Goal: Task Accomplishment & Management: Complete application form

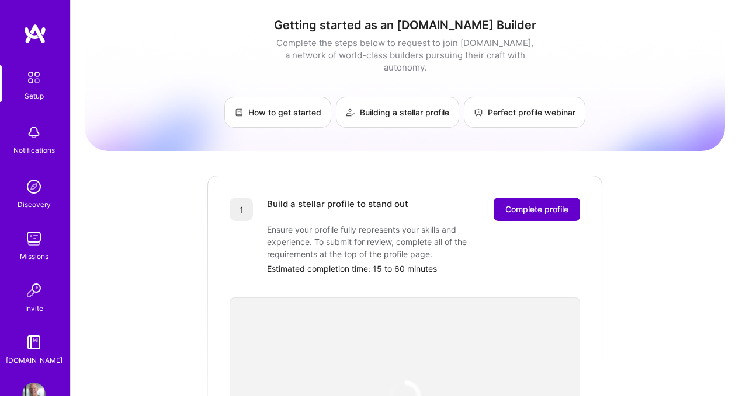
click at [517, 204] on span "Complete profile" at bounding box center [536, 210] width 63 height 12
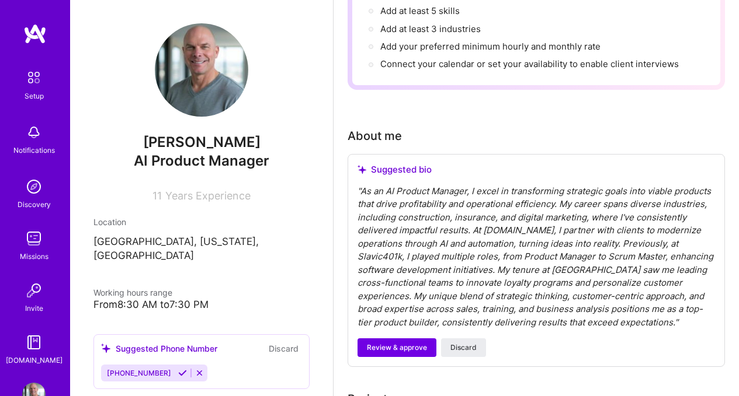
scroll to position [221, 0]
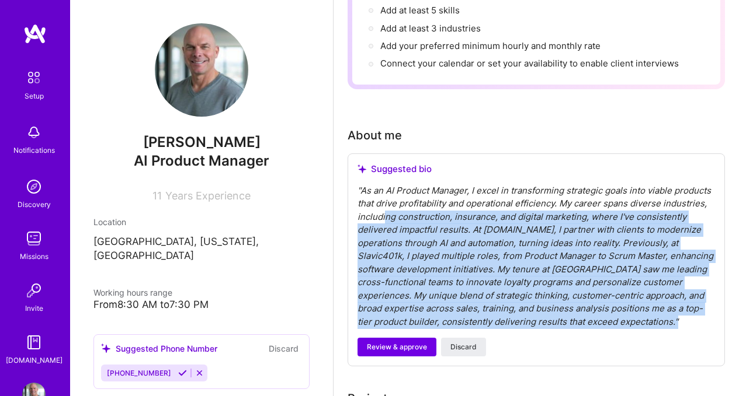
drag, startPoint x: 671, startPoint y: 323, endPoint x: 384, endPoint y: 212, distance: 307.9
click at [384, 212] on div "" As an AI Product Manager, I excel in transforming strategic goals into viable…" at bounding box center [535, 256] width 357 height 145
click at [667, 318] on div "" As an AI Product Manager, I excel in transforming strategic goals into viable…" at bounding box center [535, 256] width 357 height 145
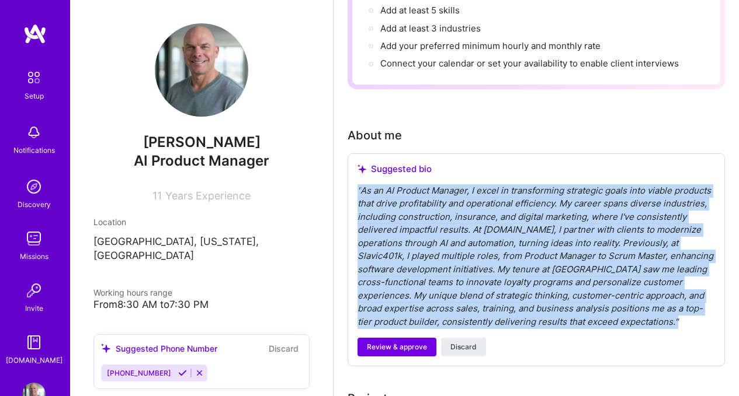
drag, startPoint x: 667, startPoint y: 318, endPoint x: 356, endPoint y: 192, distance: 335.6
click at [356, 192] on div "Suggested bio " As an AI Product Manager, I excel in transforming strategic goa…" at bounding box center [535, 261] width 377 height 214
copy div "" As an AI Product Manager, I excel in transforming strategic goals into viable…"
click at [410, 351] on span "Review & approve" at bounding box center [397, 347] width 60 height 11
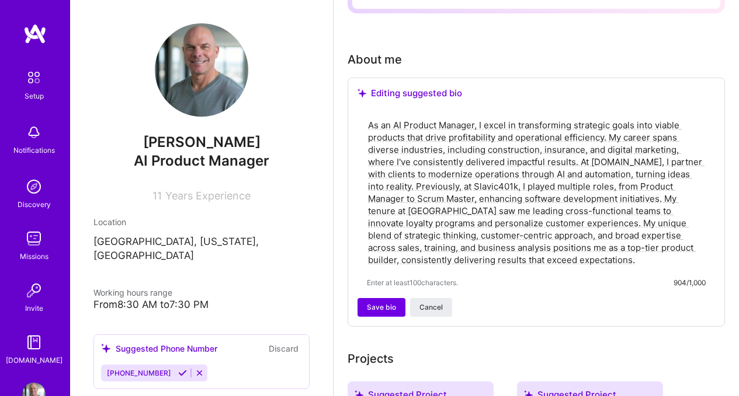
scroll to position [304, 0]
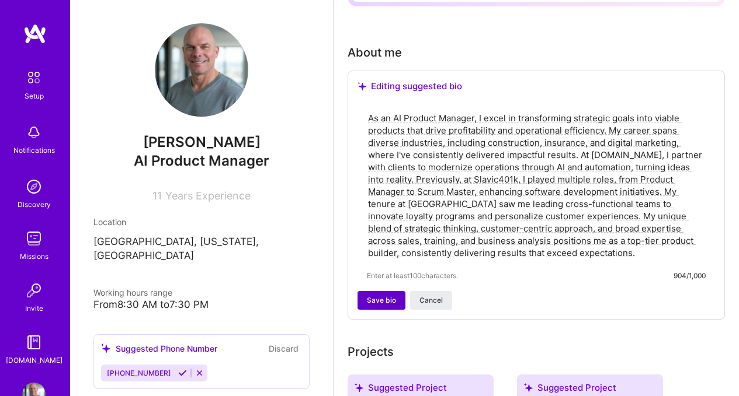
click at [389, 304] on span "Save bio" at bounding box center [381, 300] width 29 height 11
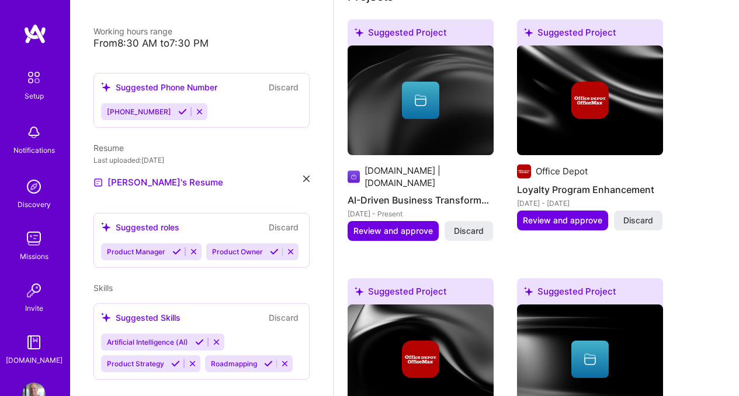
scroll to position [271, 0]
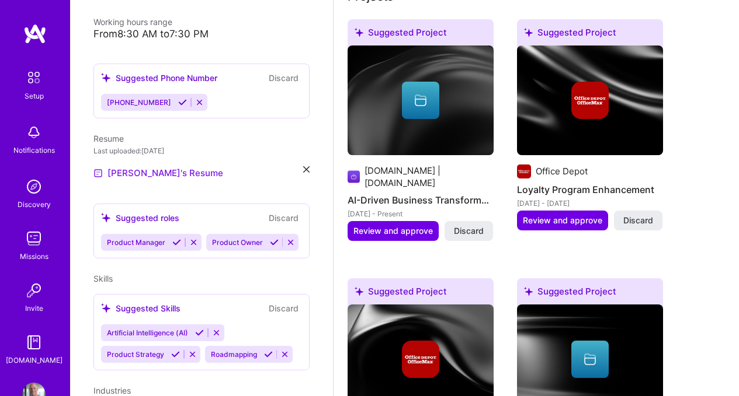
click at [157, 166] on link "[PERSON_NAME]'s Resume" at bounding box center [158, 173] width 130 height 14
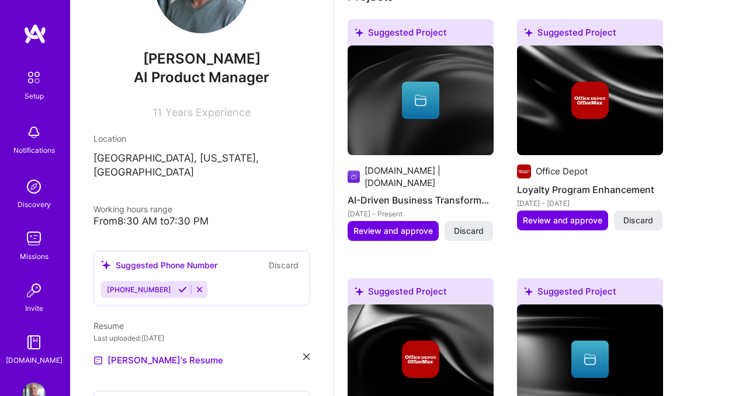
scroll to position [0, 0]
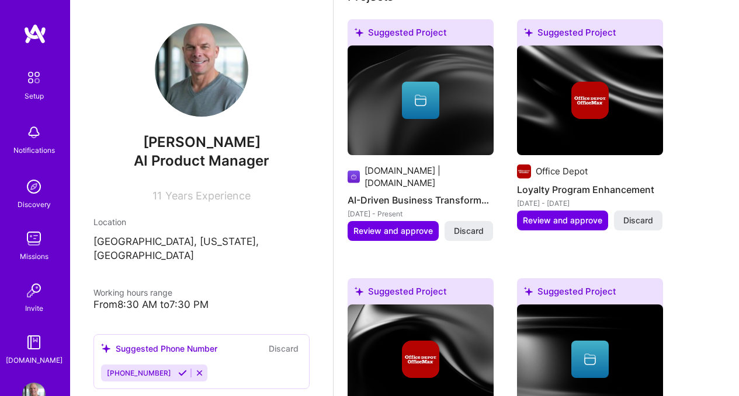
click at [178, 369] on icon at bounding box center [182, 373] width 9 height 9
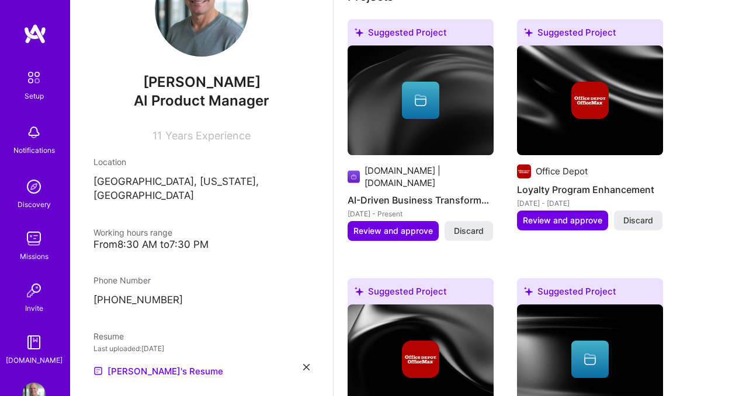
scroll to position [277, 0]
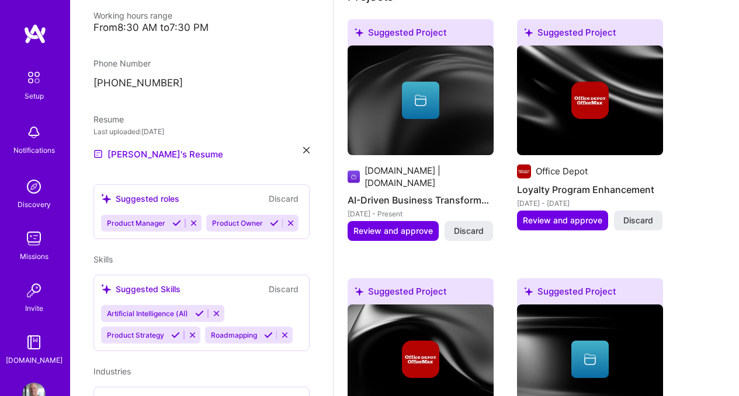
click at [270, 228] on icon at bounding box center [274, 223] width 9 height 9
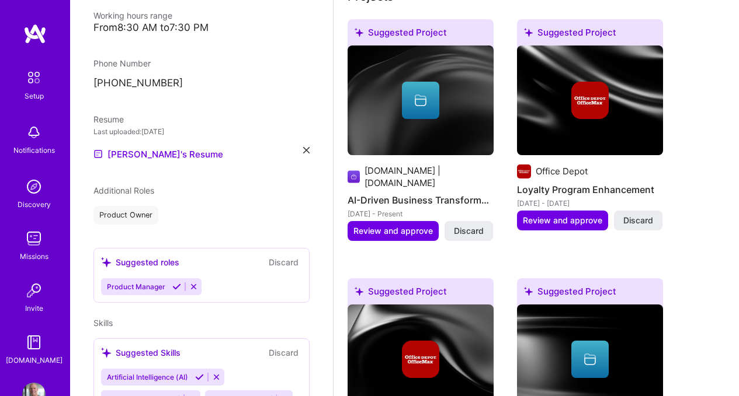
click at [175, 211] on div "John Berger AI Product Manager 11 Years Experience Location Boca Raton, Florida…" at bounding box center [201, 198] width 263 height 396
click at [172, 283] on icon at bounding box center [176, 287] width 9 height 9
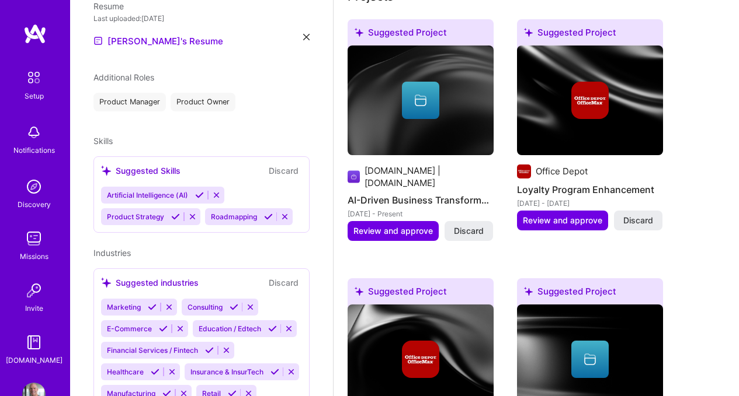
scroll to position [392, 0]
click at [172, 211] on icon at bounding box center [175, 215] width 9 height 9
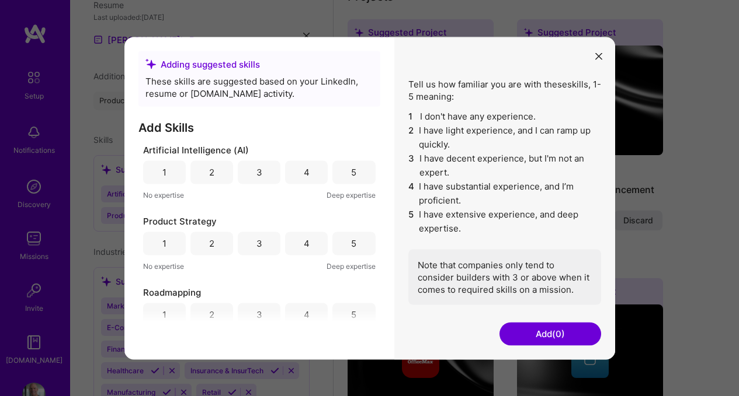
click at [256, 176] on div "3" at bounding box center [259, 172] width 6 height 12
click at [304, 169] on div "4" at bounding box center [307, 172] width 6 height 12
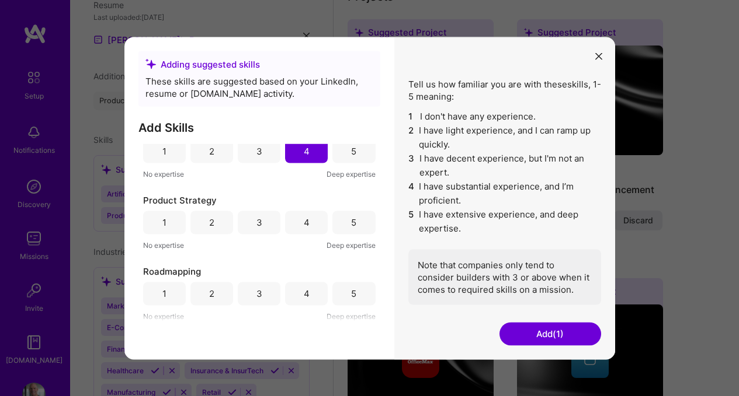
click at [304, 225] on div "4" at bounding box center [307, 223] width 6 height 12
click at [304, 296] on div "4" at bounding box center [307, 294] width 6 height 12
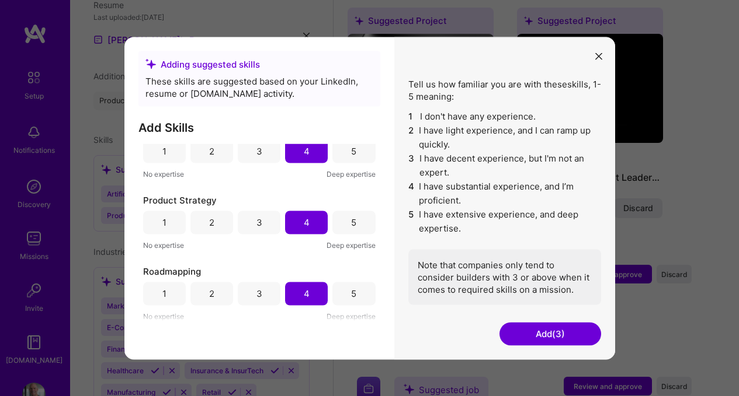
scroll to position [812, 0]
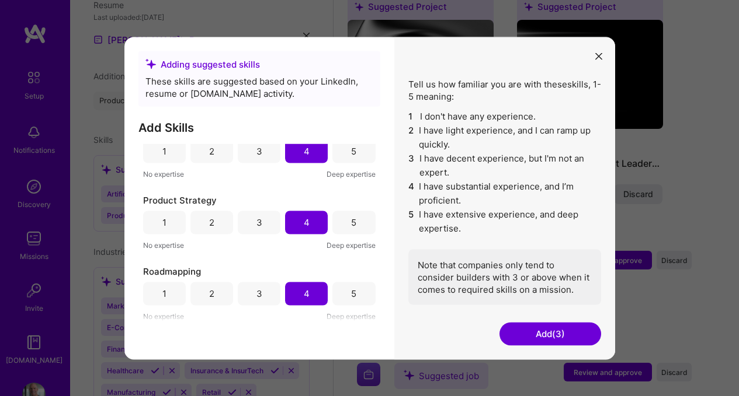
click at [584, 333] on button "Add (3)" at bounding box center [550, 333] width 102 height 23
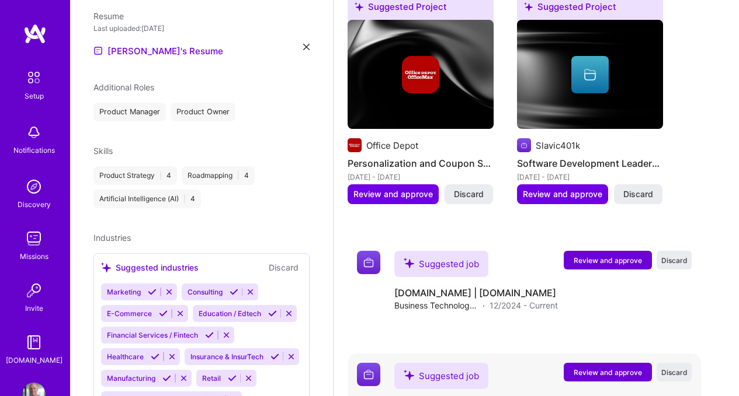
scroll to position [392, 0]
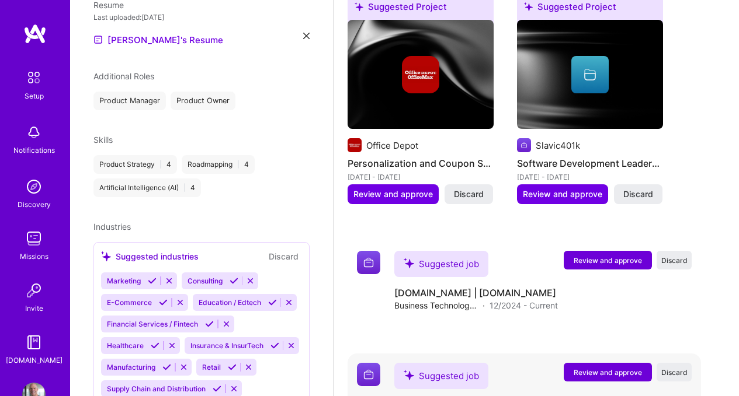
click at [569, 354] on div "Suggested job Review and approve Discard Suggested job Slavic401k Product Manag…" at bounding box center [523, 398] width 353 height 89
click at [149, 277] on icon at bounding box center [152, 281] width 9 height 9
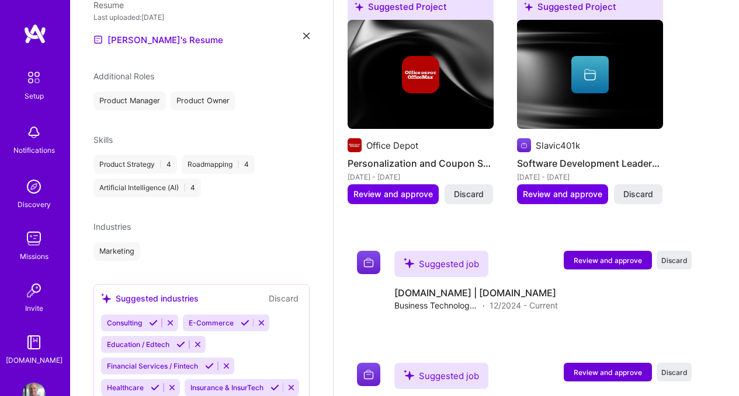
click at [243, 319] on icon at bounding box center [245, 323] width 9 height 9
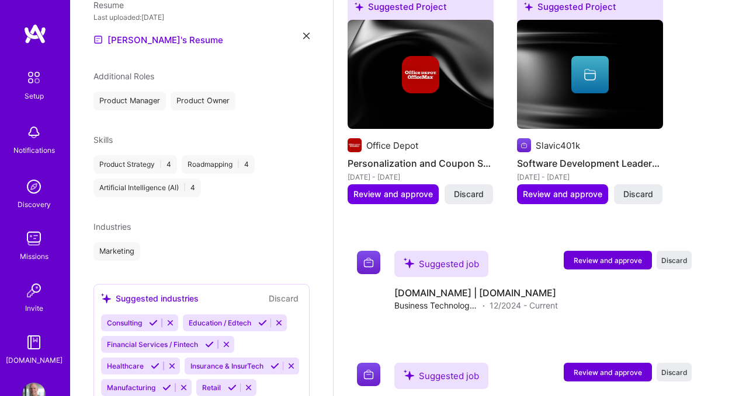
click at [156, 319] on icon at bounding box center [153, 323] width 9 height 9
click at [177, 319] on icon at bounding box center [180, 323] width 9 height 9
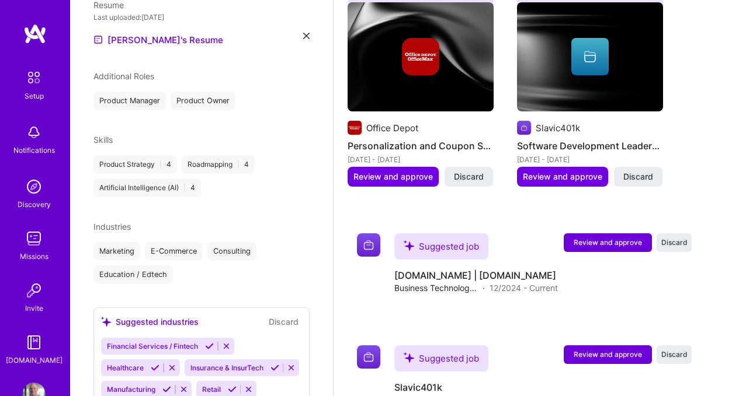
click at [210, 342] on icon at bounding box center [209, 346] width 9 height 9
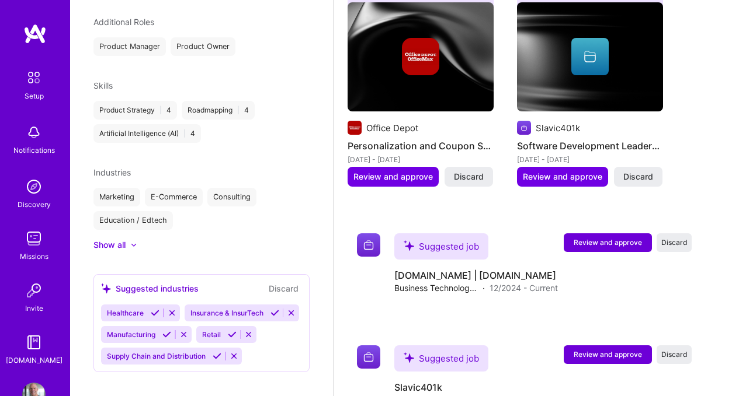
scroll to position [467, 0]
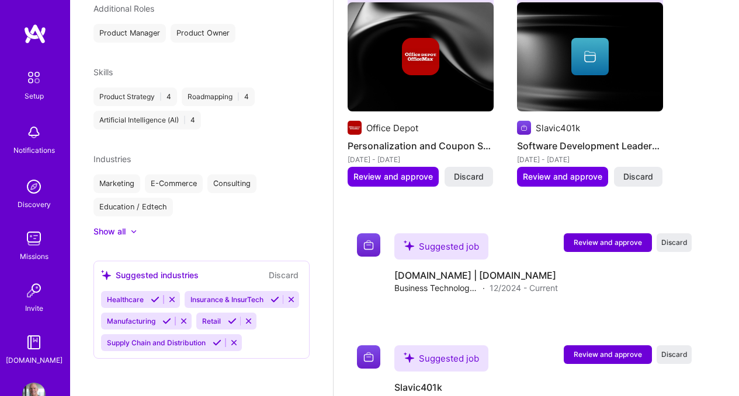
click at [223, 344] on button at bounding box center [217, 343] width 16 height 10
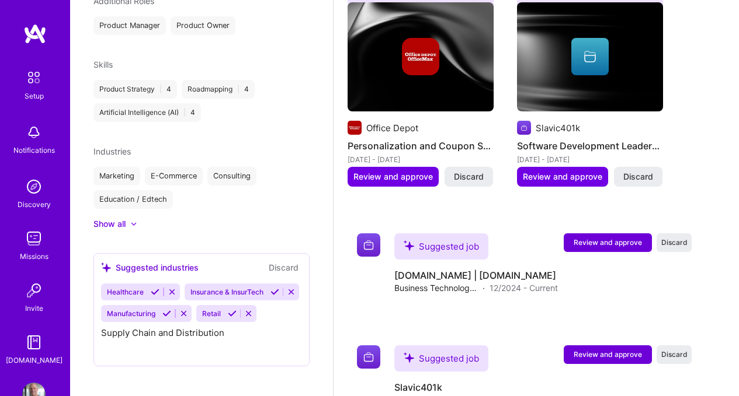
scroll to position [445, 0]
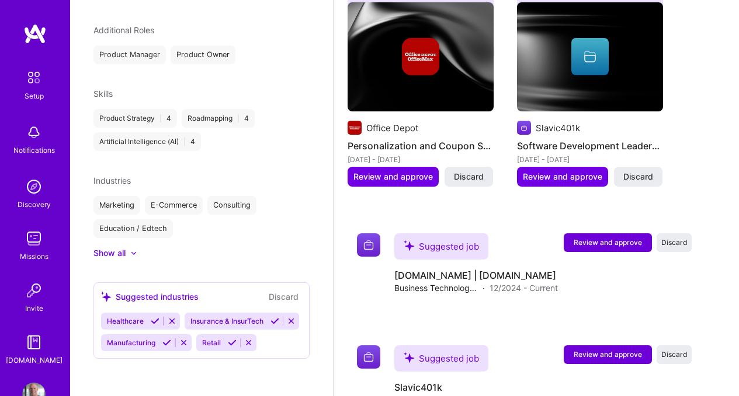
click at [236, 343] on button at bounding box center [232, 343] width 16 height 10
click at [165, 347] on icon at bounding box center [166, 343] width 9 height 9
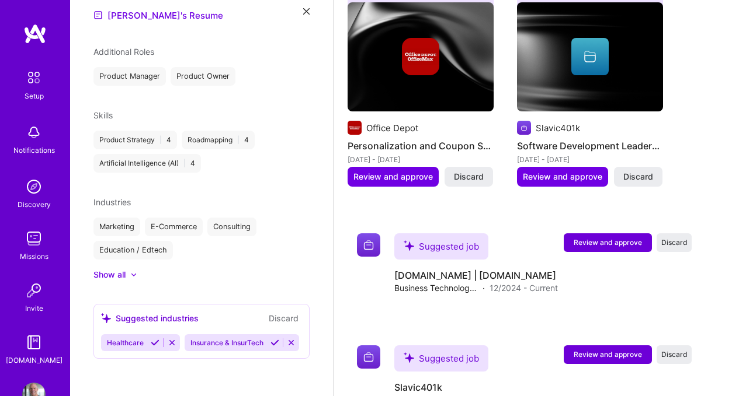
scroll to position [424, 0]
click at [270, 343] on icon at bounding box center [274, 343] width 9 height 9
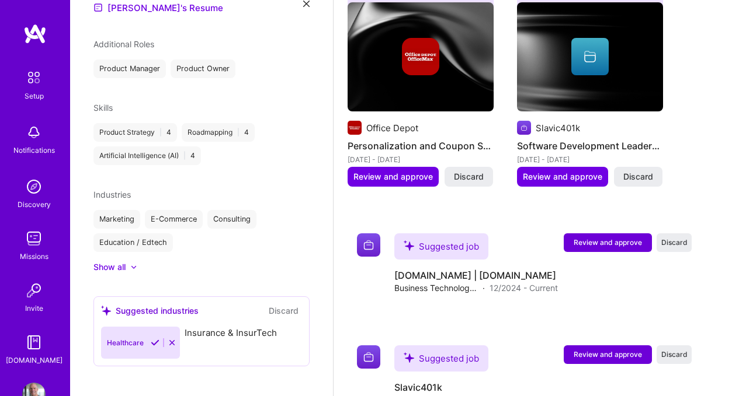
scroll to position [402, 0]
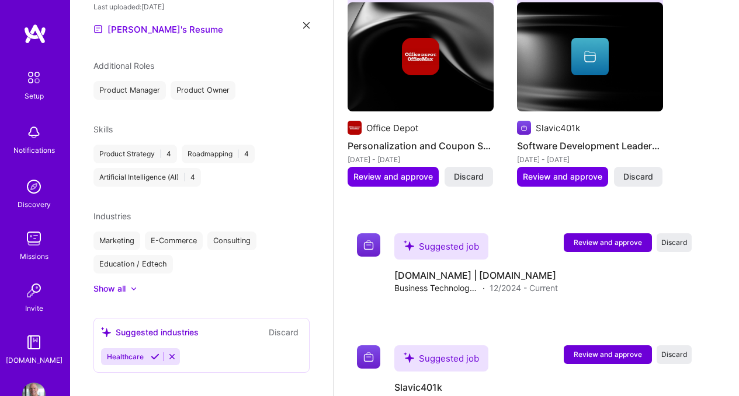
click at [156, 353] on icon at bounding box center [155, 357] width 9 height 9
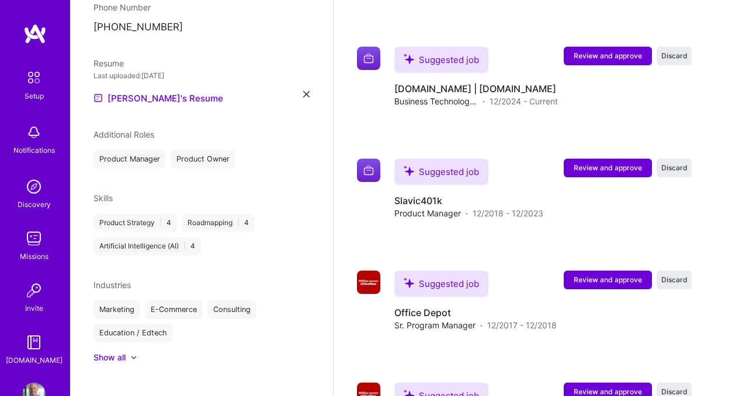
scroll to position [1070, 0]
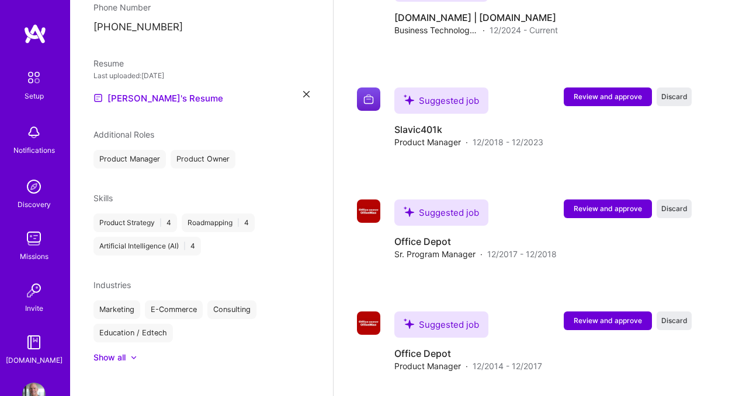
click at [138, 352] on div "Show all" at bounding box center [201, 358] width 216 height 12
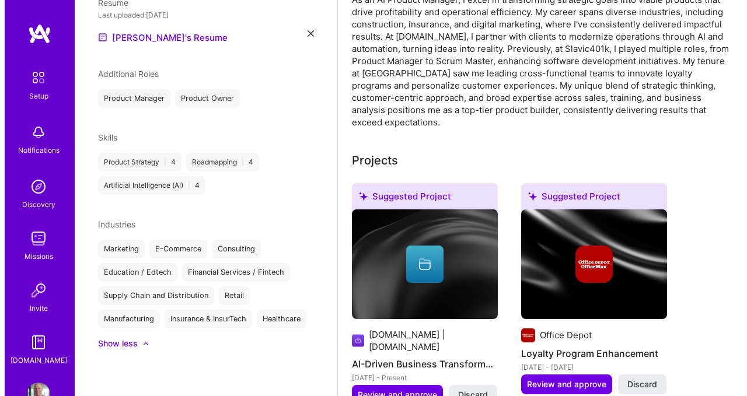
scroll to position [346, 0]
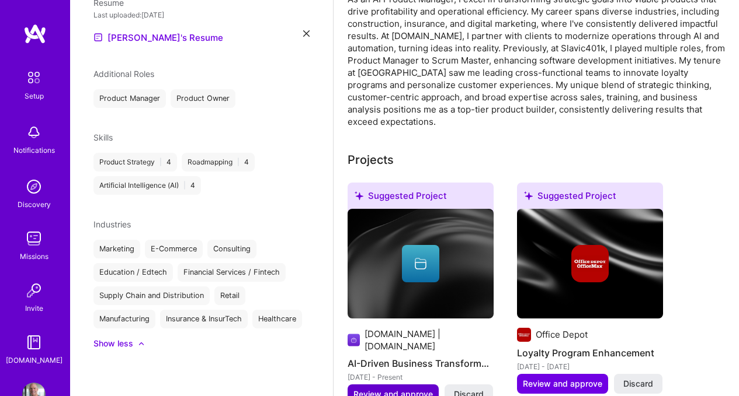
click at [408, 389] on span "Review and approve" at bounding box center [392, 395] width 79 height 12
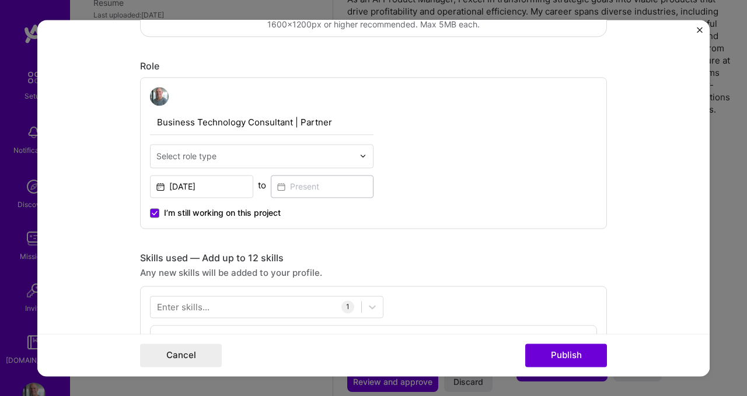
scroll to position [355, 0]
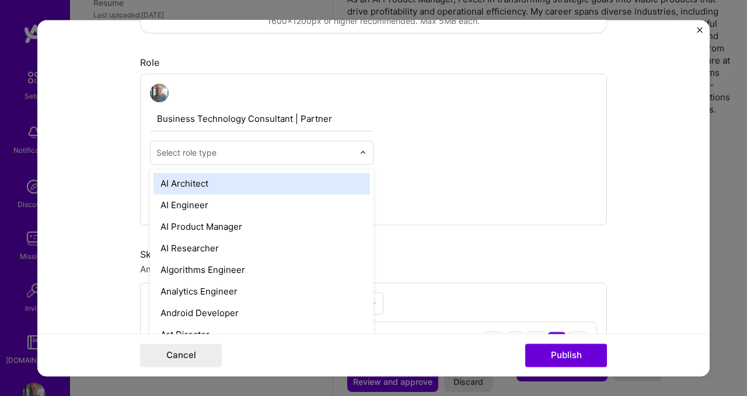
click at [335, 141] on div "Select role type" at bounding box center [255, 152] width 209 height 23
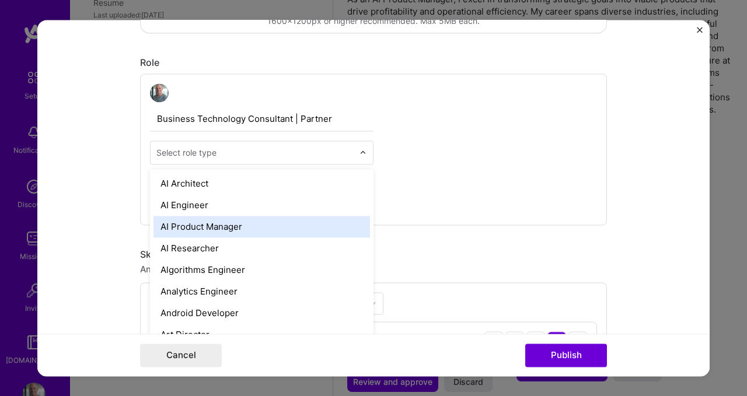
click at [251, 226] on div "AI Product Manager" at bounding box center [262, 227] width 217 height 22
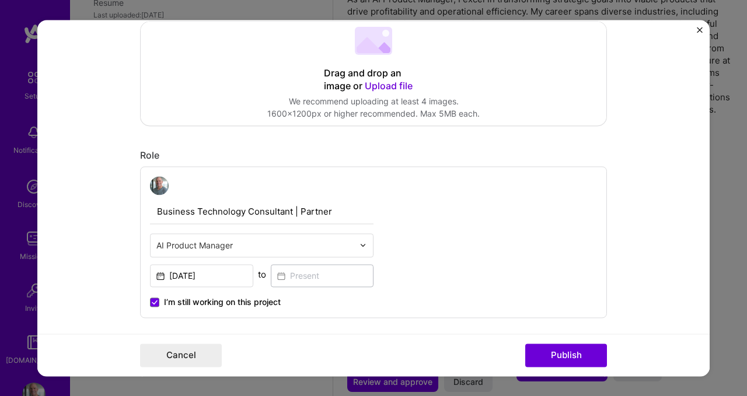
scroll to position [240, 0]
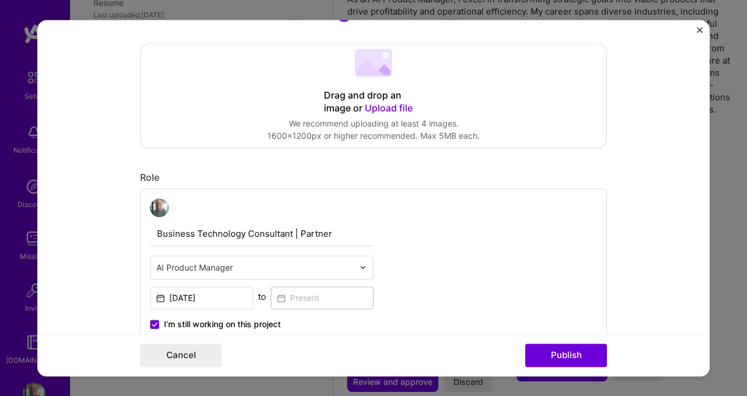
click at [329, 238] on input "Business Technology Consultant | Partner" at bounding box center [262, 234] width 224 height 25
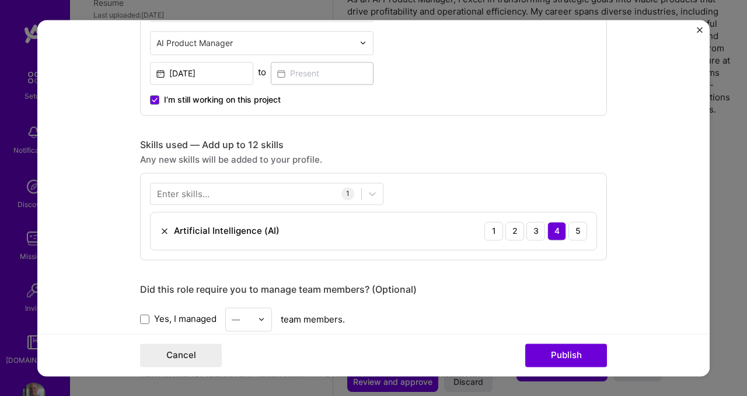
scroll to position [468, 0]
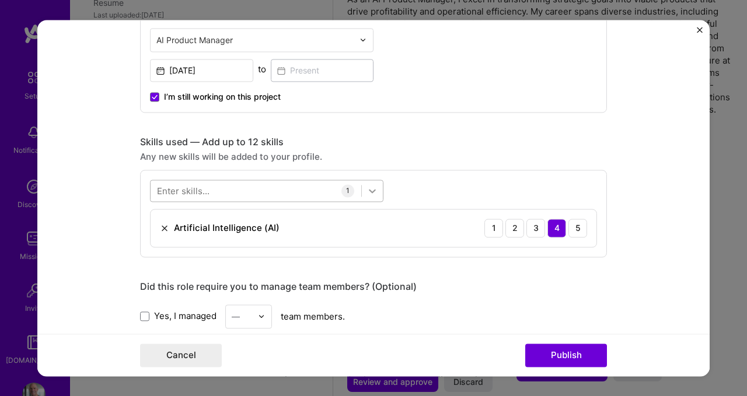
type input "Business Technology Consultant"
click at [371, 193] on icon at bounding box center [373, 191] width 12 height 12
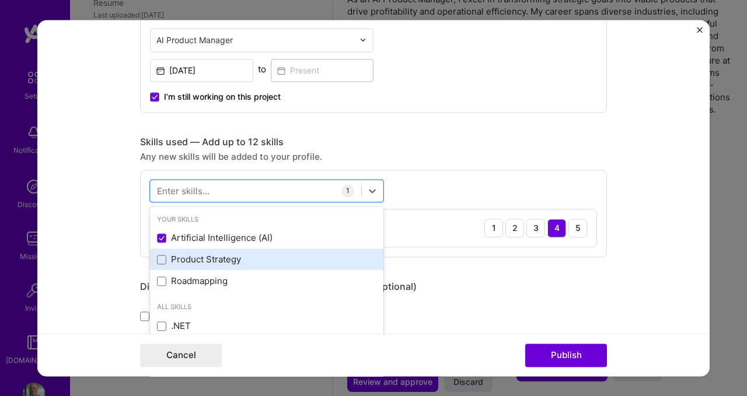
click at [259, 268] on div "Product Strategy" at bounding box center [267, 260] width 234 height 22
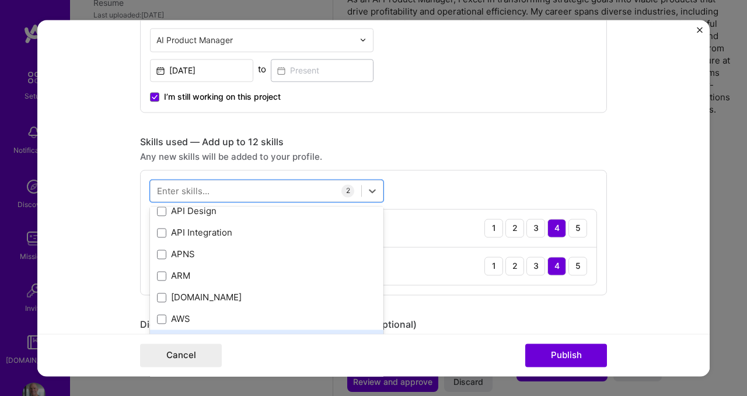
scroll to position [173, 0]
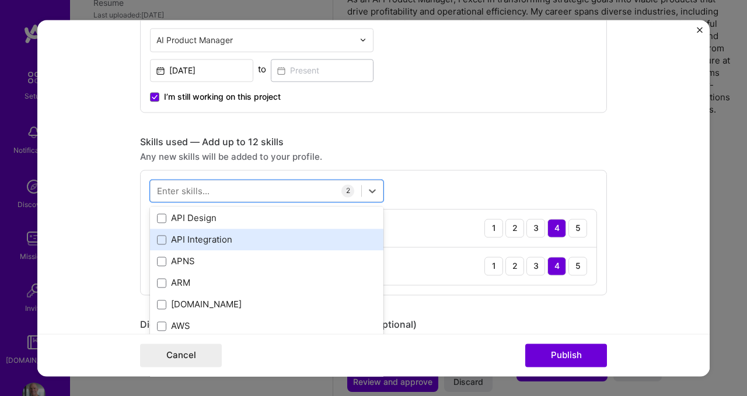
click at [217, 243] on div "API Integration" at bounding box center [267, 240] width 220 height 12
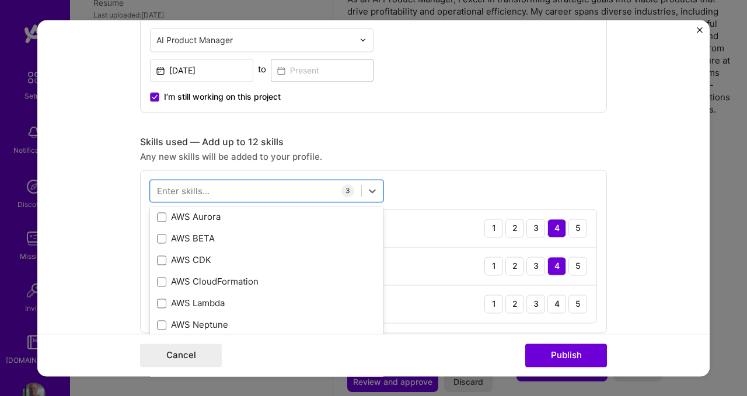
scroll to position [0, 0]
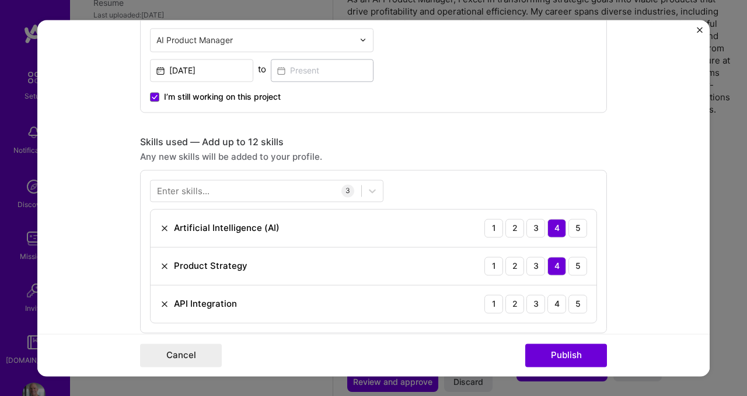
click at [534, 168] on div "Skills used — Add up to 12 skills Any new skills will be added to your profile.…" at bounding box center [373, 234] width 467 height 197
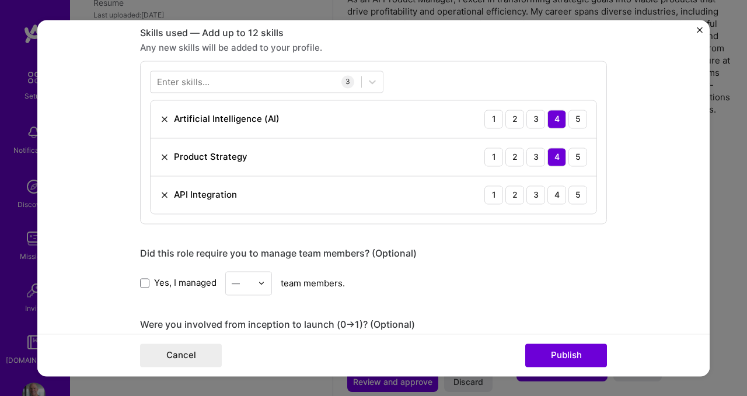
scroll to position [581, 0]
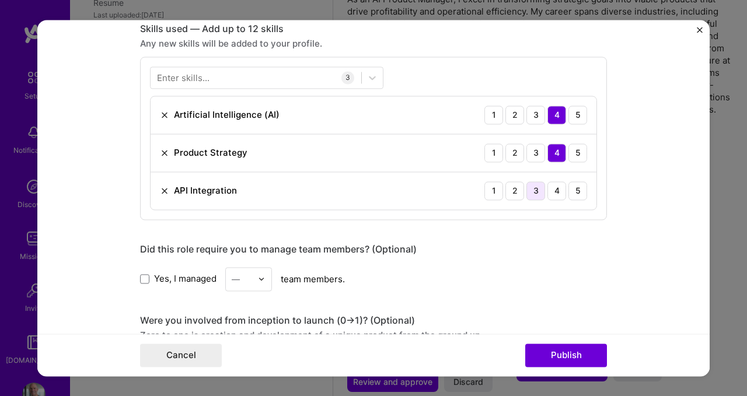
click at [535, 189] on div "3" at bounding box center [536, 191] width 19 height 19
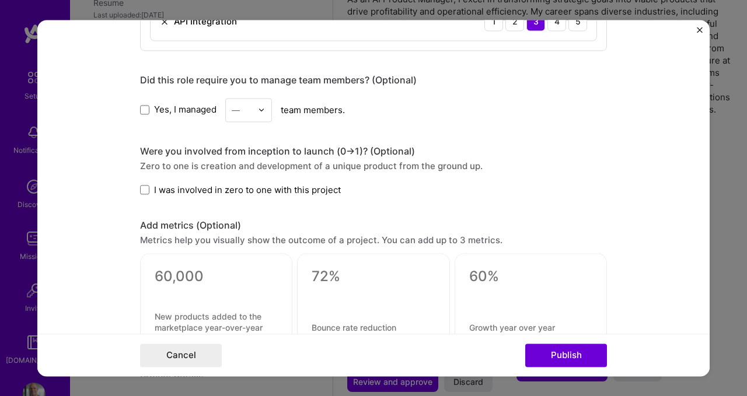
scroll to position [751, 0]
click at [258, 113] on div at bounding box center [264, 109] width 13 height 23
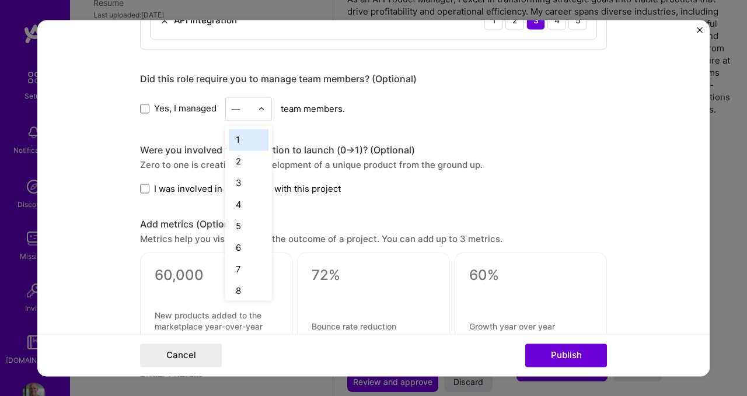
click at [140, 192] on span at bounding box center [144, 188] width 9 height 9
click at [0, 0] on input "I was involved in zero to one with this project" at bounding box center [0, 0] width 0 height 0
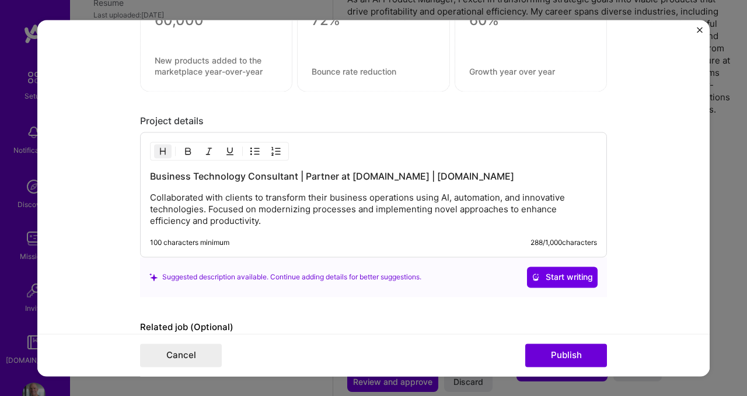
scroll to position [1057, 0]
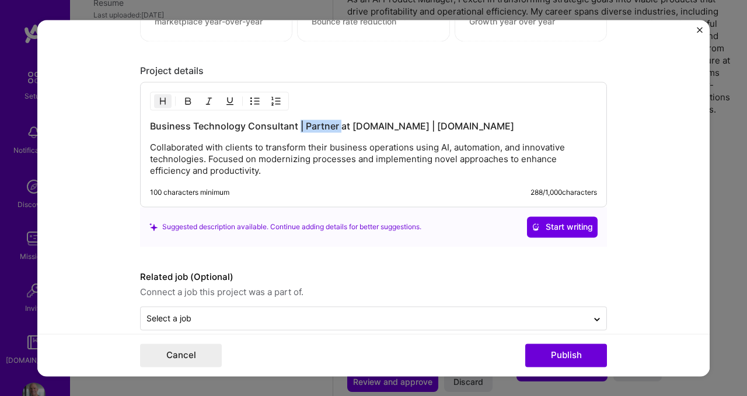
drag, startPoint x: 334, startPoint y: 126, endPoint x: 295, endPoint y: 123, distance: 39.2
click at [295, 123] on h3 "Business Technology Consultant | Partner at Propelity.io | NSER.AI" at bounding box center [373, 126] width 447 height 13
click at [204, 162] on p "Collaborated with clients to transform their business operations using AI, auto…" at bounding box center [373, 159] width 447 height 35
click at [542, 225] on span "Start writing" at bounding box center [562, 227] width 61 height 12
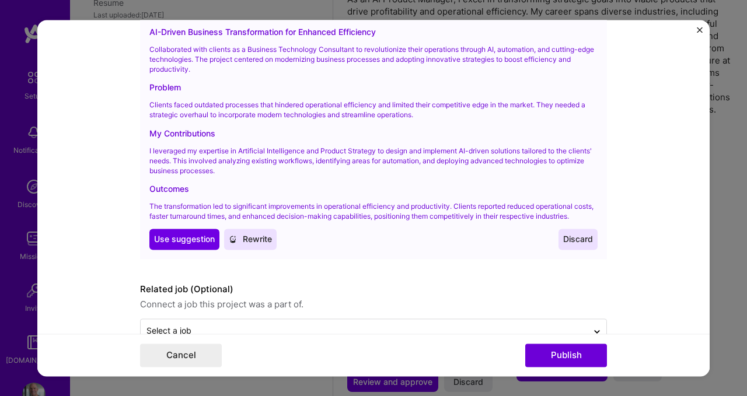
scroll to position [1266, 0]
click at [196, 244] on span "Use suggestion" at bounding box center [184, 238] width 61 height 12
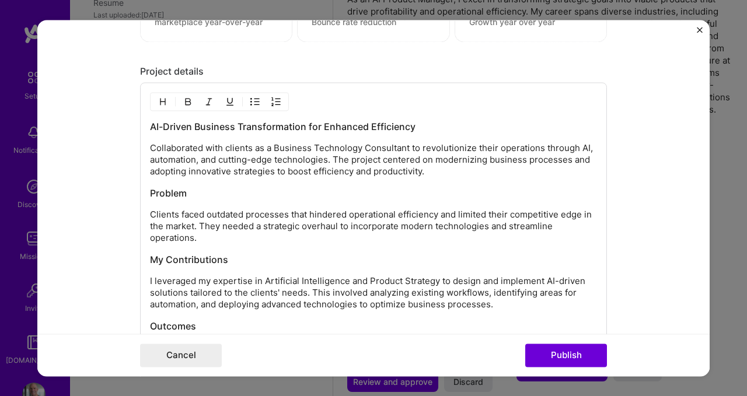
scroll to position [1057, 0]
drag, startPoint x: 406, startPoint y: 148, endPoint x: 255, endPoint y: 150, distance: 151.2
click at [252, 150] on p "Collaborated with clients as a Business Technology Consultant to revolutionize …" at bounding box center [373, 158] width 447 height 35
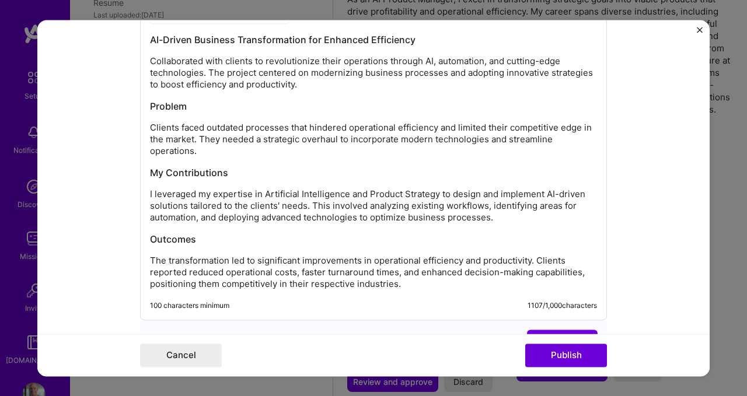
scroll to position [1144, 0]
click at [202, 86] on p "Collaborated with clients to revolutionize their operations through AI, automat…" at bounding box center [373, 72] width 447 height 35
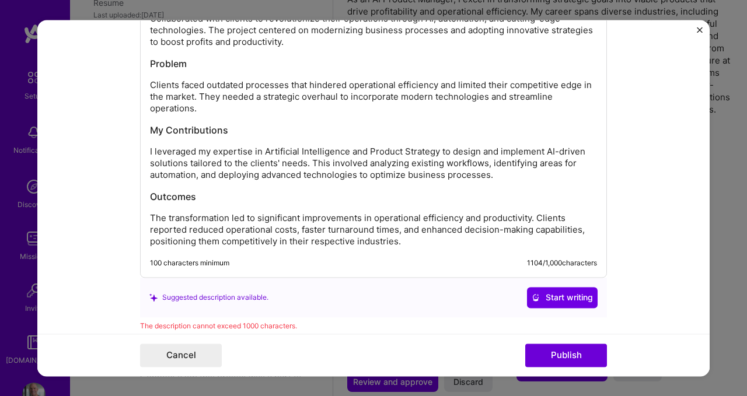
scroll to position [1193, 0]
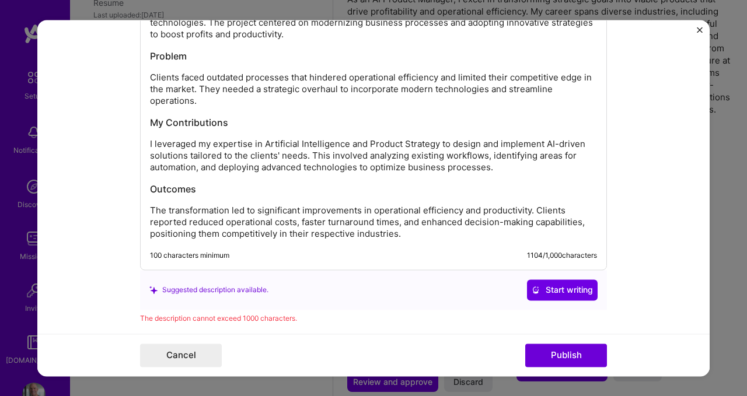
click at [492, 213] on p "The transformation led to significant improvements in operational efficiency an…" at bounding box center [373, 222] width 447 height 35
click at [503, 211] on p "The transformation led to significant improvements in operational efficiency an…" at bounding box center [373, 222] width 447 height 35
click at [529, 212] on p "The transformation led to significant improvements in operational efficiency an…" at bounding box center [373, 222] width 447 height 35
click at [516, 213] on p "The transformation led to significant improvements in operational efficiency an…" at bounding box center [373, 222] width 447 height 35
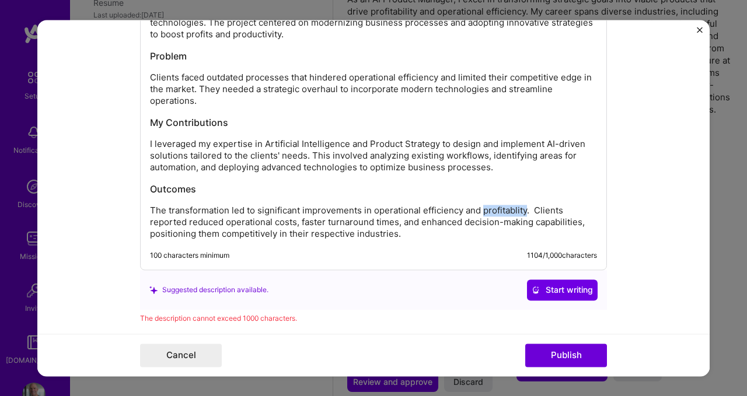
click at [516, 213] on p "The transformation led to significant improvements in operational efficiency an…" at bounding box center [373, 222] width 447 height 35
click at [510, 215] on p "The transformation led to significant improvements in operational efficiency an…" at bounding box center [373, 222] width 447 height 35
click at [554, 222] on p "The transformation led to significant improvements in operational efficiency an…" at bounding box center [373, 222] width 447 height 35
drag, startPoint x: 419, startPoint y: 239, endPoint x: 500, endPoint y: 229, distance: 81.7
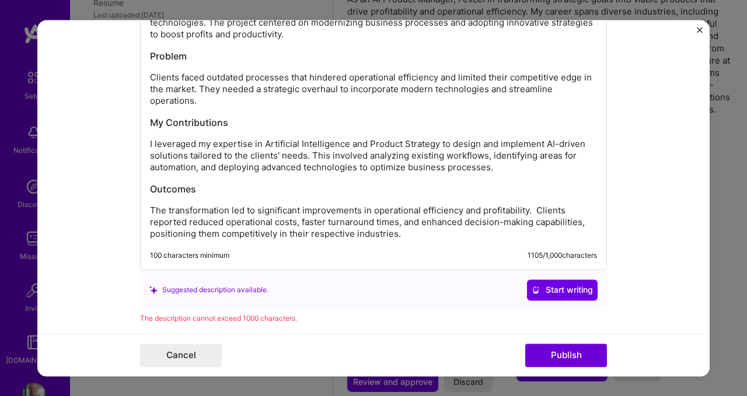
click at [500, 229] on p "The transformation led to significant improvements in operational efficiency an…" at bounding box center [373, 222] width 447 height 35
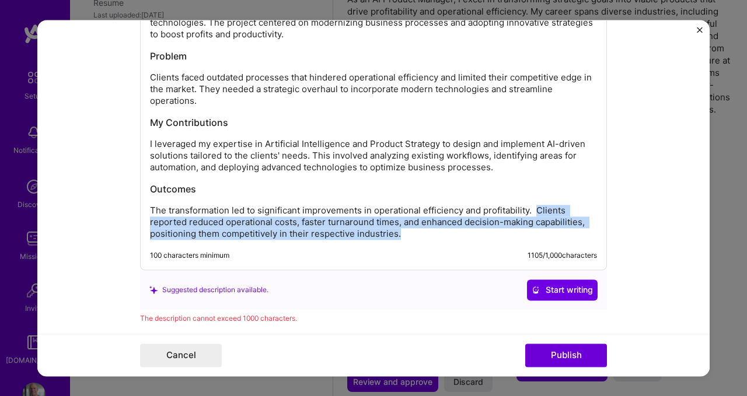
drag, startPoint x: 533, startPoint y: 211, endPoint x: 544, endPoint y: 238, distance: 28.8
click at [544, 238] on p "The transformation led to significant improvements in operational efficiency an…" at bounding box center [373, 222] width 447 height 35
click at [391, 235] on p "The transformation led to significant improvements in operational efficiency an…" at bounding box center [373, 222] width 447 height 35
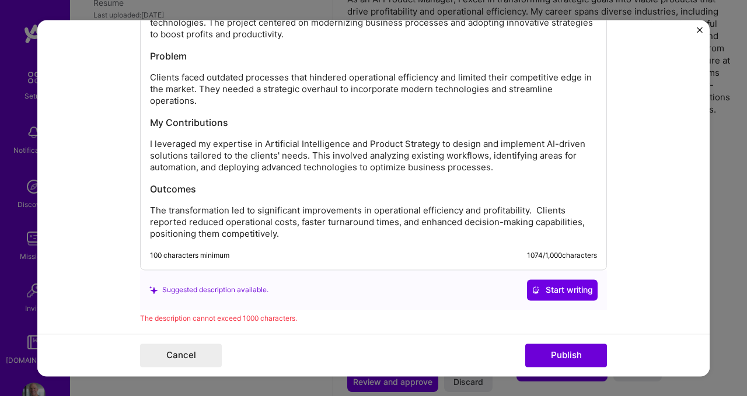
scroll to position [1226, 0]
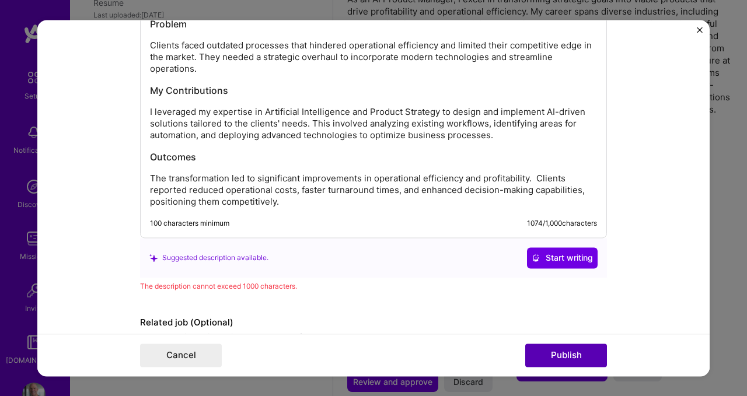
click at [544, 355] on button "Publish" at bounding box center [566, 355] width 82 height 23
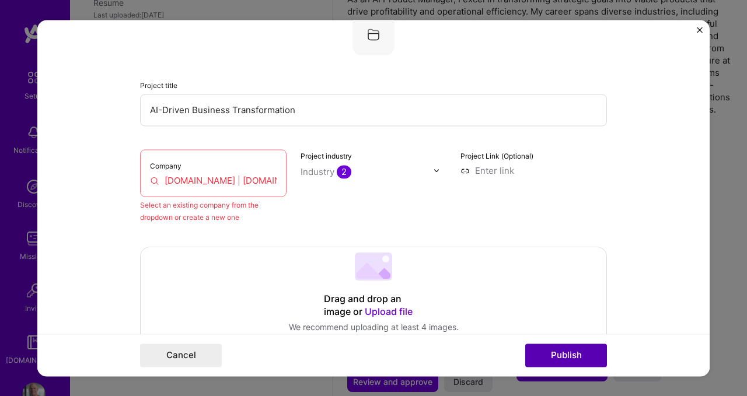
scroll to position [76, 0]
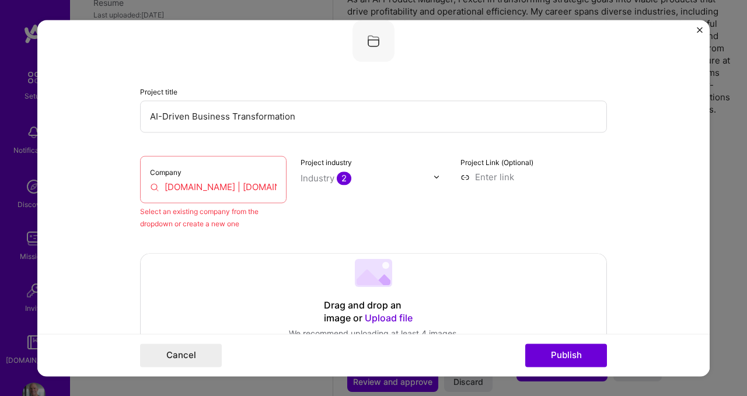
click at [250, 188] on input "[DOMAIN_NAME] | [DOMAIN_NAME]" at bounding box center [213, 187] width 127 height 12
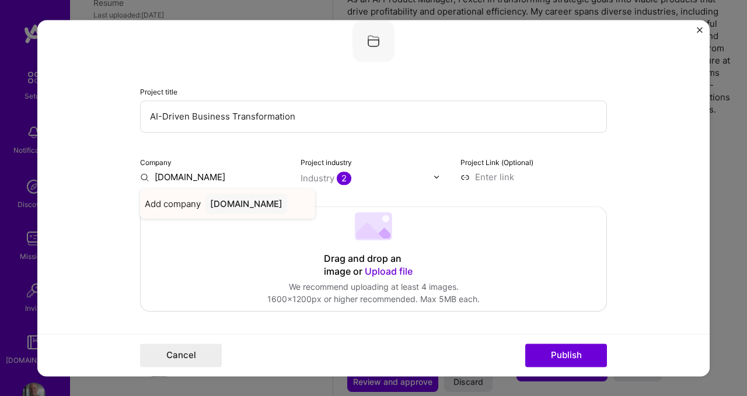
type input "[DOMAIN_NAME]"
click at [252, 207] on div "[DOMAIN_NAME]" at bounding box center [247, 204] width 82 height 20
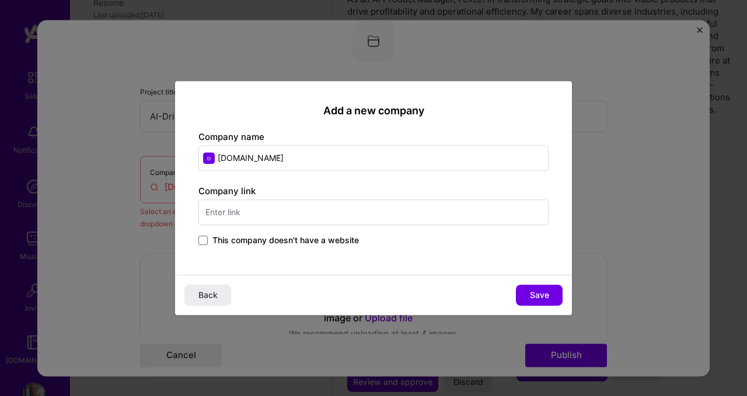
click at [420, 229] on div "Company link This company doesn't have a website" at bounding box center [374, 216] width 350 height 63
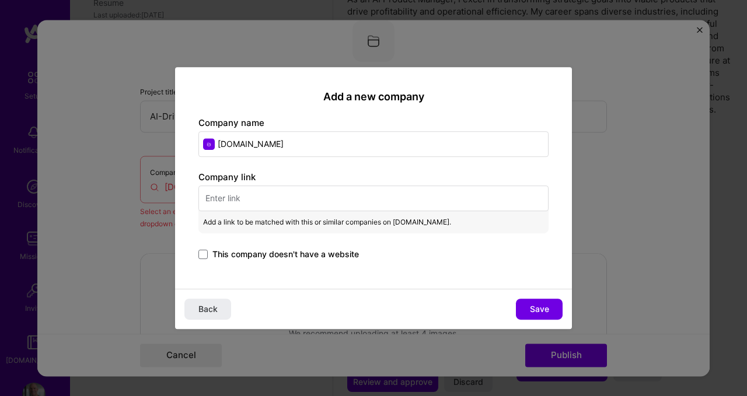
click at [426, 198] on input "text" at bounding box center [374, 199] width 350 height 26
paste input "[URL][DOMAIN_NAME]"
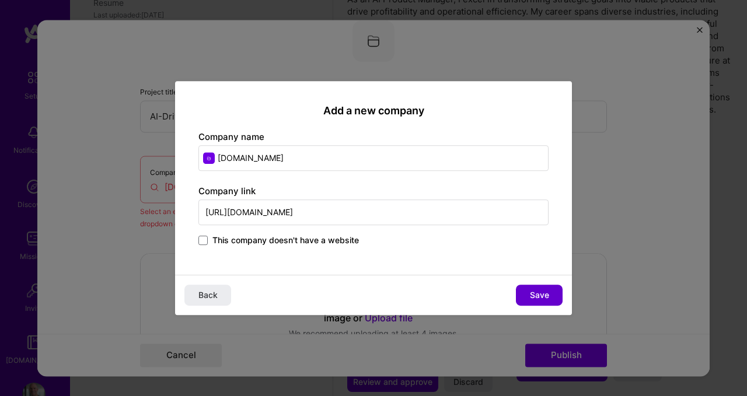
type input "[URL][DOMAIN_NAME]"
click at [535, 293] on span "Save" at bounding box center [539, 296] width 19 height 12
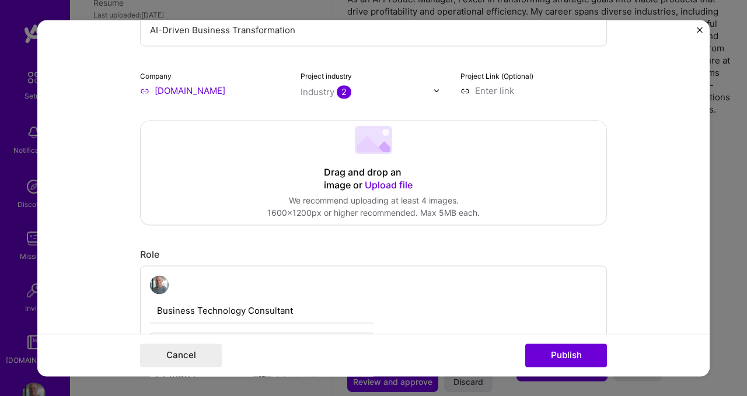
scroll to position [167, 0]
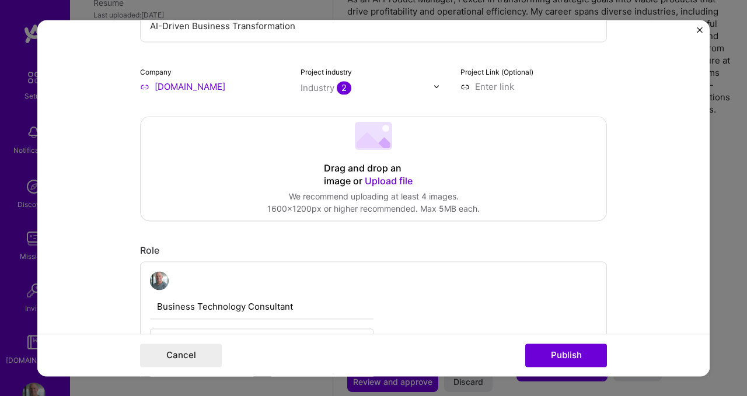
click at [488, 89] on input at bounding box center [534, 87] width 147 height 12
click at [575, 356] on button "Publish" at bounding box center [566, 355] width 82 height 23
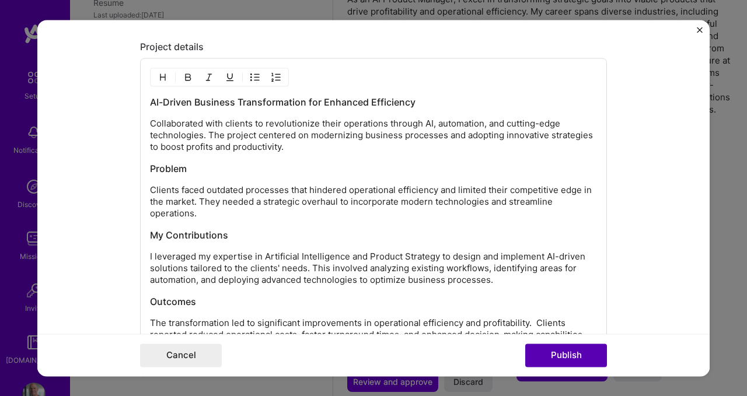
scroll to position [1102, 0]
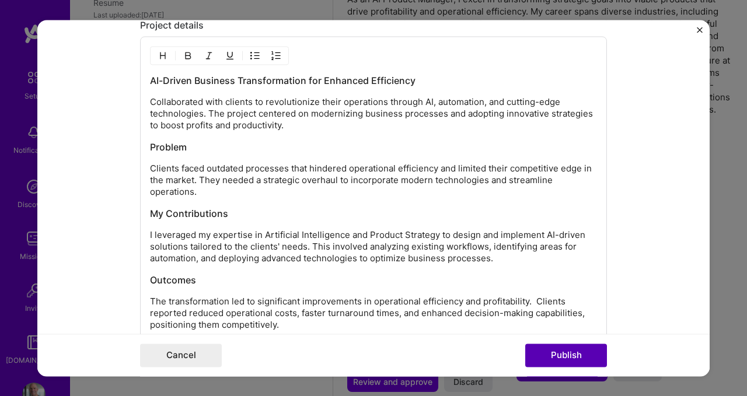
click at [575, 356] on button "Publish" at bounding box center [566, 355] width 82 height 23
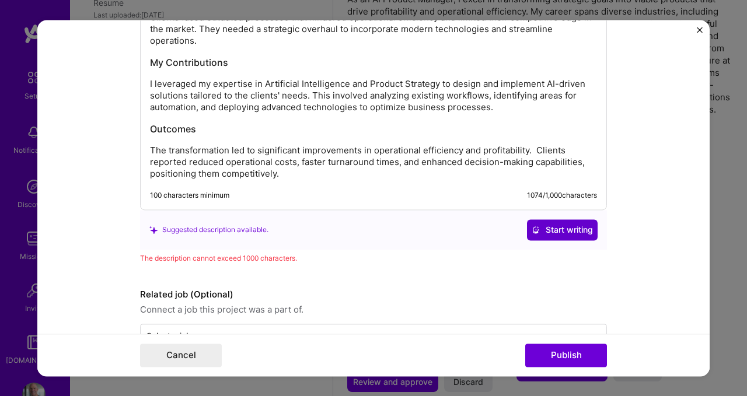
scroll to position [1248, 0]
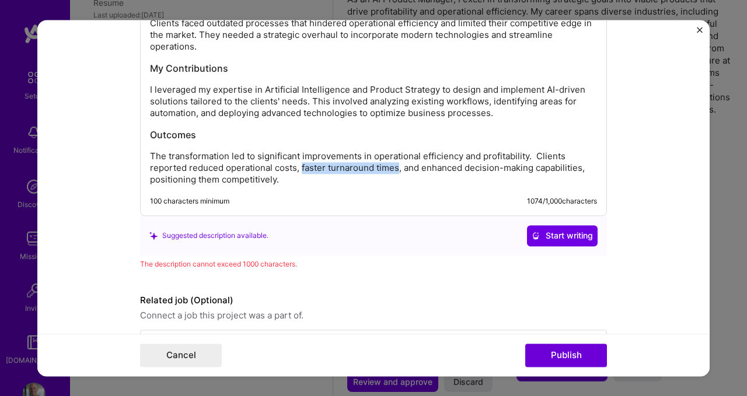
drag, startPoint x: 297, startPoint y: 169, endPoint x: 394, endPoint y: 171, distance: 96.9
click at [394, 172] on p "The transformation led to significant improvements in operational efficiency an…" at bounding box center [373, 168] width 447 height 35
drag, startPoint x: 476, startPoint y: 172, endPoint x: 298, endPoint y: 167, distance: 177.6
click at [298, 167] on p "The transformation led to significant improvements in operational efficiency an…" at bounding box center [373, 168] width 447 height 35
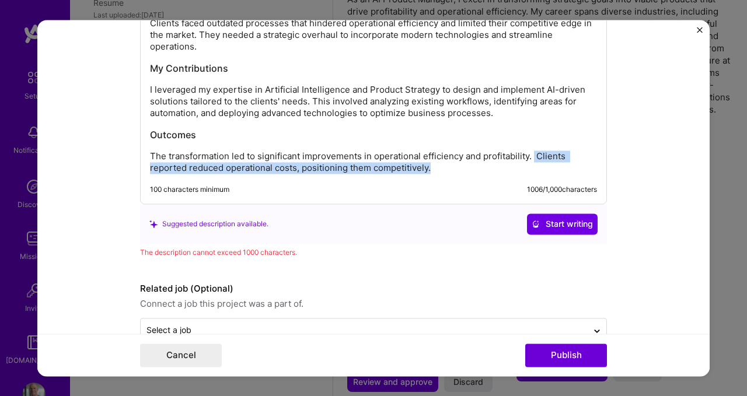
drag, startPoint x: 435, startPoint y: 169, endPoint x: 531, endPoint y: 158, distance: 97.0
click at [531, 158] on p "The transformation led to significant improvements in operational efficiency an…" at bounding box center [373, 162] width 447 height 23
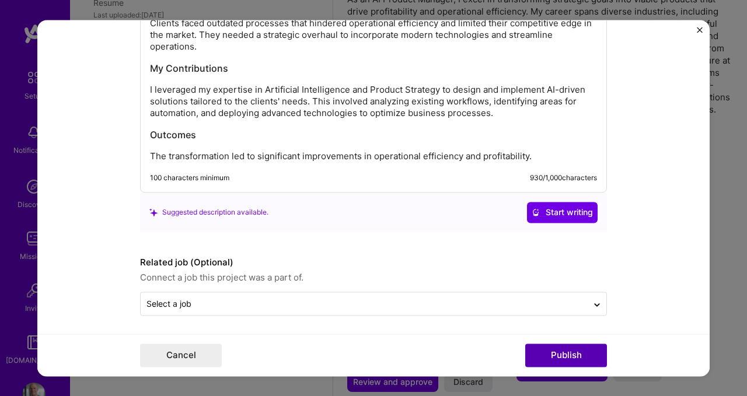
click at [569, 363] on button "Publish" at bounding box center [566, 355] width 82 height 23
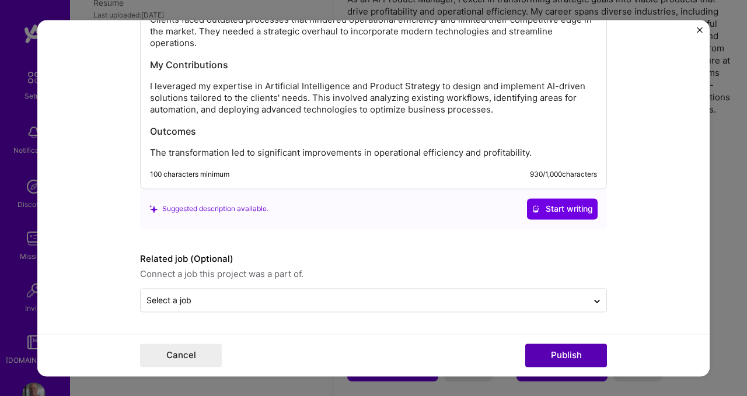
scroll to position [1195, 0]
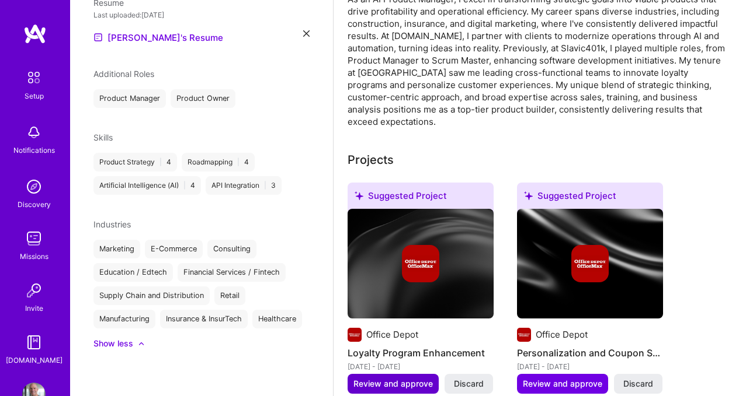
click at [422, 378] on span "Review and approve" at bounding box center [392, 384] width 79 height 12
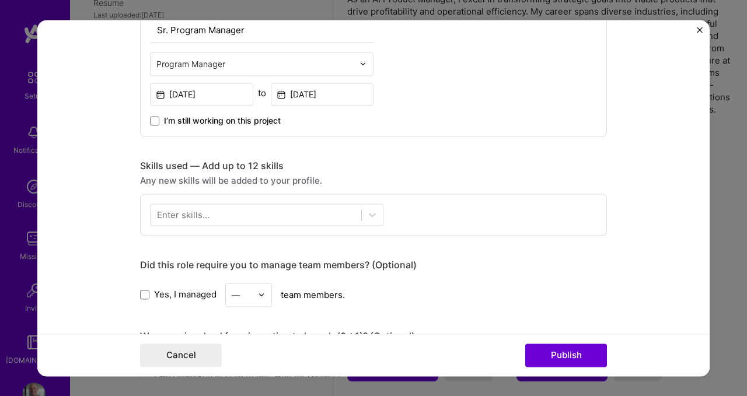
scroll to position [452, 0]
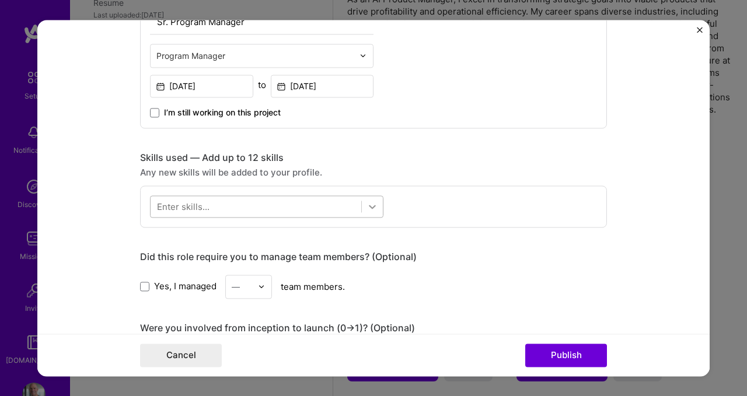
click at [369, 207] on icon at bounding box center [372, 207] width 7 height 4
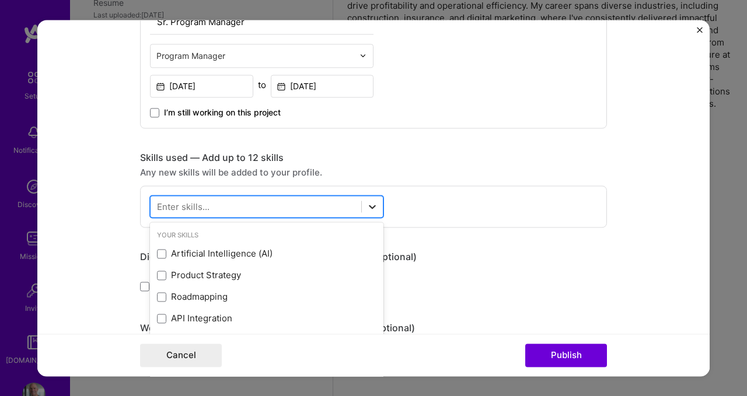
scroll to position [352, 0]
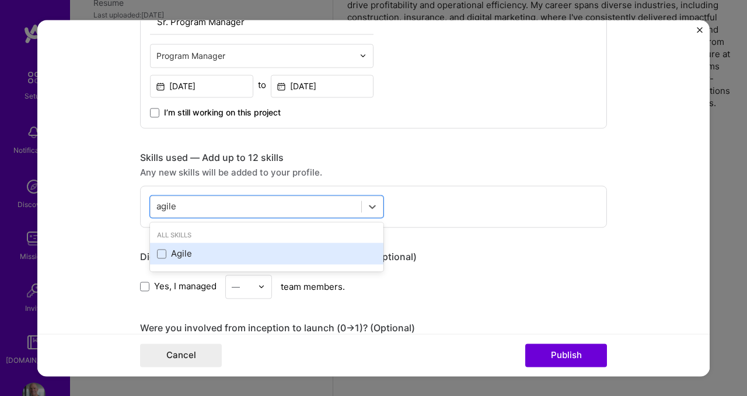
click at [193, 255] on div "Agile" at bounding box center [267, 254] width 220 height 12
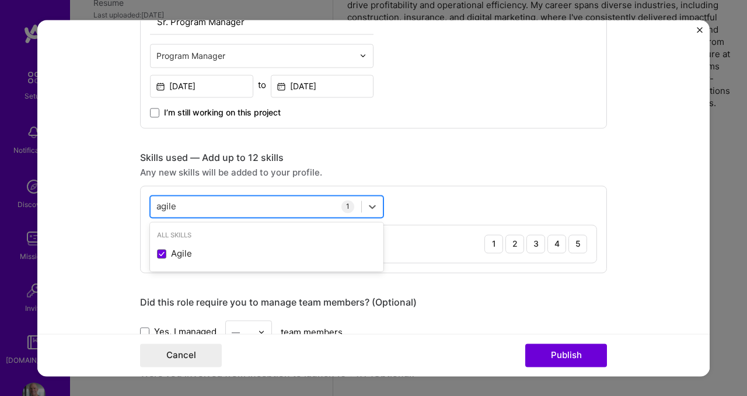
click at [271, 203] on div "agile agile" at bounding box center [256, 206] width 211 height 19
click at [465, 183] on div "Skills used — Add up to 12 skills Any new skills will be added to your profile.…" at bounding box center [373, 212] width 467 height 121
click at [369, 208] on icon at bounding box center [373, 207] width 12 height 12
click at [438, 179] on div "Skills used — Add up to 12 skills Any new skills will be added to your profile.…" at bounding box center [373, 212] width 467 height 121
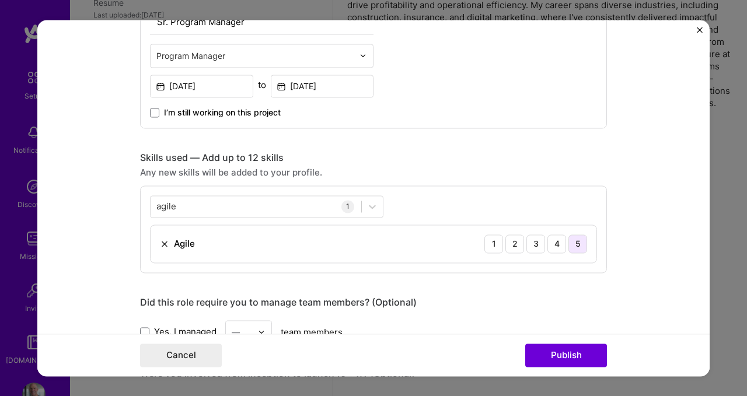
click at [572, 247] on div "5" at bounding box center [578, 244] width 19 height 19
click at [354, 242] on div "Agile 1 2 3 4 5" at bounding box center [374, 243] width 446 height 37
click at [314, 211] on div "agile agile" at bounding box center [256, 206] width 211 height 19
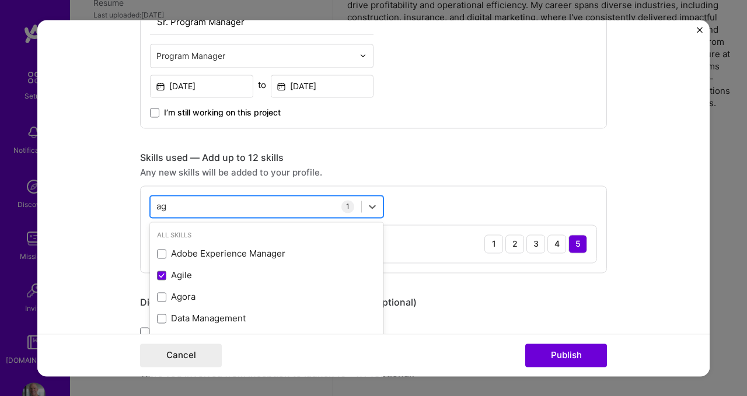
type input "a"
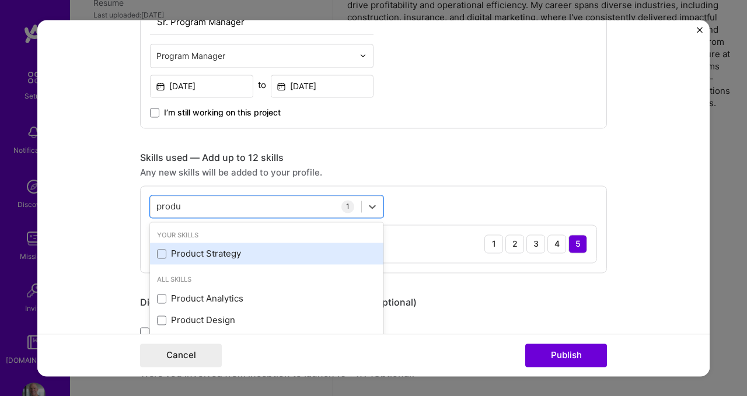
click at [197, 257] on div "Product Strategy" at bounding box center [267, 254] width 220 height 12
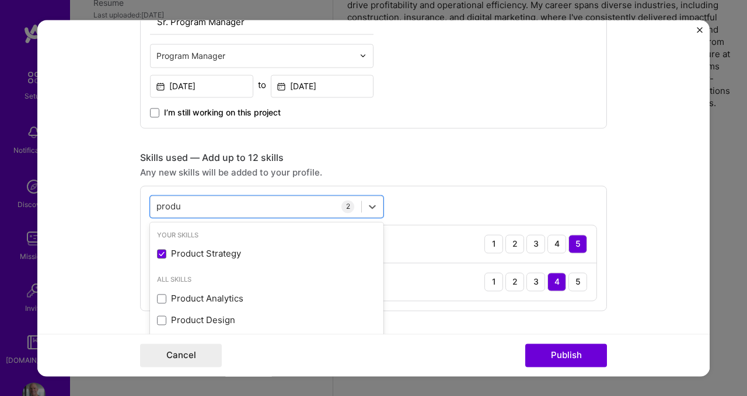
click at [452, 201] on div "option Product Strategy, selected. option Product Strategy selected, 0 of 2. 4 …" at bounding box center [373, 249] width 467 height 126
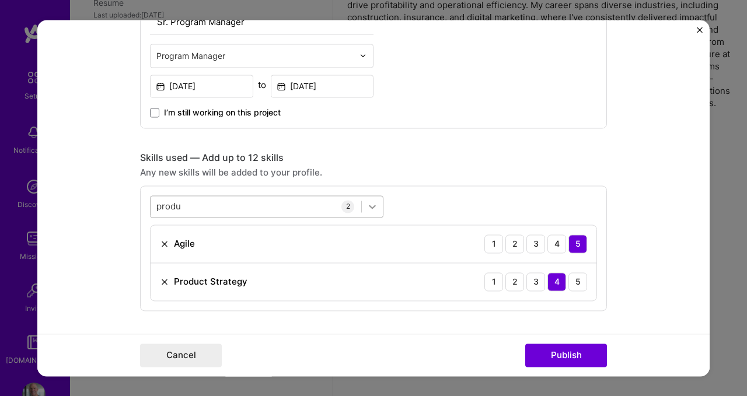
click at [367, 207] on icon at bounding box center [373, 207] width 12 height 12
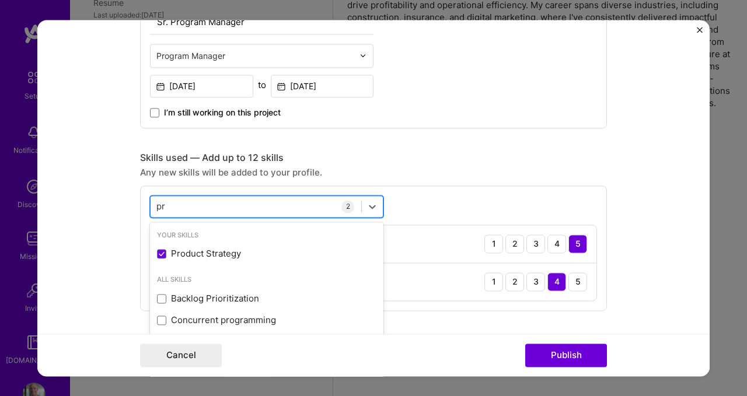
type input "p"
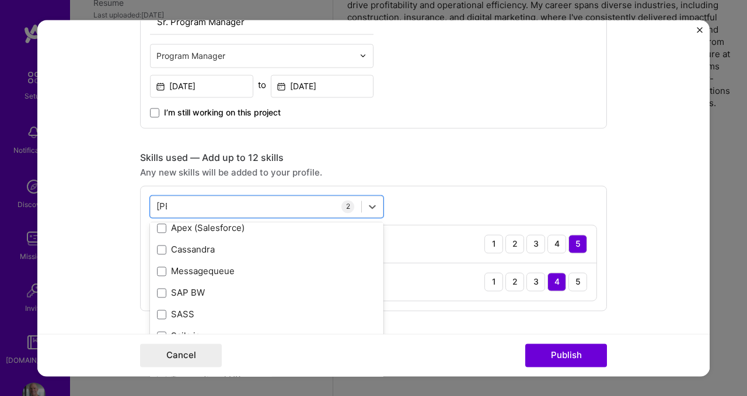
scroll to position [0, 0]
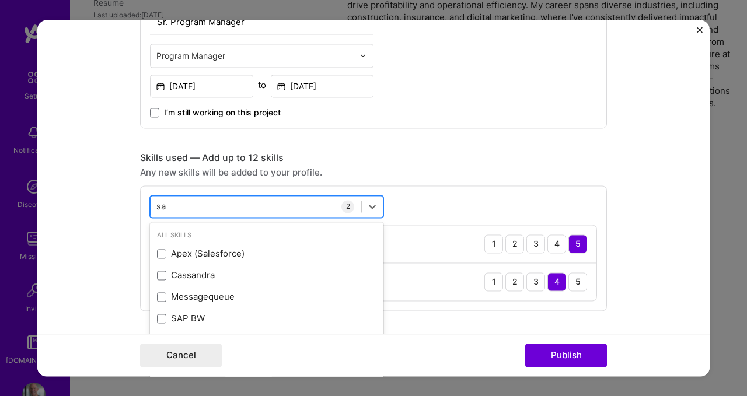
type input "s"
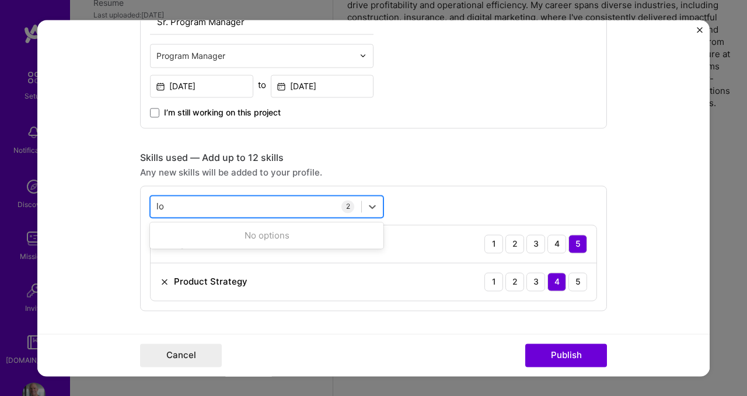
type input "l"
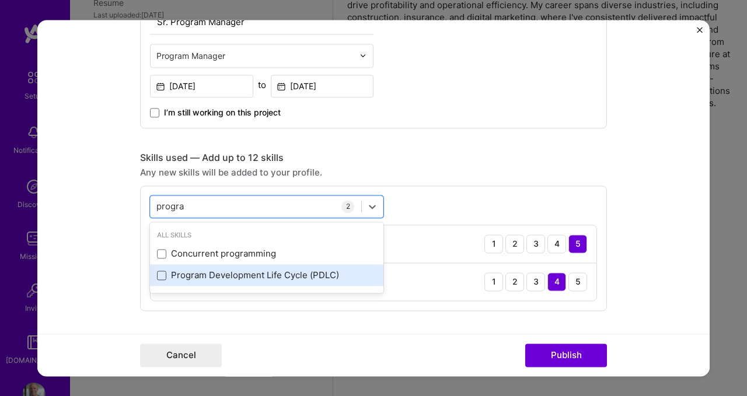
click at [157, 276] on span at bounding box center [161, 275] width 9 height 9
click at [0, 0] on input "checkbox" at bounding box center [0, 0] width 0 height 0
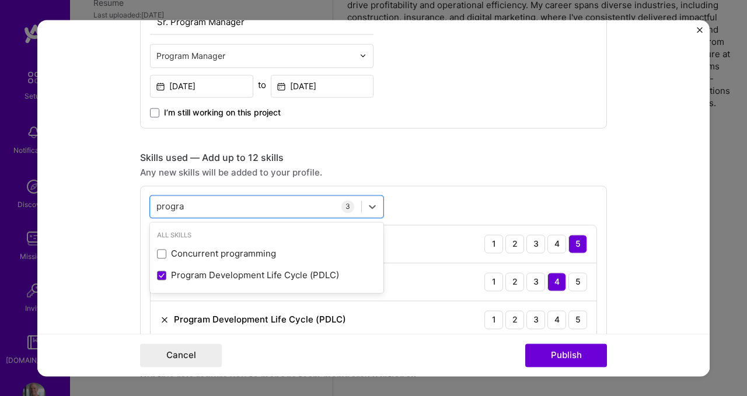
type input "progra"
click at [469, 172] on div "Any new skills will be added to your profile." at bounding box center [373, 172] width 467 height 12
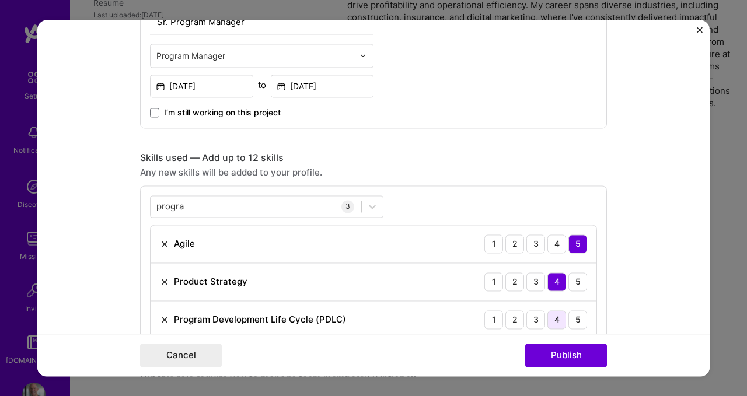
click at [549, 320] on div "4" at bounding box center [557, 320] width 19 height 19
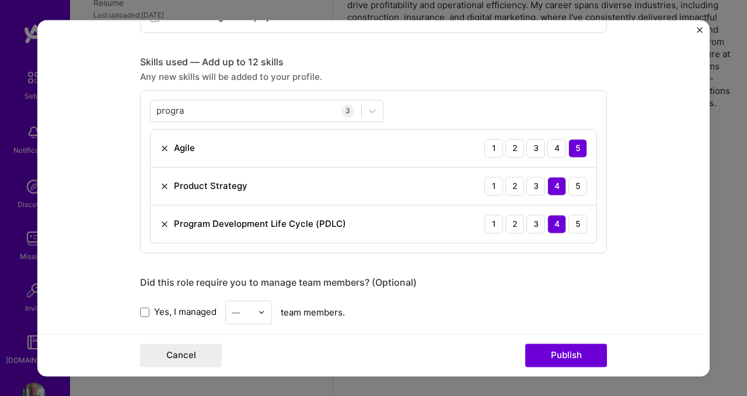
click at [549, 320] on div "Yes, I managed — team members." at bounding box center [373, 313] width 467 height 24
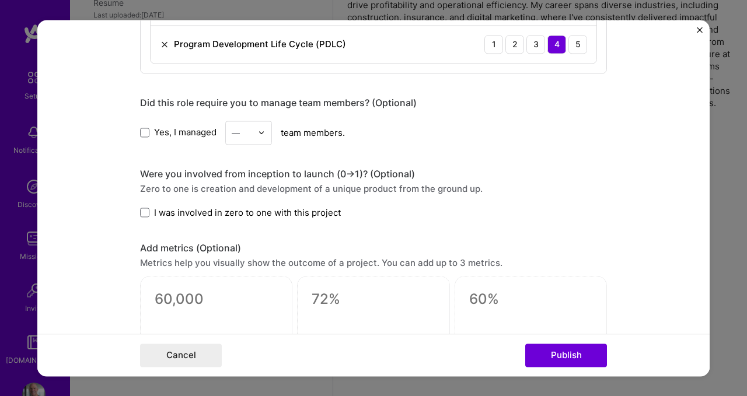
scroll to position [733, 0]
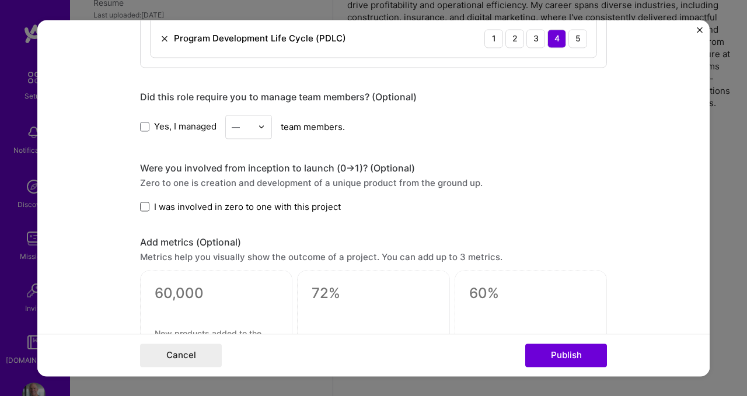
click at [141, 208] on span at bounding box center [144, 207] width 9 height 9
click at [0, 0] on input "I was involved in zero to one with this project" at bounding box center [0, 0] width 0 height 0
click at [142, 208] on icon at bounding box center [145, 207] width 6 height 5
click at [0, 0] on input "I was involved in zero to one with this project" at bounding box center [0, 0] width 0 height 0
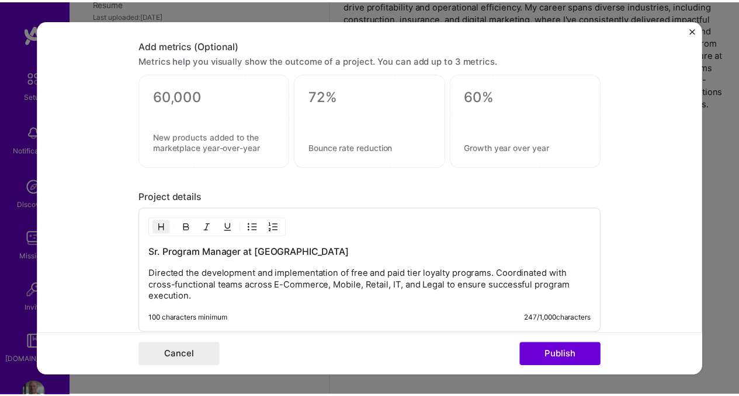
scroll to position [933, 0]
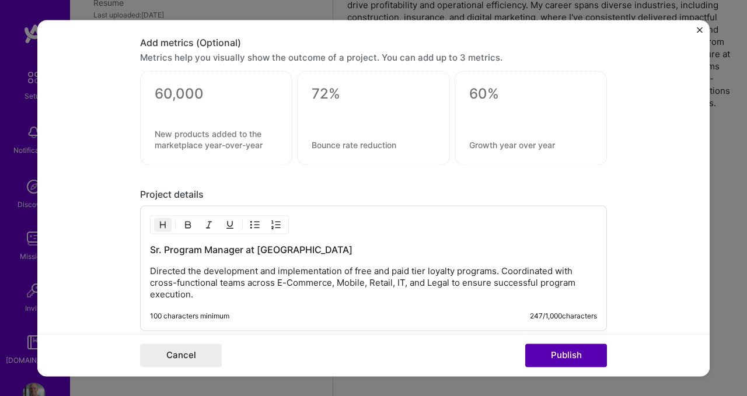
click at [569, 349] on button "Publish" at bounding box center [566, 355] width 82 height 23
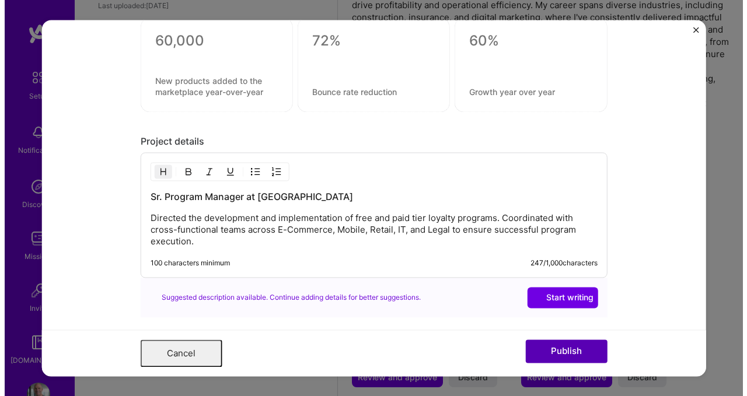
scroll to position [0, 0]
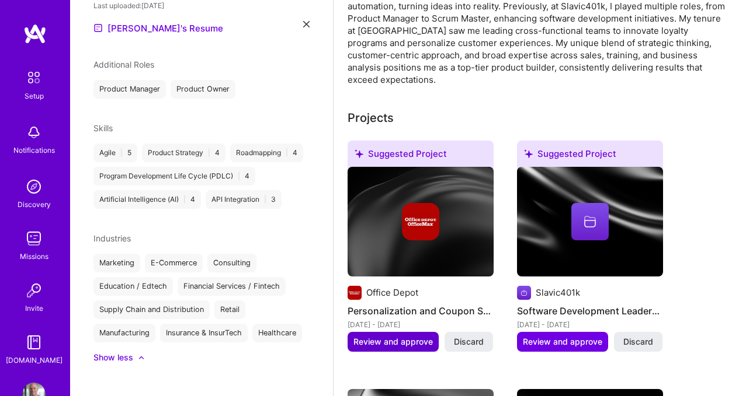
click at [404, 336] on span "Review and approve" at bounding box center [392, 342] width 79 height 12
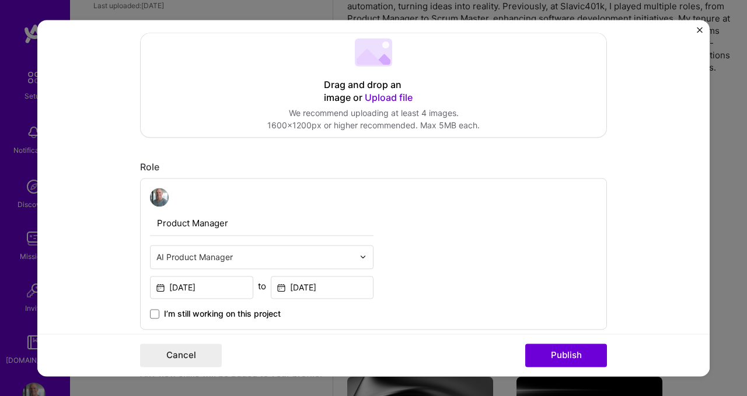
scroll to position [263, 0]
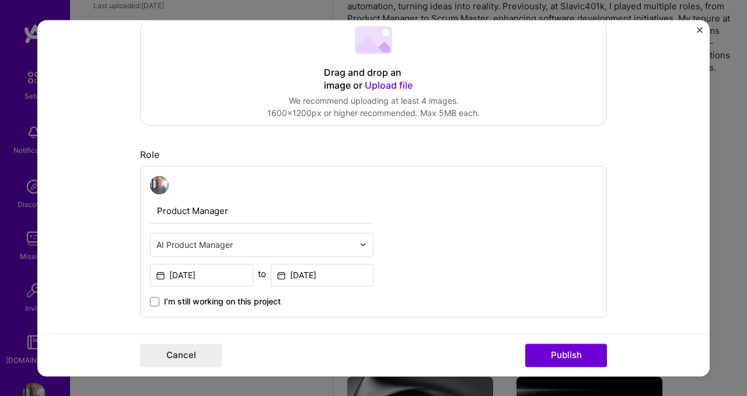
click at [360, 248] on img at bounding box center [363, 244] width 7 height 7
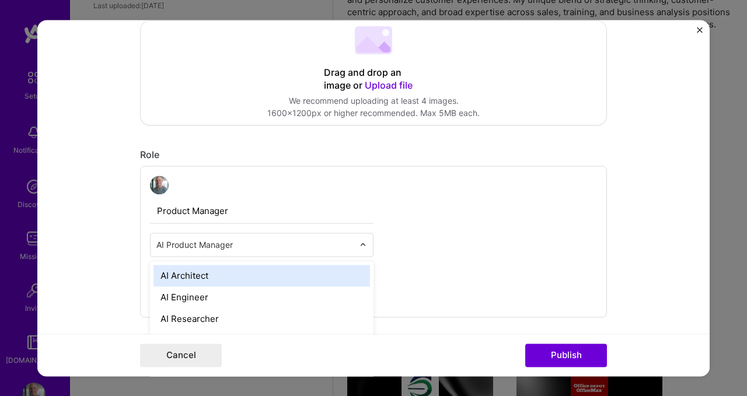
scroll to position [398, 0]
drag, startPoint x: 326, startPoint y: 248, endPoint x: 107, endPoint y: 243, distance: 219.6
click at [107, 243] on form "Editing suggested project This project is suggested based on your LinkedIn, res…" at bounding box center [373, 198] width 673 height 357
type input "P"
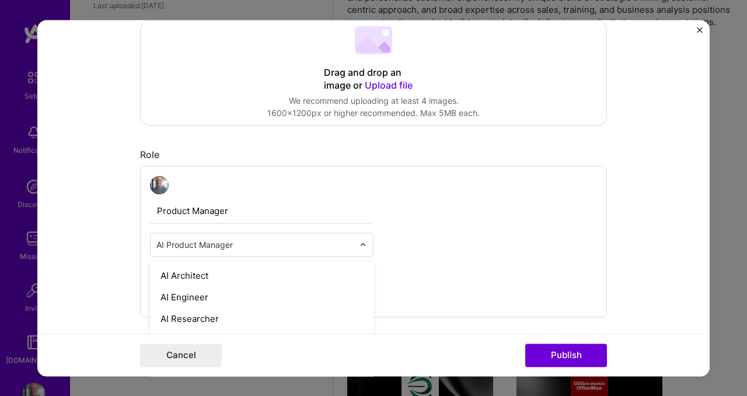
click at [347, 199] on input "Product Manager" at bounding box center [262, 211] width 224 height 25
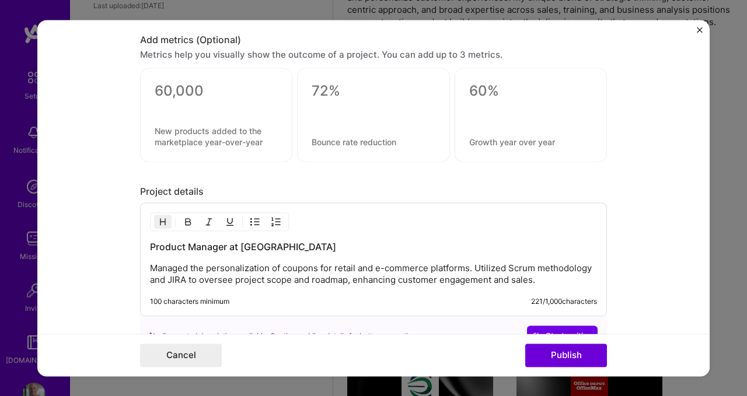
scroll to position [906, 0]
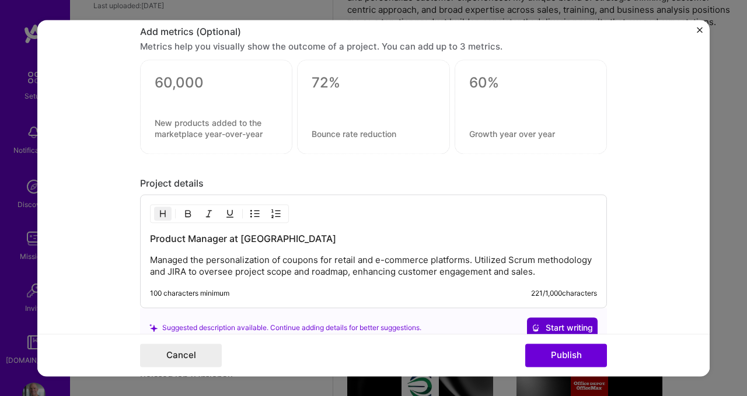
click at [570, 326] on span "Start writing" at bounding box center [562, 328] width 61 height 12
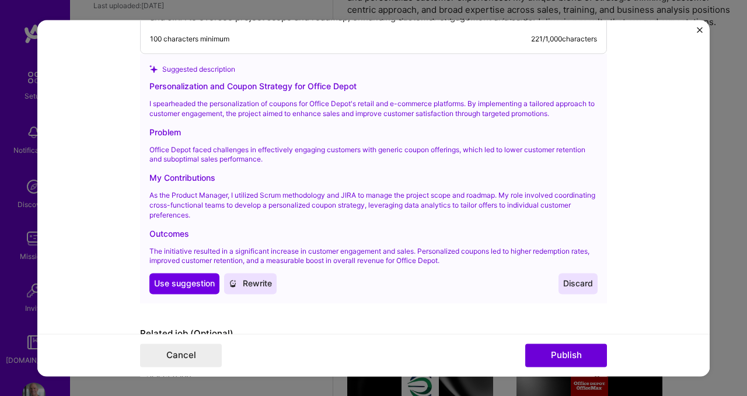
scroll to position [1165, 0]
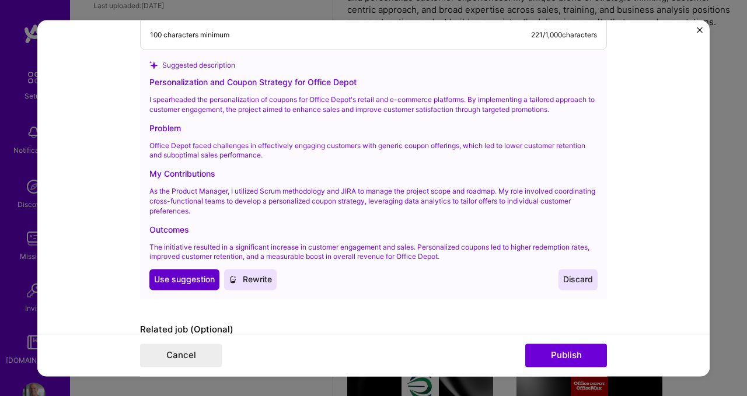
click at [191, 287] on button "Use Use suggestion" at bounding box center [184, 280] width 70 height 21
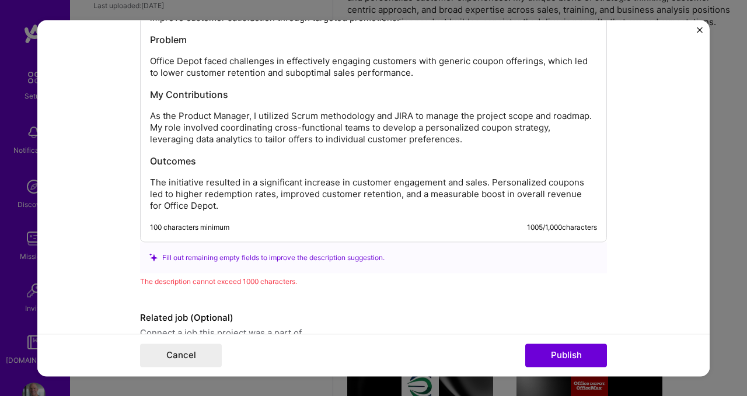
scroll to position [1174, 0]
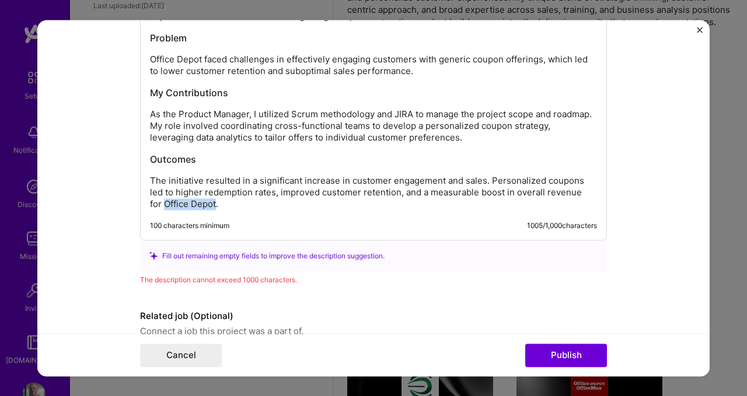
drag, startPoint x: 197, startPoint y: 206, endPoint x: 133, endPoint y: 209, distance: 64.3
click at [133, 209] on form "Editing suggested project This project is suggested based on your LinkedIn, res…" at bounding box center [373, 198] width 673 height 357
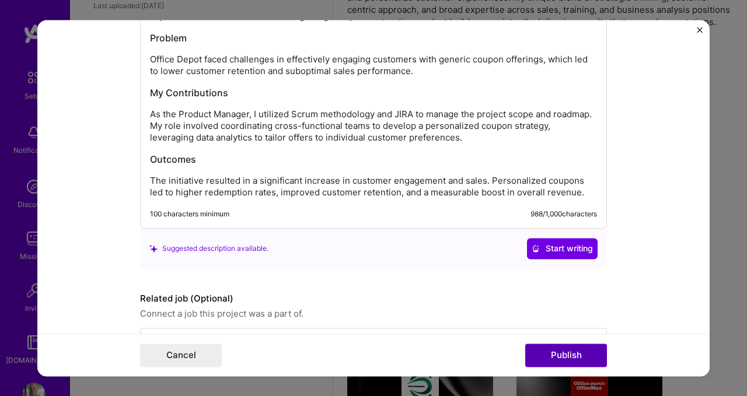
click at [592, 358] on button "Publish" at bounding box center [566, 355] width 82 height 23
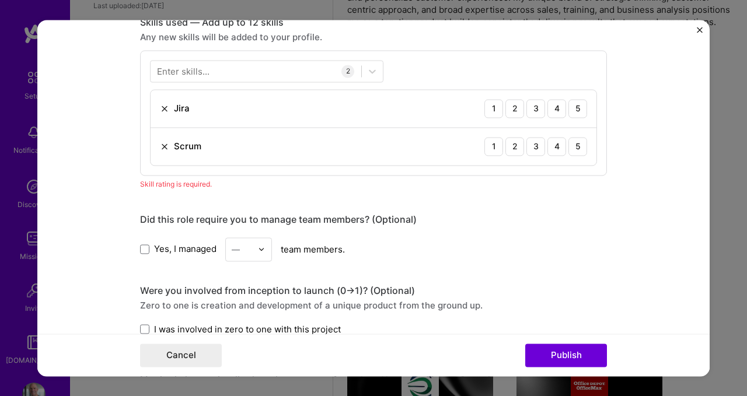
scroll to position [584, 0]
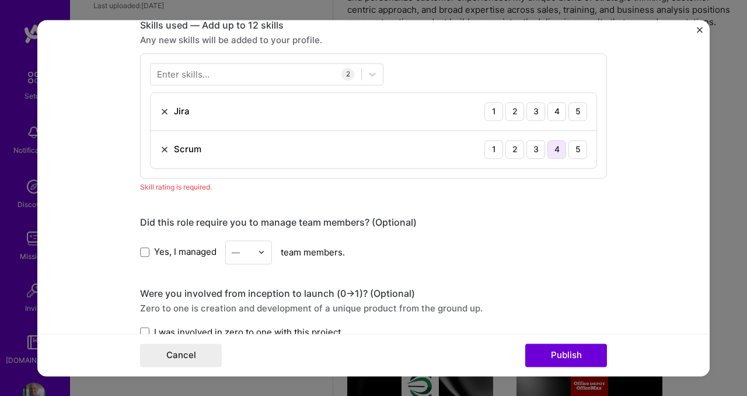
click at [558, 151] on div "4" at bounding box center [557, 149] width 19 height 19
click at [558, 116] on div "4" at bounding box center [557, 111] width 19 height 19
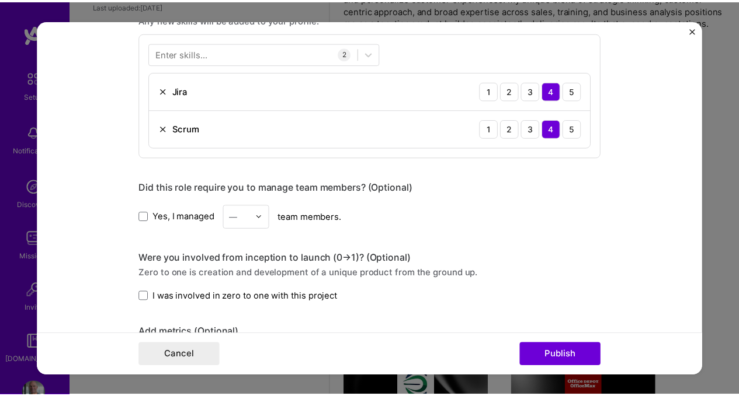
scroll to position [603, 0]
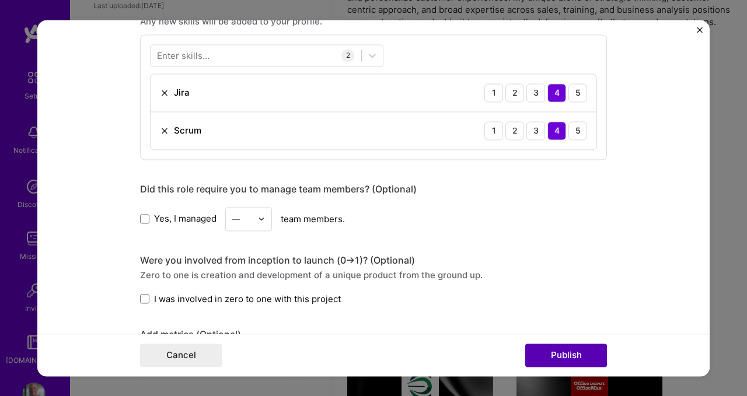
click at [602, 357] on button "Publish" at bounding box center [566, 355] width 82 height 23
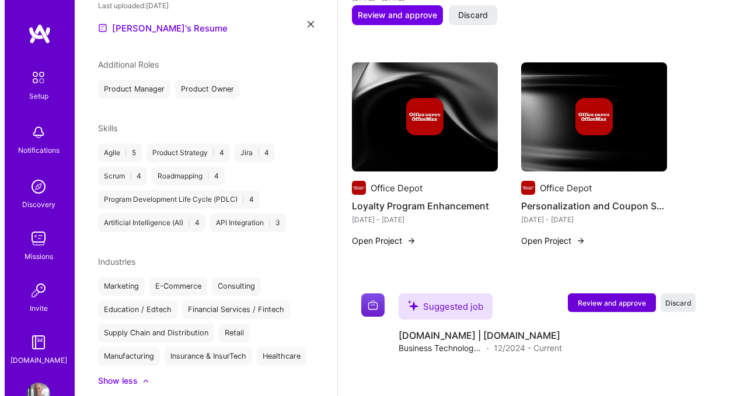
scroll to position [680, 0]
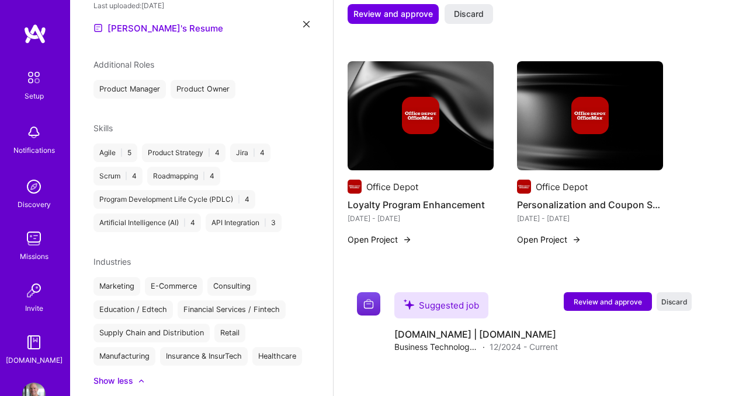
click at [393, 234] on button "Open Project" at bounding box center [379, 240] width 64 height 12
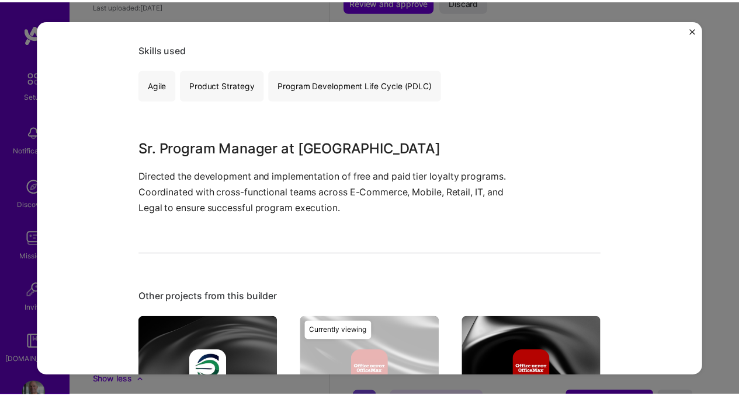
scroll to position [373, 0]
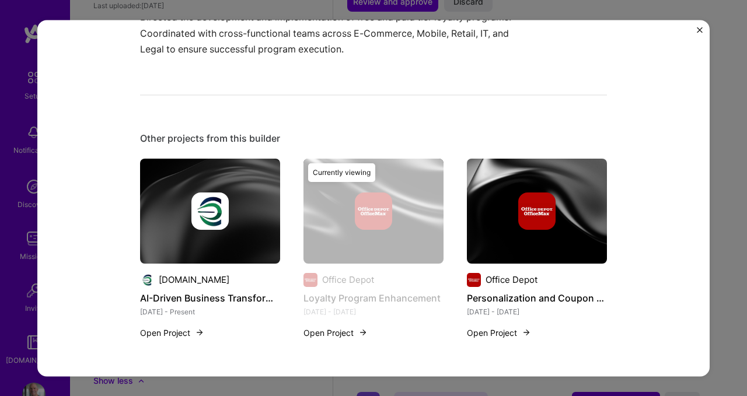
click at [698, 30] on img "Close" at bounding box center [700, 30] width 6 height 6
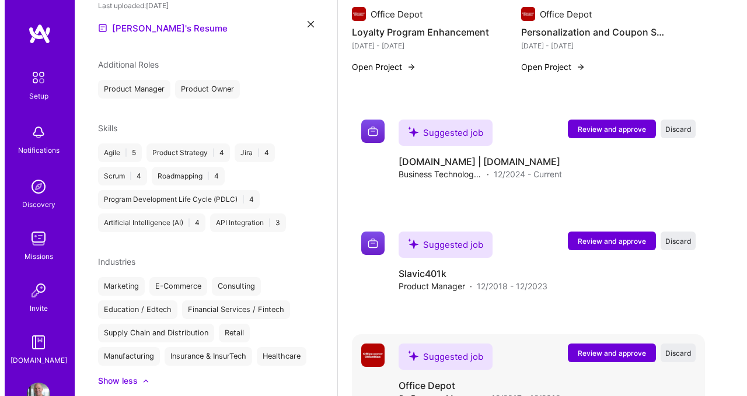
scroll to position [887, 0]
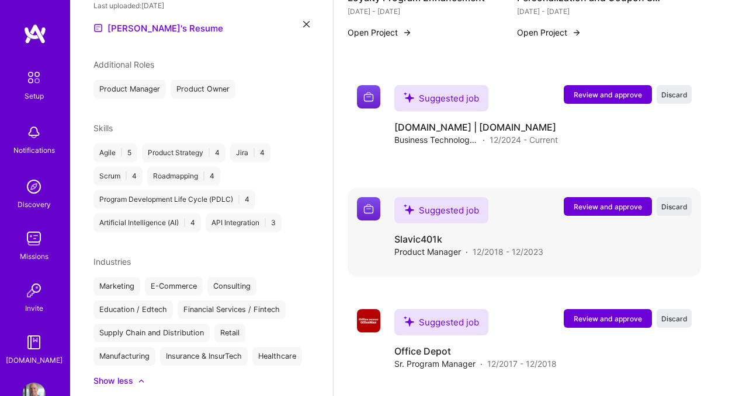
click at [600, 202] on span "Review and approve" at bounding box center [607, 207] width 68 height 10
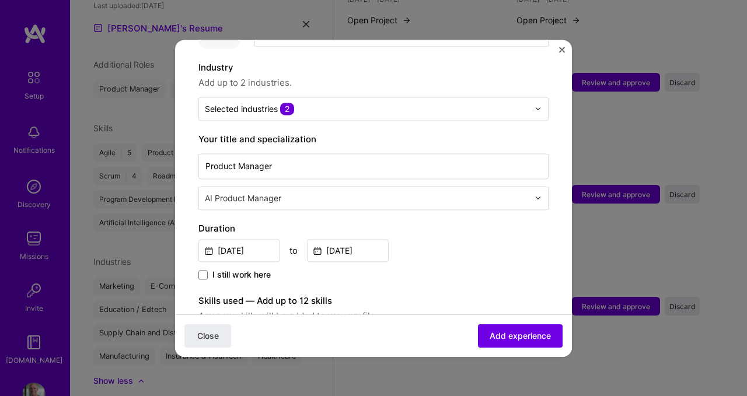
scroll to position [161, 0]
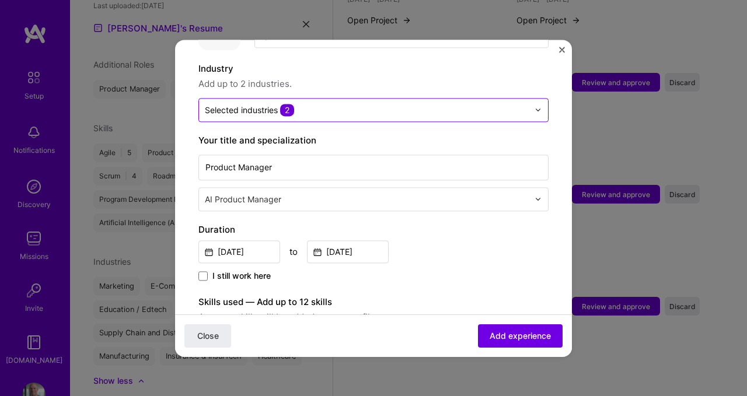
click at [242, 105] on div at bounding box center [367, 110] width 324 height 15
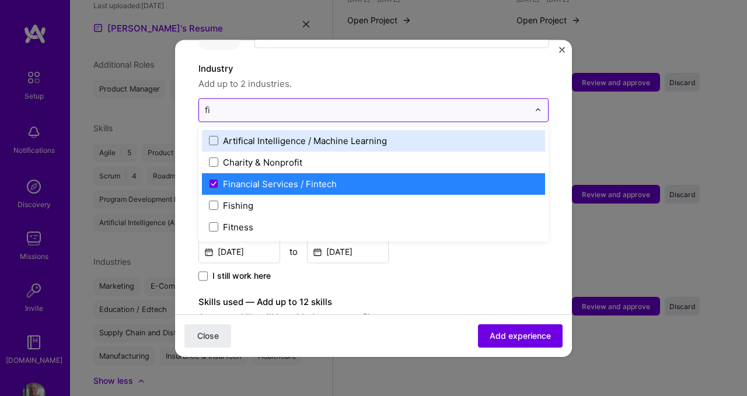
type input "fin"
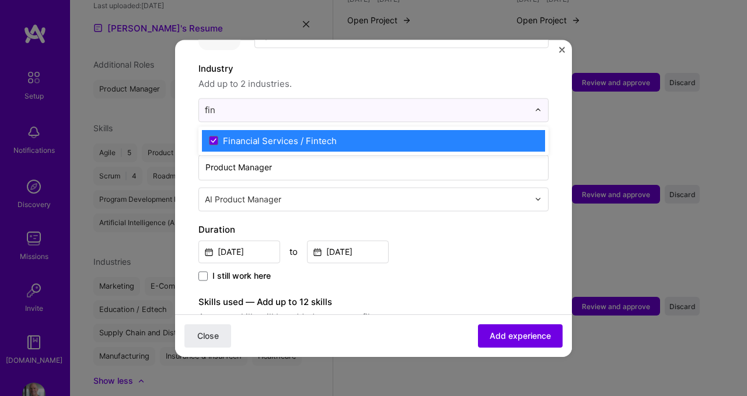
click at [250, 136] on div "Financial Services / Fintech" at bounding box center [373, 141] width 343 height 22
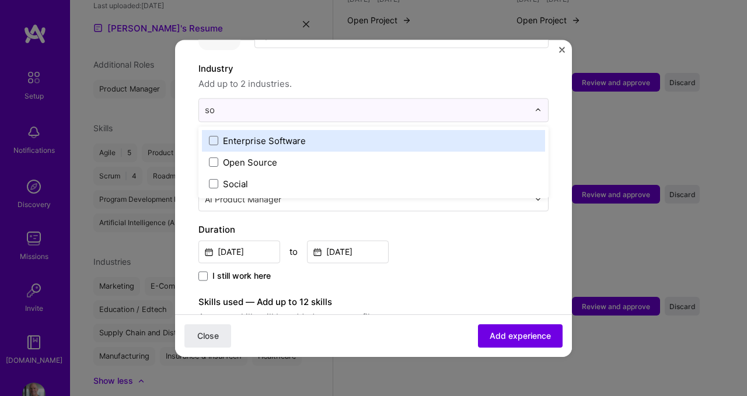
type input "sof"
click at [218, 136] on span at bounding box center [213, 140] width 9 height 9
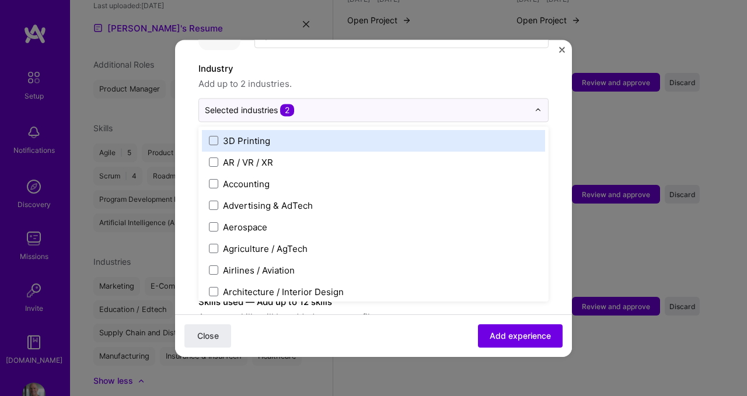
click at [186, 126] on form "Adding suggested job This job is suggested based on your LinkedIn, resume or A.…" at bounding box center [373, 372] width 397 height 941
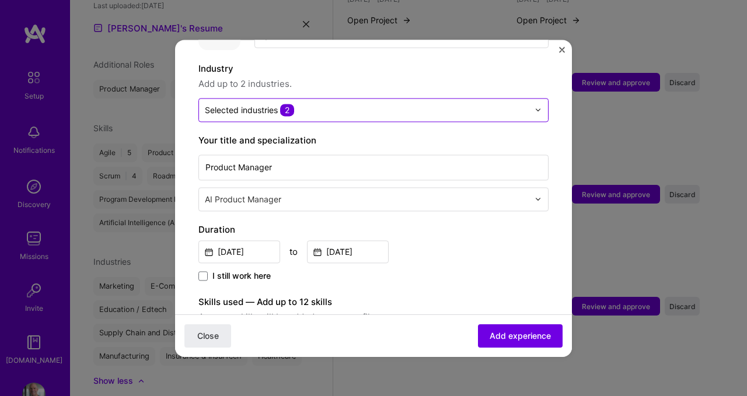
click at [535, 106] on img at bounding box center [538, 109] width 7 height 7
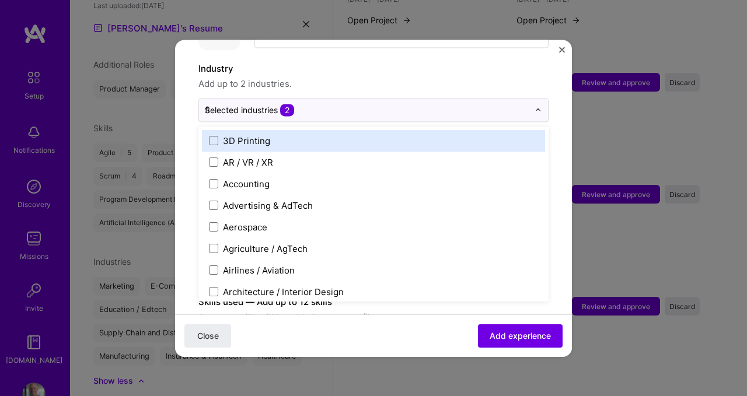
type input "fin"
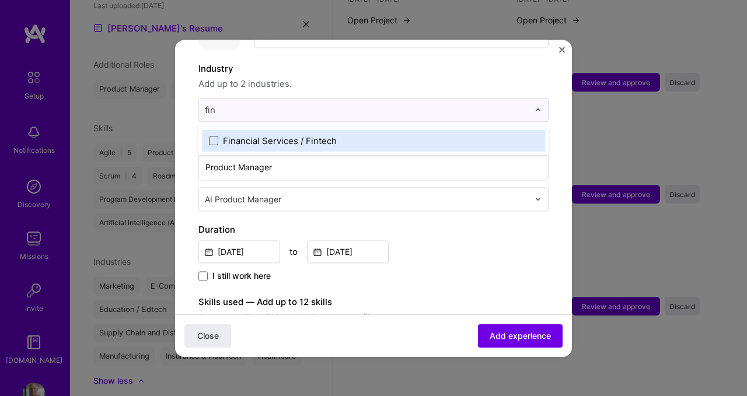
click at [215, 136] on span at bounding box center [213, 140] width 9 height 9
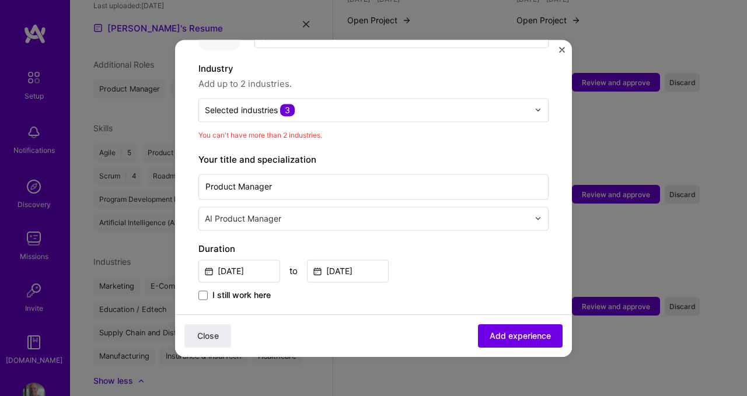
click at [459, 62] on label "Industry" at bounding box center [374, 69] width 350 height 14
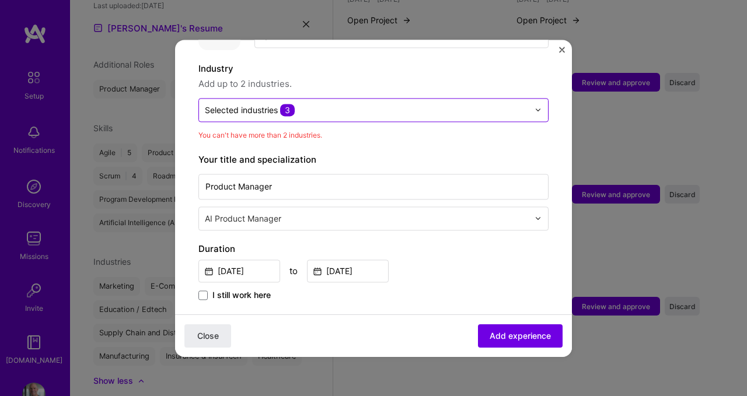
click at [396, 104] on input "text" at bounding box center [367, 110] width 324 height 12
click at [286, 104] on span "3" at bounding box center [287, 110] width 15 height 12
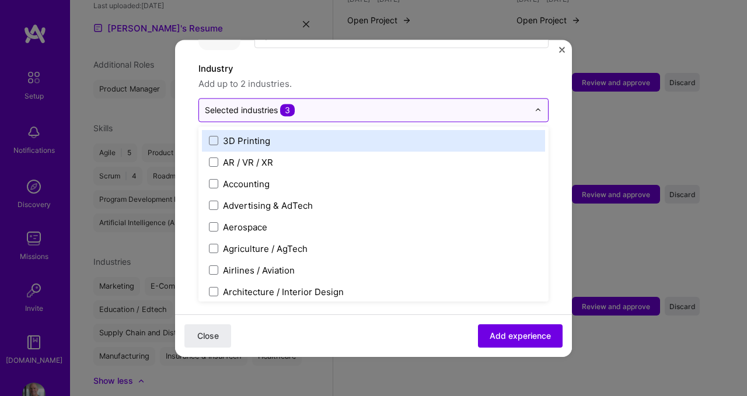
click at [286, 104] on span "3" at bounding box center [287, 110] width 15 height 12
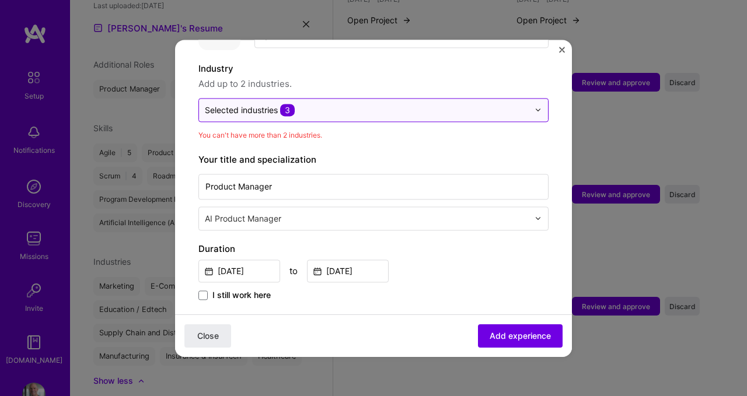
click at [286, 104] on span "3" at bounding box center [287, 110] width 15 height 12
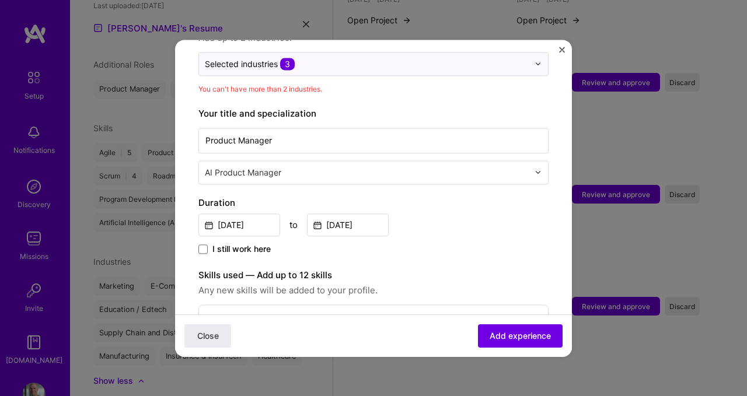
scroll to position [0, 0]
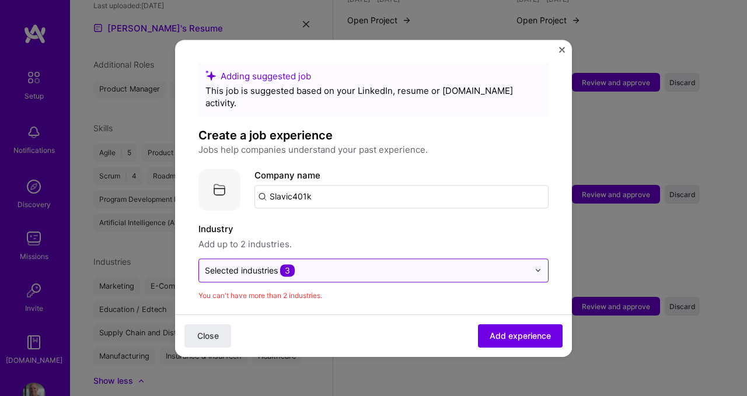
click at [507, 264] on input "text" at bounding box center [367, 270] width 324 height 12
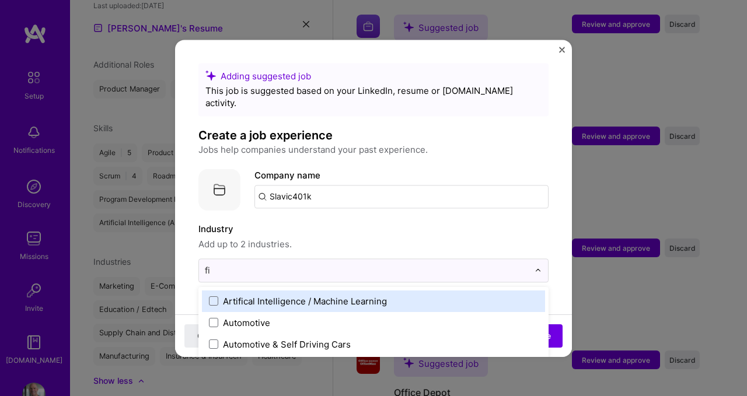
type input "fin"
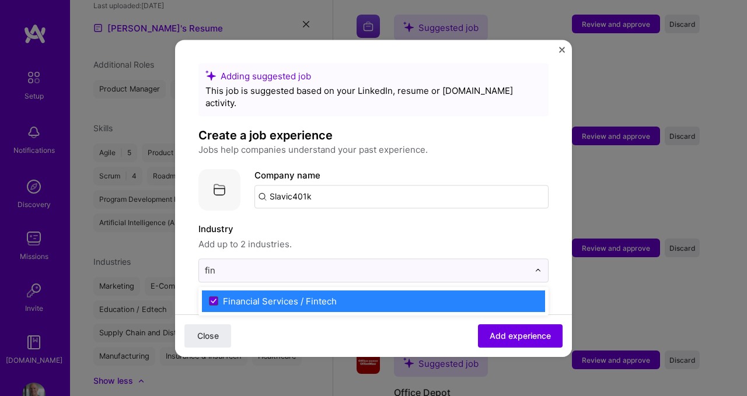
click at [215, 300] on icon at bounding box center [213, 302] width 5 height 4
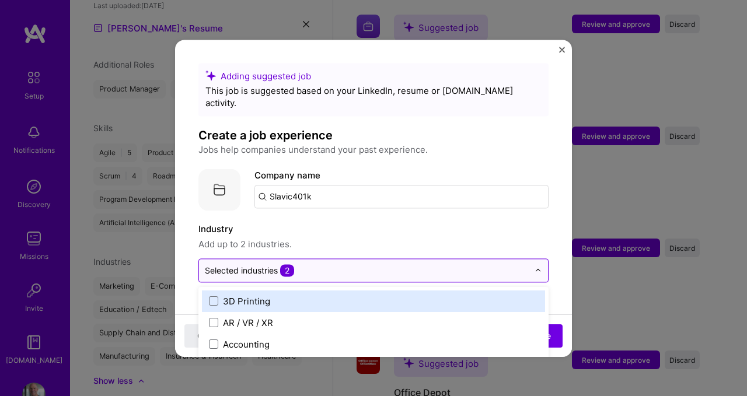
click at [308, 264] on input "text" at bounding box center [367, 270] width 324 height 12
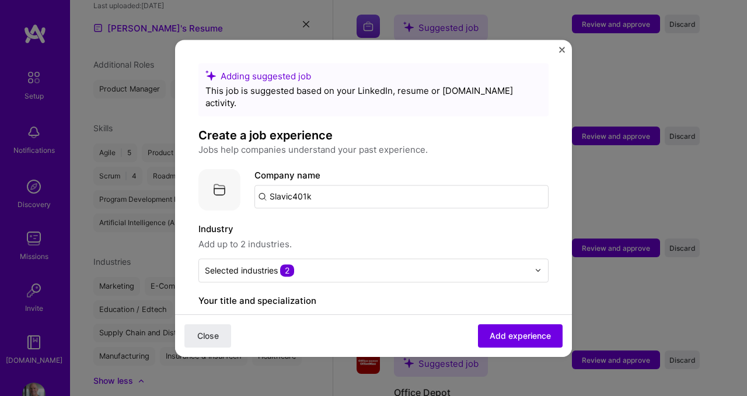
click at [314, 238] on span "Add up to 2 industries." at bounding box center [374, 245] width 350 height 14
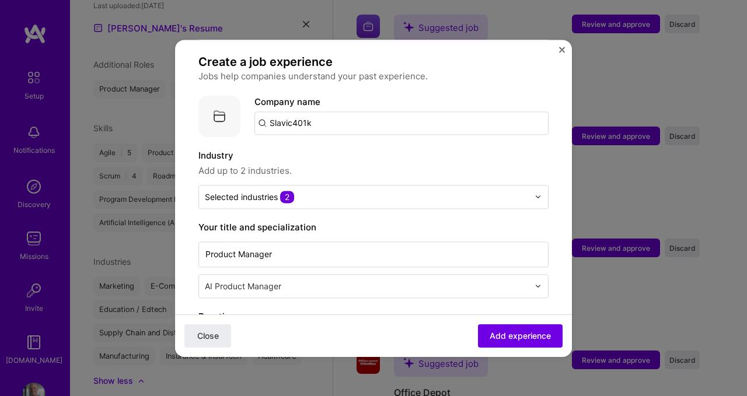
scroll to position [1008, 0]
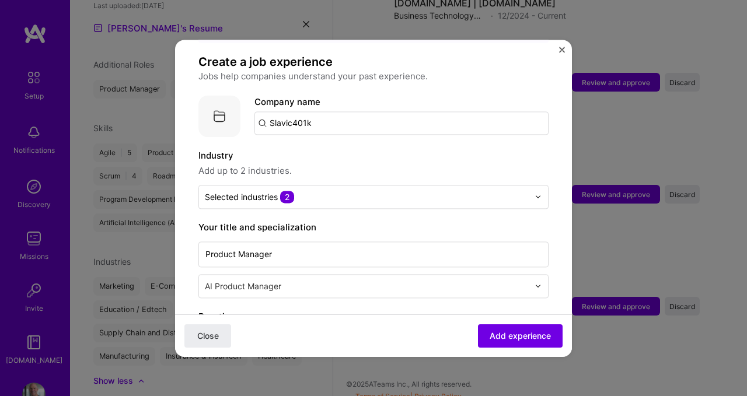
click at [535, 283] on img at bounding box center [538, 286] width 7 height 7
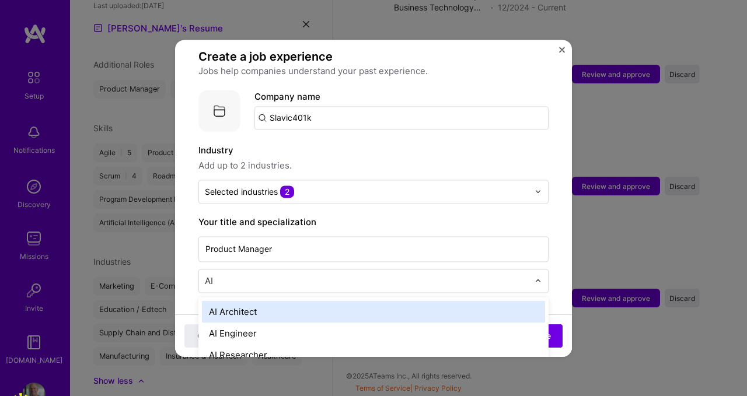
scroll to position [80, 0]
type input "A"
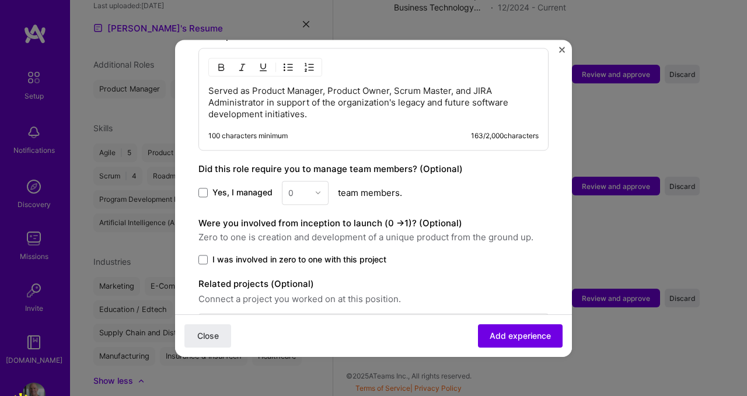
scroll to position [635, 0]
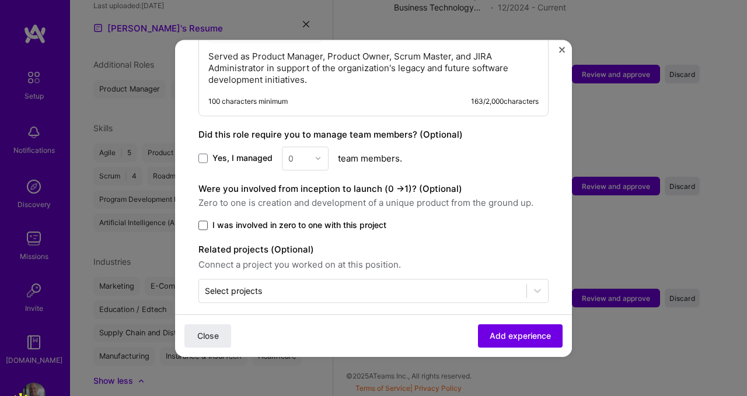
click at [206, 221] on span at bounding box center [203, 225] width 9 height 9
click at [0, 0] on input "I was involved in zero to one with this project" at bounding box center [0, 0] width 0 height 0
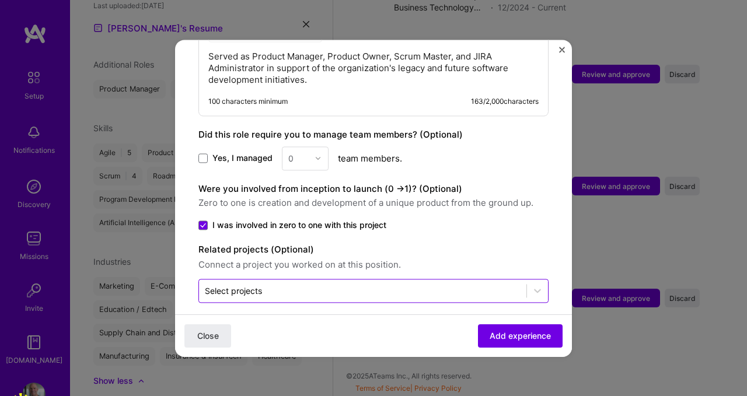
click at [289, 285] on input "text" at bounding box center [363, 291] width 316 height 12
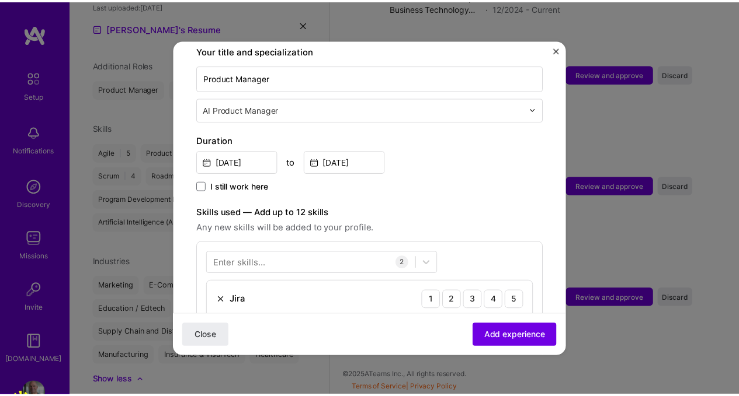
scroll to position [96, 0]
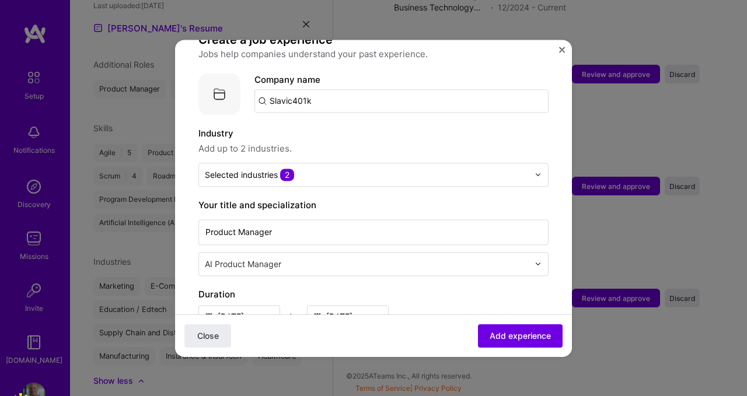
click at [561, 47] on img "Close" at bounding box center [562, 50] width 6 height 6
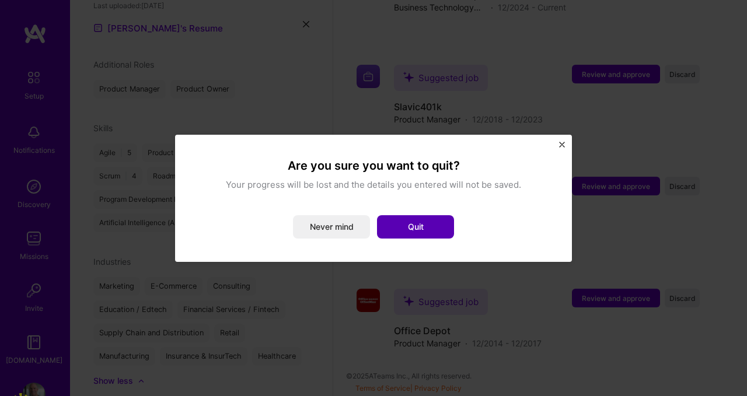
click at [420, 229] on button "Quit" at bounding box center [415, 226] width 77 height 23
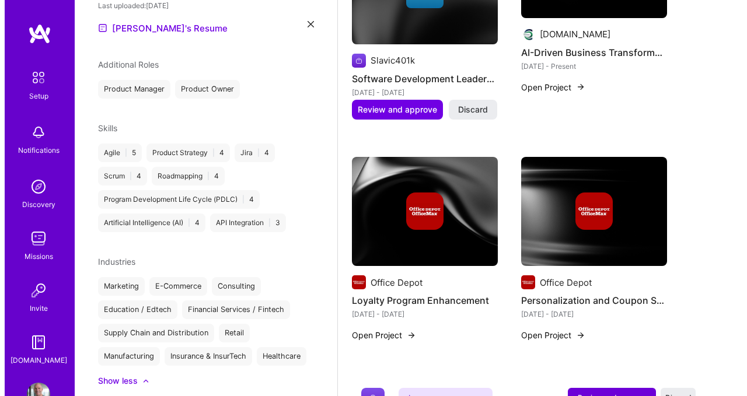
scroll to position [416, 0]
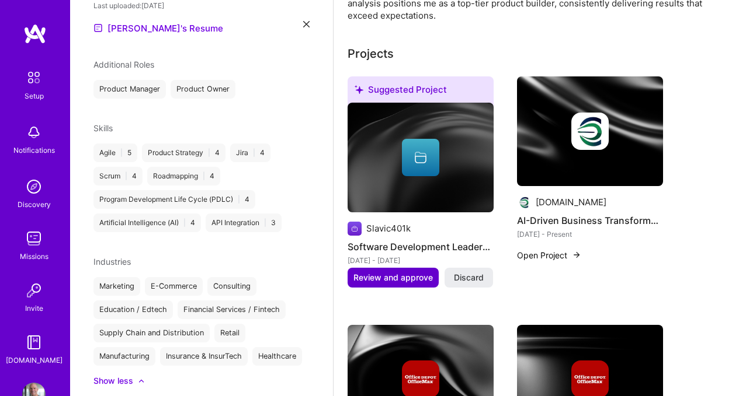
click at [408, 272] on span "Review and approve" at bounding box center [392, 278] width 79 height 12
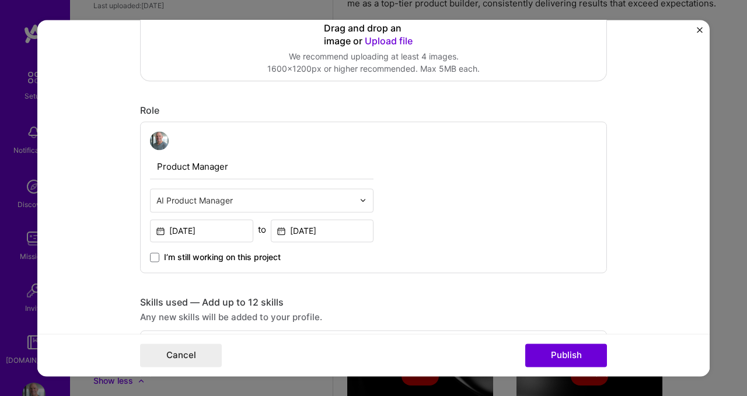
scroll to position [308, 0]
click at [281, 197] on input "text" at bounding box center [254, 199] width 197 height 12
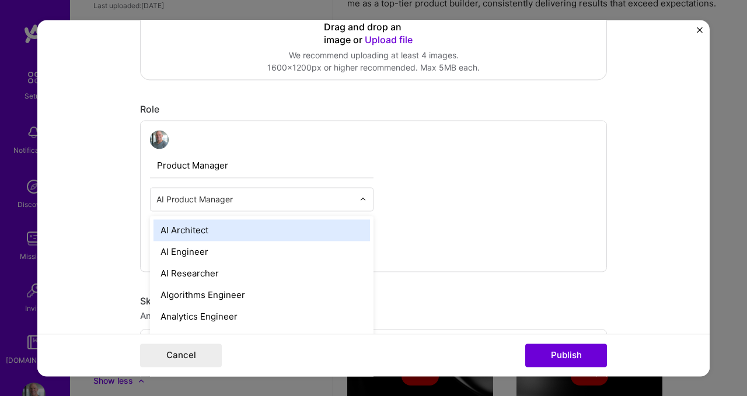
click at [421, 161] on div "Product Manager option AI Architect focused, 1 of 70. 69 results available. Use…" at bounding box center [373, 196] width 467 height 152
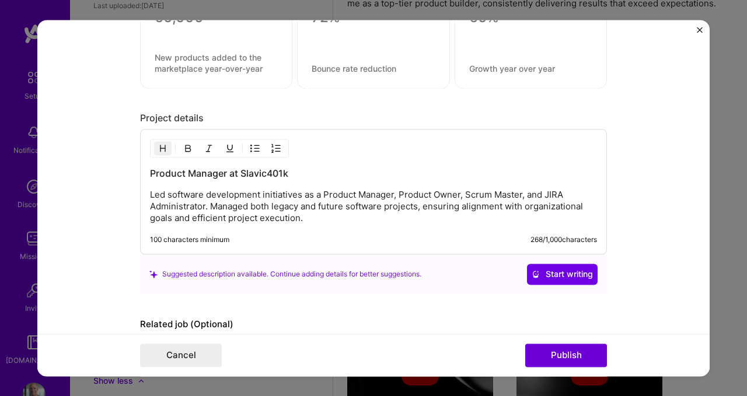
scroll to position [983, 0]
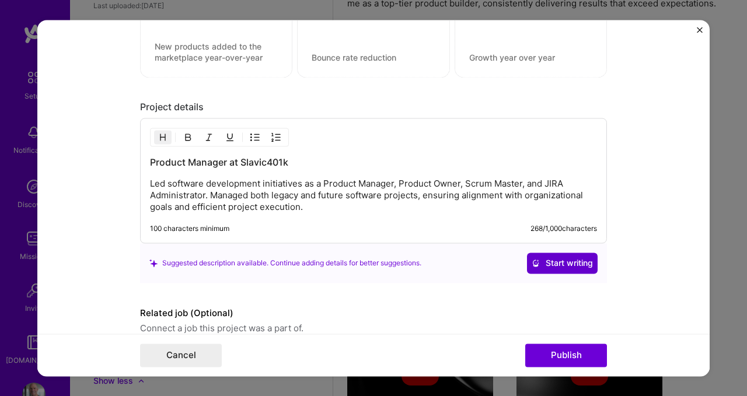
click at [584, 269] on span "Start writing" at bounding box center [562, 263] width 61 height 12
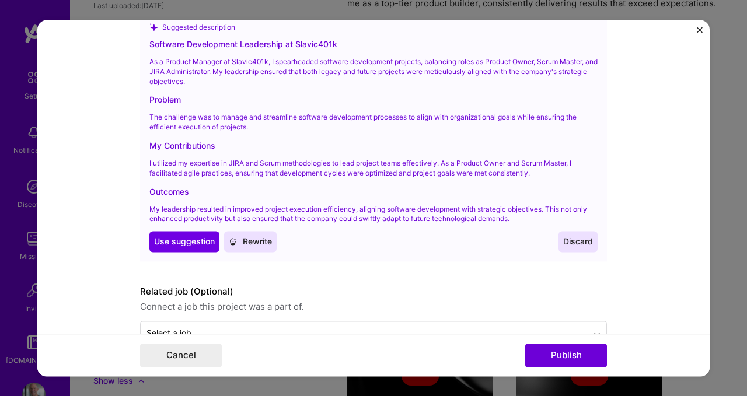
scroll to position [1224, 0]
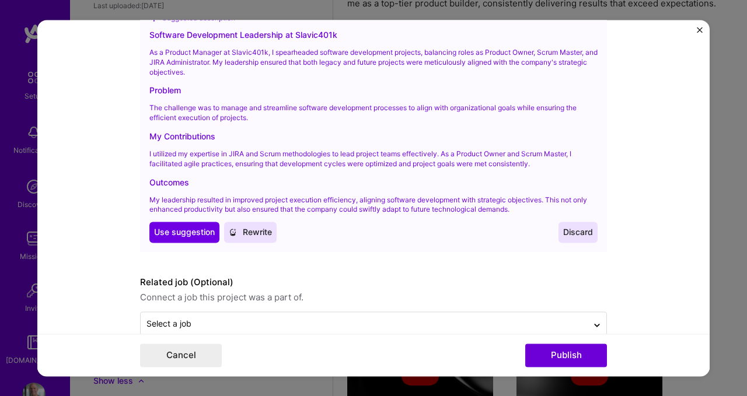
click at [166, 222] on div "Software Development Leadership at Slavic401k As a Product Manager at Slavic401…" at bounding box center [373, 136] width 448 height 214
click at [168, 229] on span "Use suggestion" at bounding box center [184, 233] width 61 height 12
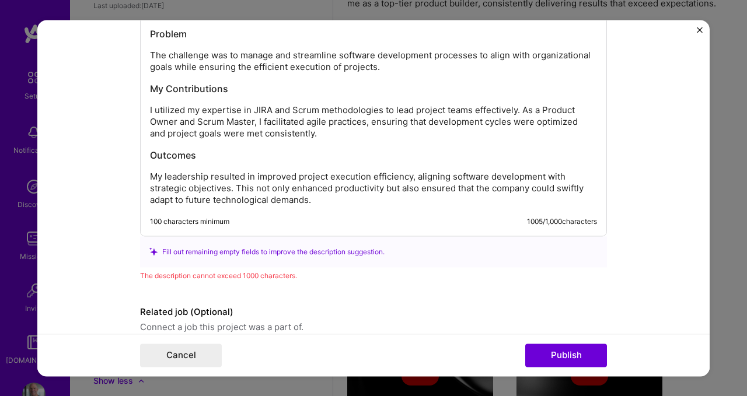
scroll to position [1174, 0]
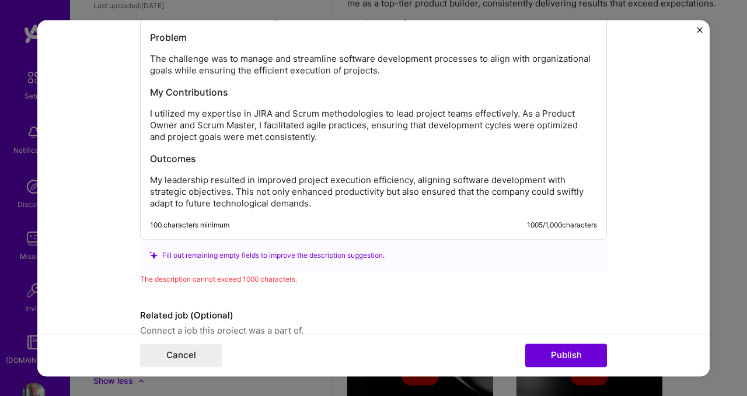
click at [245, 205] on p "My leadership resulted in improved project execution efficiency, aligning softw…" at bounding box center [373, 192] width 447 height 35
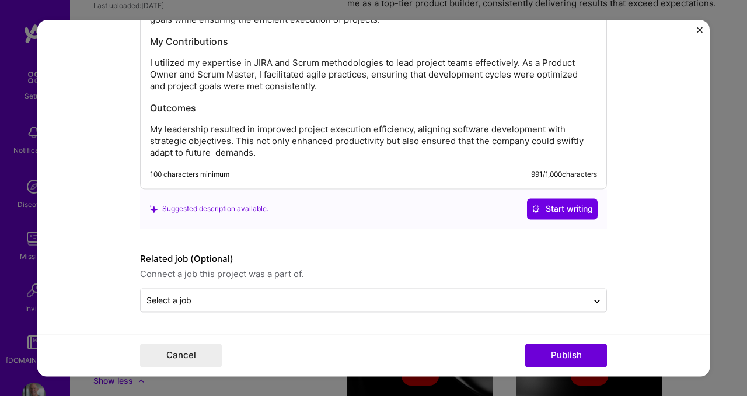
scroll to position [1226, 0]
click at [577, 211] on span "Start writing" at bounding box center [562, 209] width 61 height 12
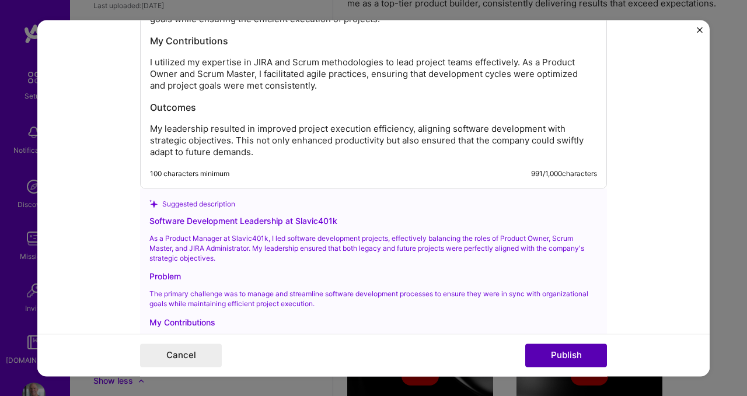
click at [571, 360] on button "Publish" at bounding box center [566, 355] width 82 height 23
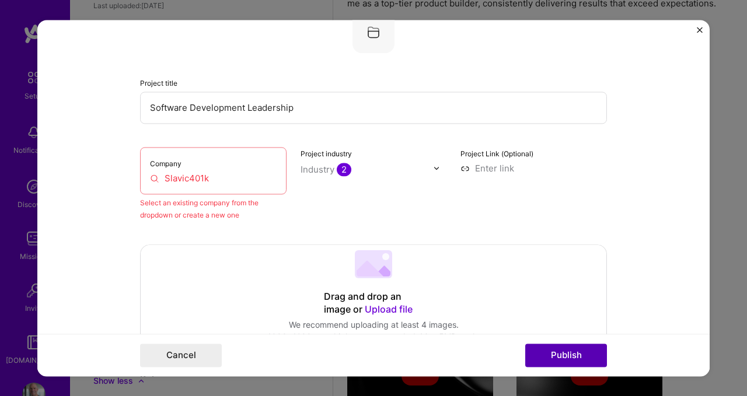
scroll to position [76, 0]
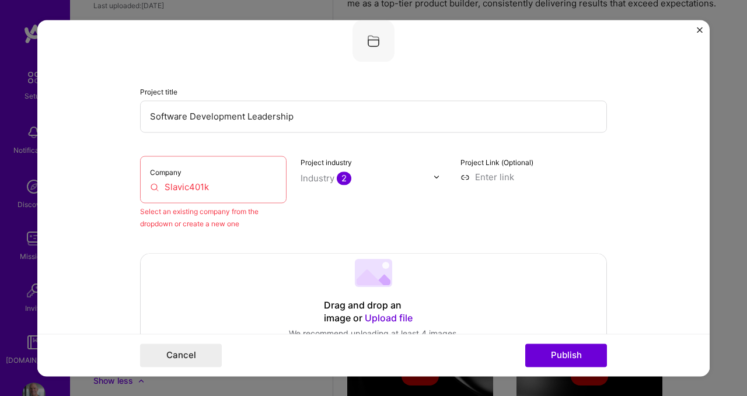
click at [230, 193] on input "Slavic401k" at bounding box center [213, 187] width 127 height 12
drag, startPoint x: 230, startPoint y: 193, endPoint x: 127, endPoint y: 182, distance: 103.4
click at [127, 182] on form "Editing suggested project This project is suggested based on your LinkedIn, res…" at bounding box center [373, 198] width 673 height 357
click at [220, 194] on div "Company Slavic401k" at bounding box center [213, 179] width 147 height 47
click at [207, 192] on input "Slavic401k" at bounding box center [213, 187] width 127 height 12
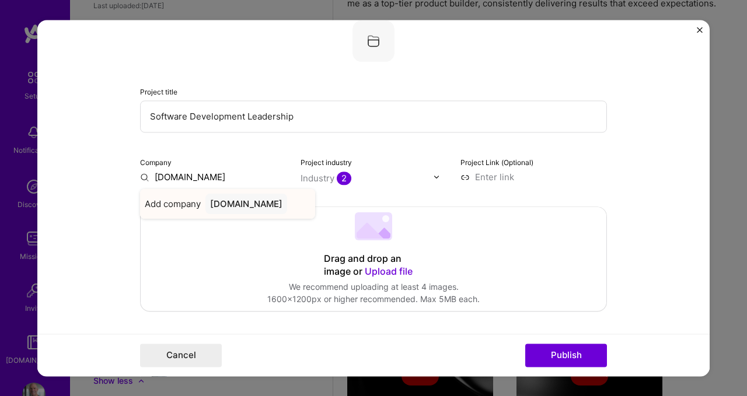
type input "[DOMAIN_NAME]"
click at [263, 207] on div "[DOMAIN_NAME]" at bounding box center [247, 204] width 82 height 20
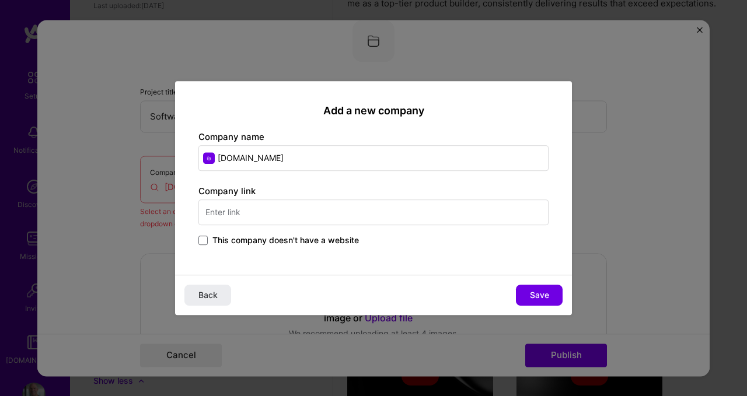
click at [308, 212] on input "text" at bounding box center [374, 213] width 350 height 26
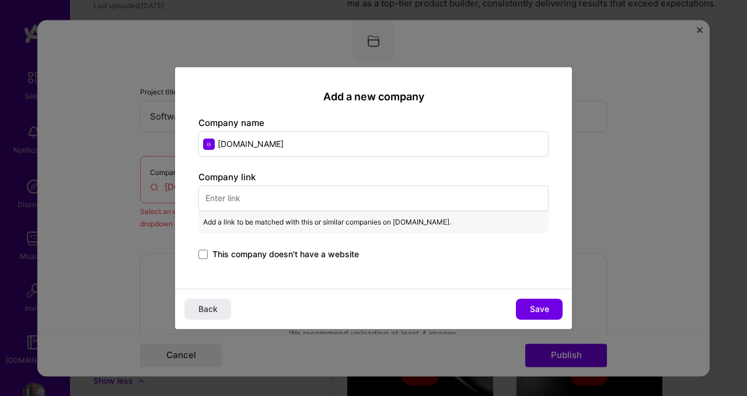
click at [365, 202] on input "text" at bounding box center [374, 199] width 350 height 26
paste input "https://slavic401k.com/"
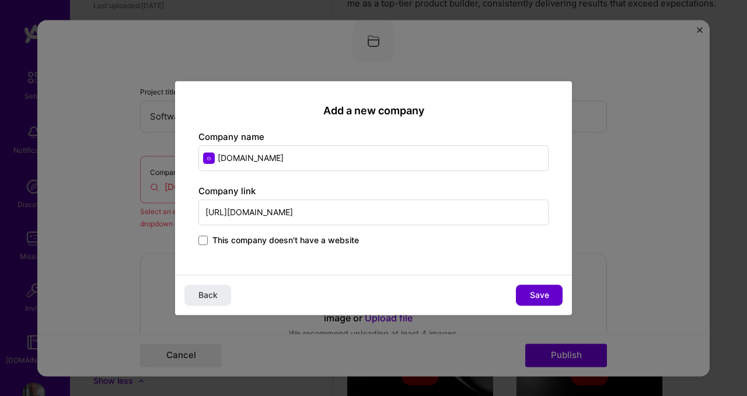
type input "https://slavic401k.com/"
click at [538, 294] on span "Save" at bounding box center [539, 296] width 19 height 12
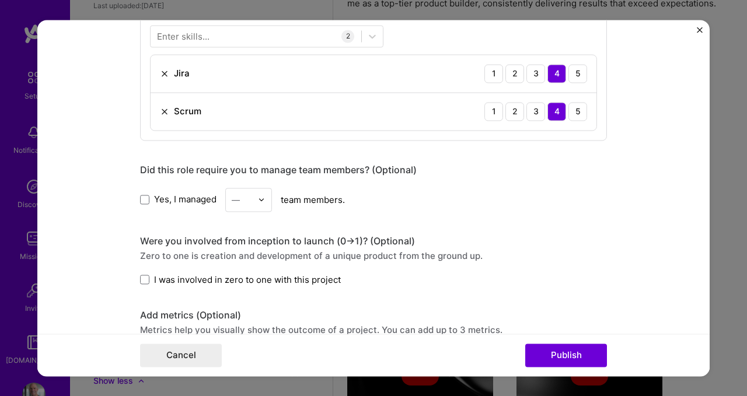
scroll to position [712, 0]
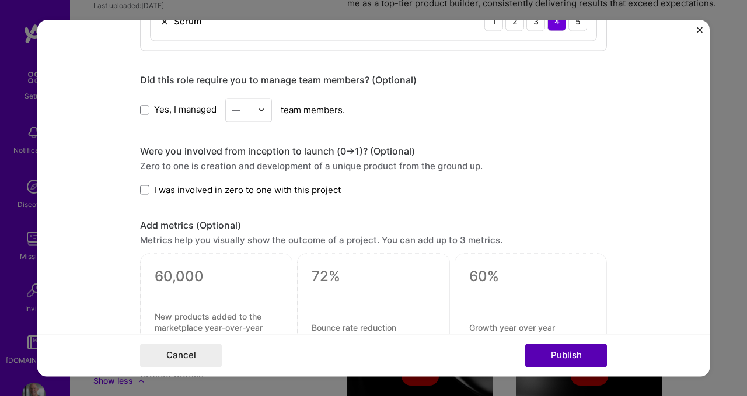
click at [570, 355] on button "Publish" at bounding box center [566, 355] width 82 height 23
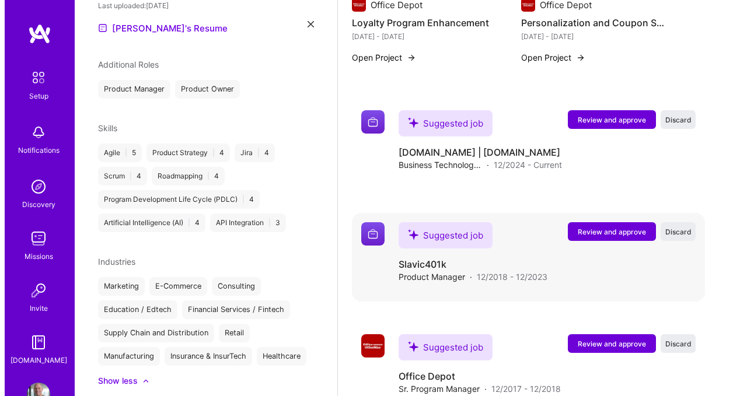
scroll to position [726, 0]
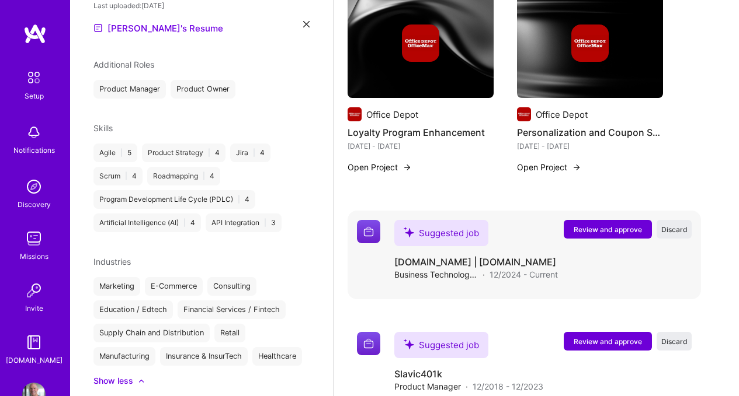
click at [623, 225] on span "Review and approve" at bounding box center [607, 230] width 68 height 10
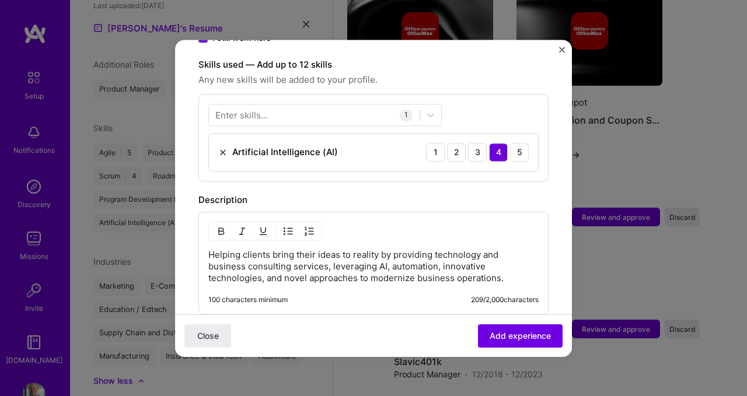
scroll to position [440, 0]
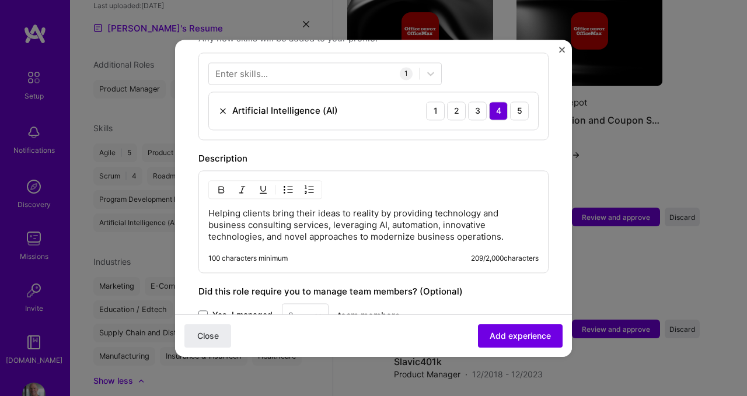
click at [514, 224] on p "Helping clients bring their ideas to reality by providing technology and busine…" at bounding box center [373, 225] width 330 height 35
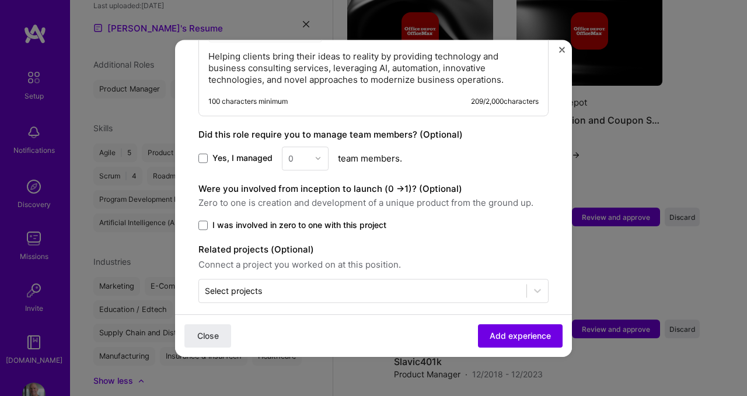
scroll to position [292, 0]
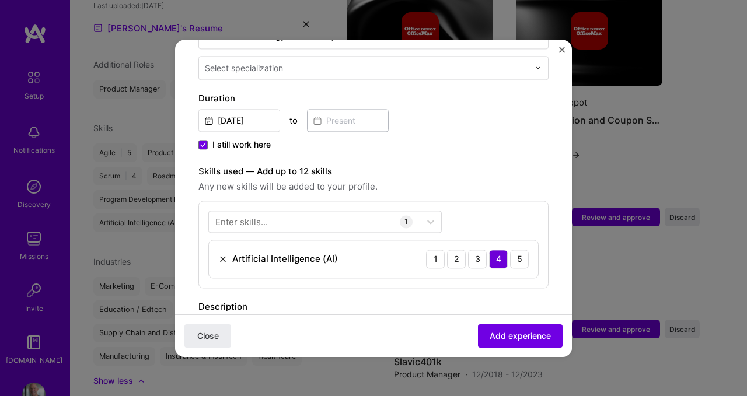
click at [658, 279] on div "Adding suggested job This job is suggested based on your LinkedIn, resume or A.…" at bounding box center [373, 198] width 747 height 396
click at [669, 178] on div "Adding suggested job This job is suggested based on your LinkedIn, resume or A.…" at bounding box center [373, 198] width 747 height 396
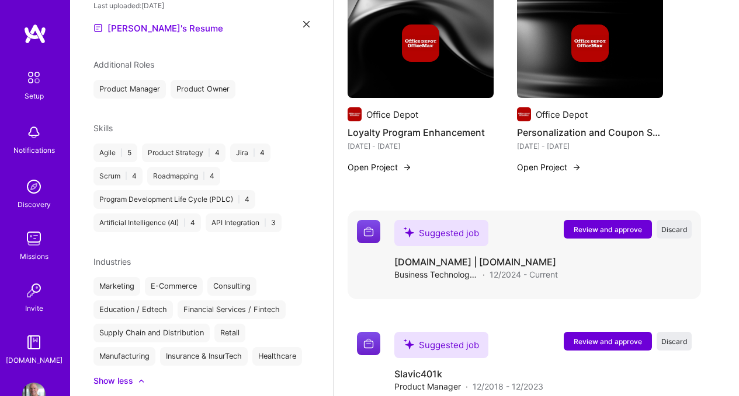
click at [638, 225] on span "Review and approve" at bounding box center [607, 230] width 68 height 10
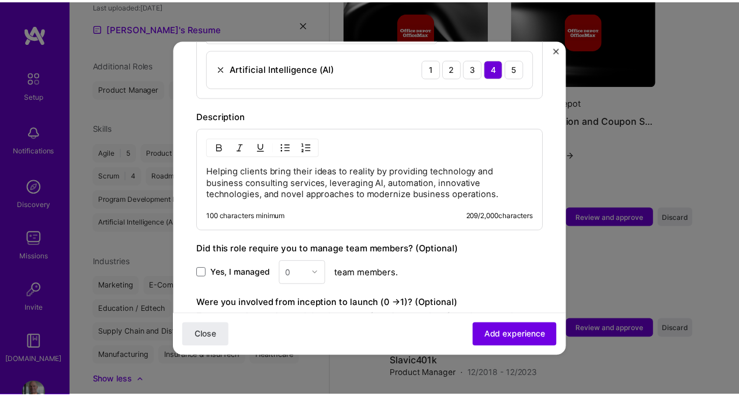
scroll to position [597, 0]
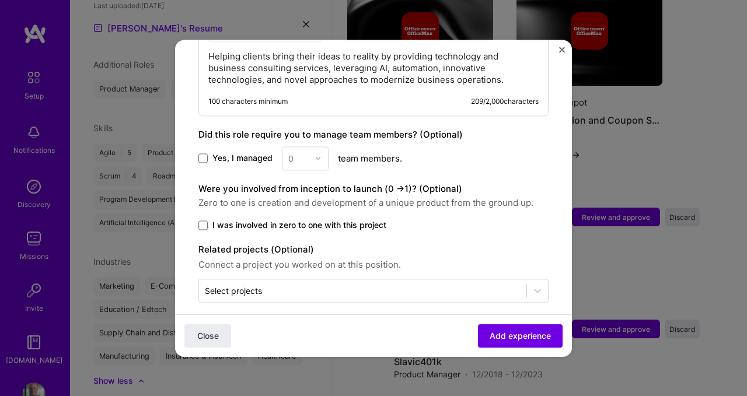
click at [561, 50] on img "Close" at bounding box center [562, 50] width 6 height 6
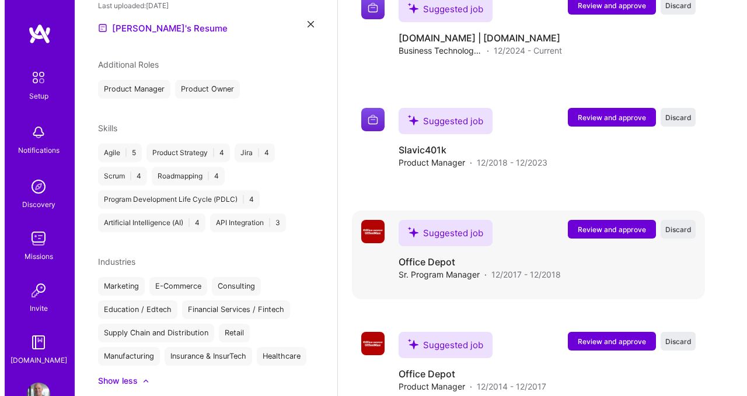
scroll to position [948, 0]
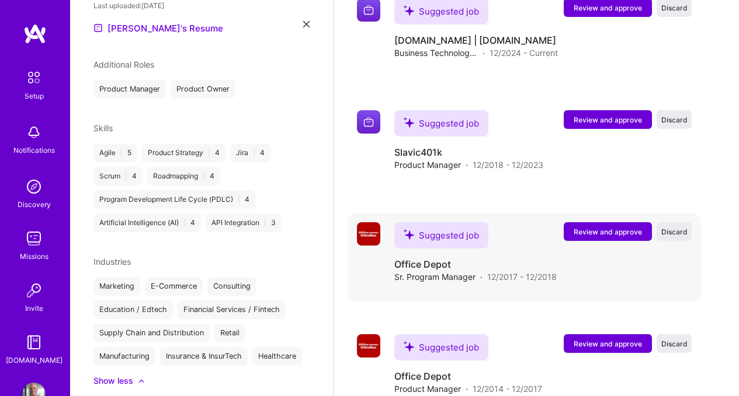
click at [610, 227] on span "Review and approve" at bounding box center [607, 232] width 68 height 10
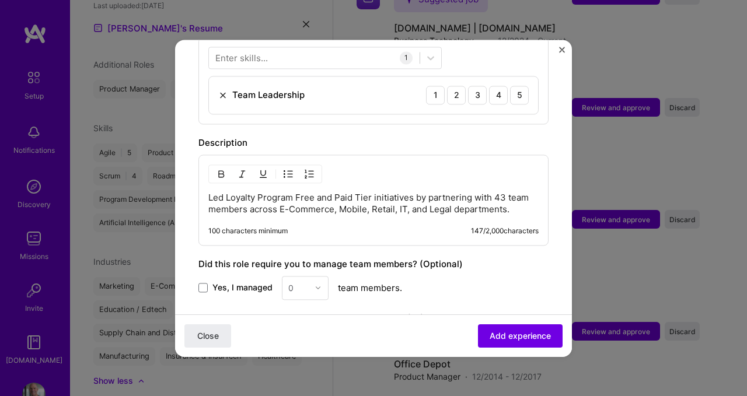
scroll to position [457, 0]
click at [506, 207] on p "Led Loyalty Program Free and Paid Tier initiatives by partnering with 43 team m…" at bounding box center [373, 202] width 330 height 23
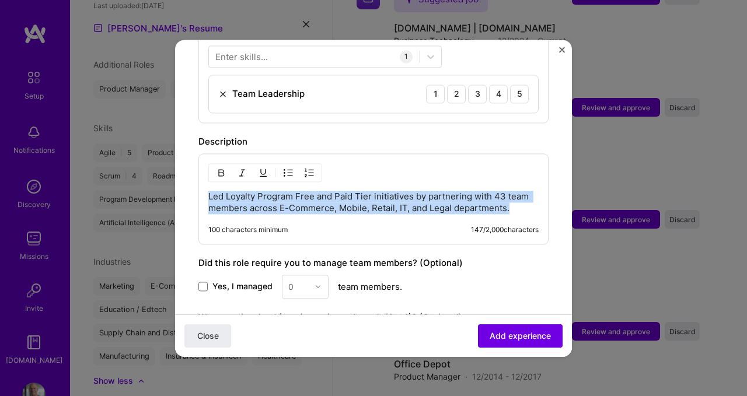
drag, startPoint x: 496, startPoint y: 203, endPoint x: 148, endPoint y: 168, distance: 349.8
click at [151, 173] on div "Adding suggested job This job is suggested based on your LinkedIn, resume or A.…" at bounding box center [373, 198] width 747 height 396
click at [563, 52] on button "Close" at bounding box center [562, 53] width 6 height 12
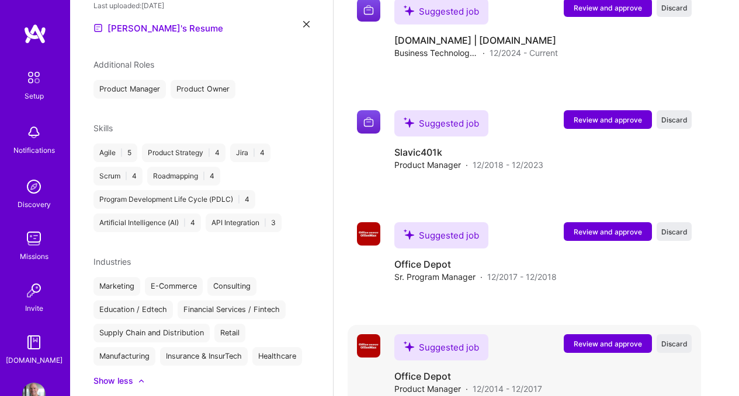
click at [623, 339] on span "Review and approve" at bounding box center [607, 344] width 68 height 10
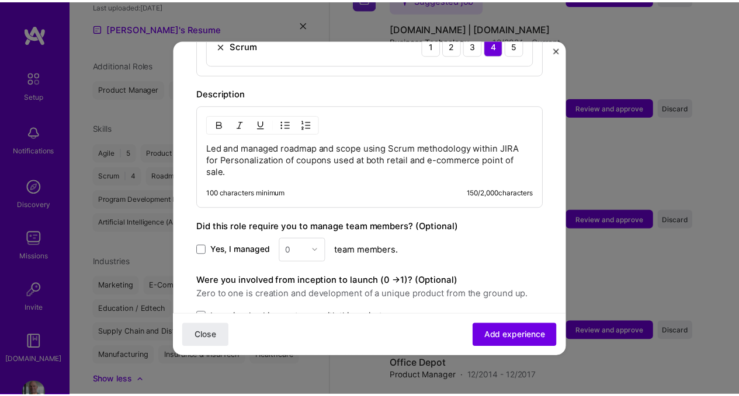
scroll to position [544, 0]
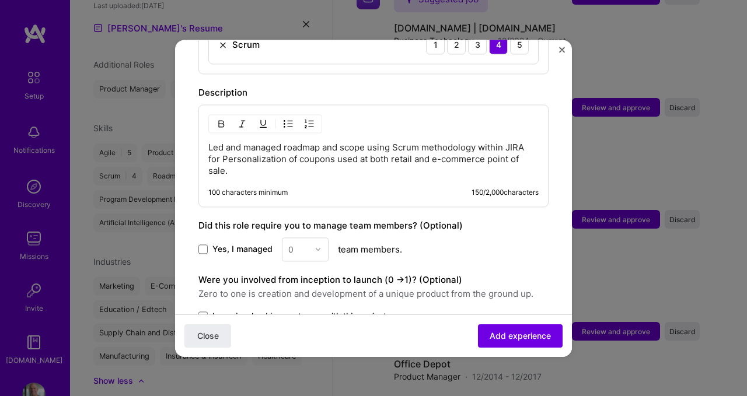
click at [561, 51] on img "Close" at bounding box center [562, 50] width 6 height 6
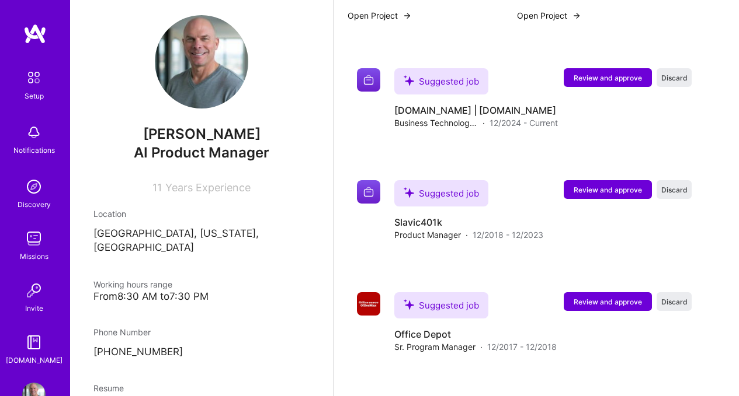
scroll to position [876, 0]
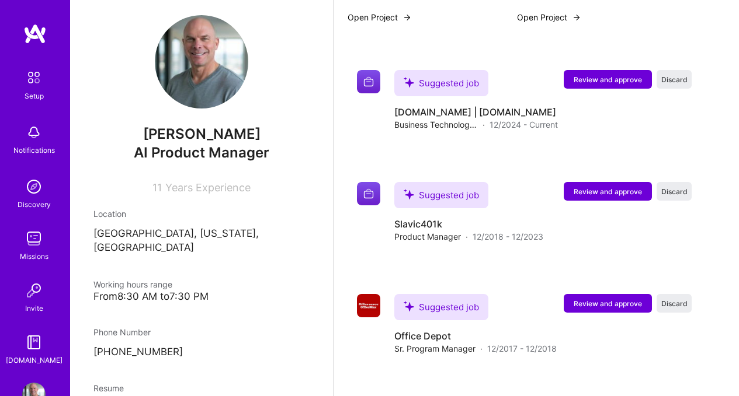
click at [215, 291] on div "From 8:30 AM to 7:30 PM" at bounding box center [201, 297] width 216 height 12
click at [205, 291] on div "From 8:30 AM to 7:30 PM" at bounding box center [201, 297] width 216 height 12
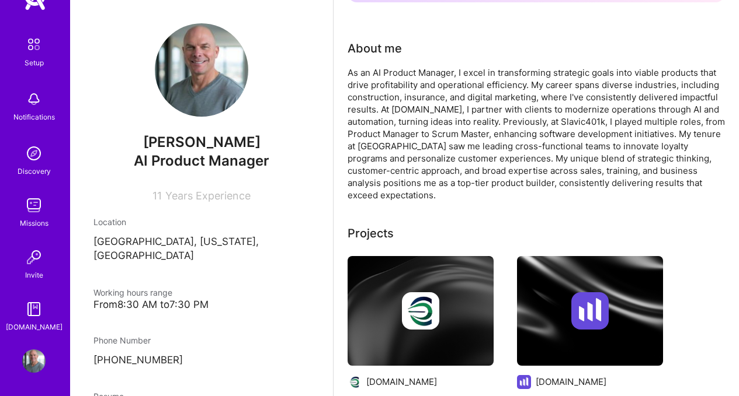
scroll to position [0, 0]
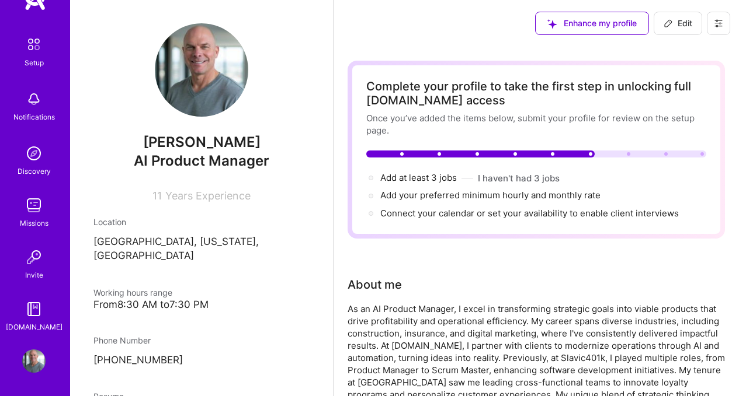
click at [688, 26] on span "Edit" at bounding box center [677, 24] width 29 height 12
select select "US"
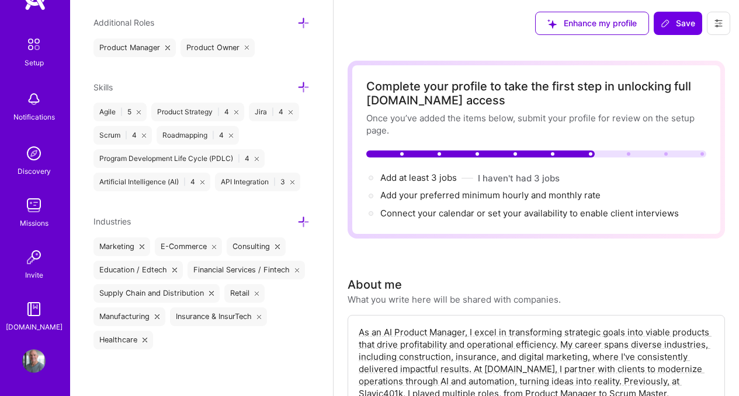
scroll to position [830, 0]
click at [603, 23] on div "Enhance my profile" at bounding box center [592, 23] width 114 height 23
click at [719, 27] on icon at bounding box center [717, 23] width 9 height 9
click at [497, 20] on div "Enhance my profile Save" at bounding box center [535, 23] width 405 height 47
click at [722, 26] on icon at bounding box center [717, 23] width 9 height 9
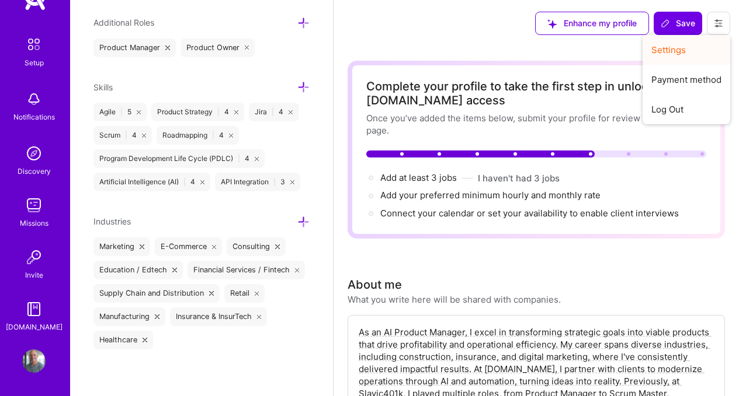
click at [679, 50] on button "Settings" at bounding box center [686, 50] width 88 height 30
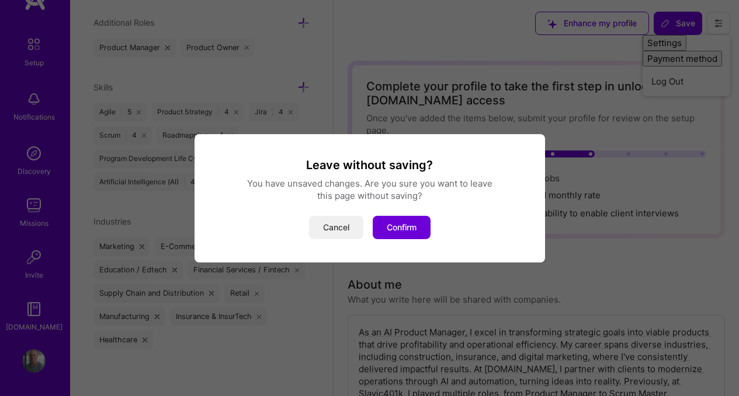
click at [340, 229] on button "Cancel" at bounding box center [336, 227] width 54 height 23
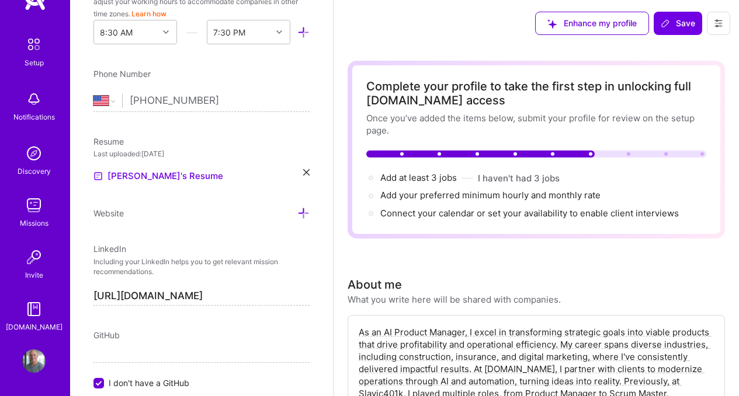
scroll to position [410, 0]
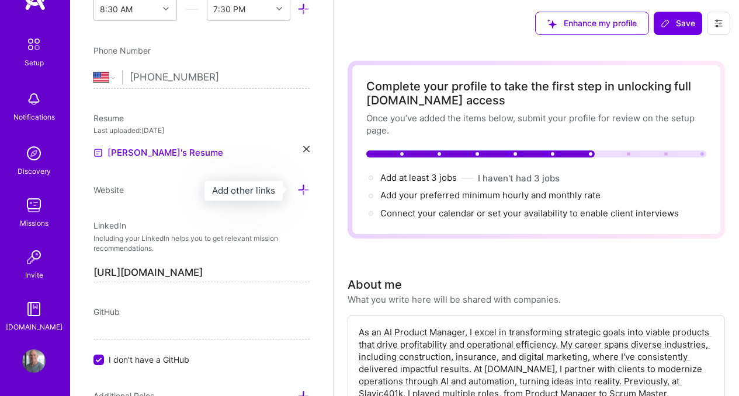
click at [297, 189] on icon at bounding box center [303, 190] width 12 height 12
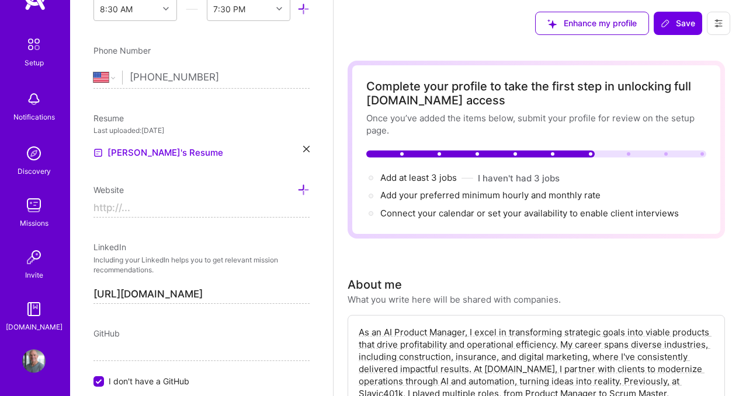
click at [217, 207] on input at bounding box center [201, 208] width 216 height 19
paste input "[URL][DOMAIN_NAME]"
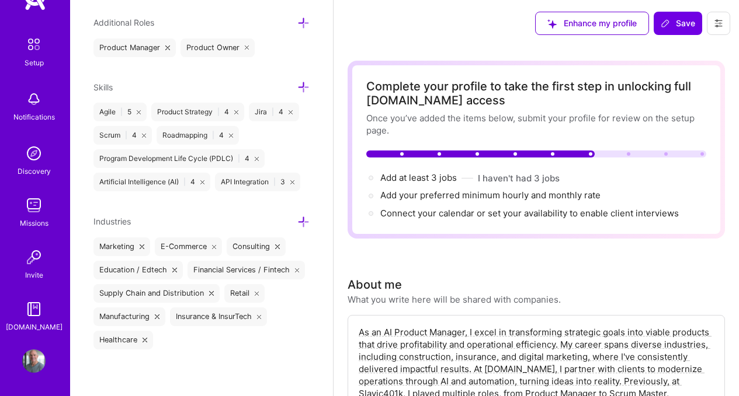
scroll to position [851, 0]
type input "[URL][DOMAIN_NAME]"
click at [422, 19] on div "Enhance my profile Save" at bounding box center [535, 23] width 405 height 47
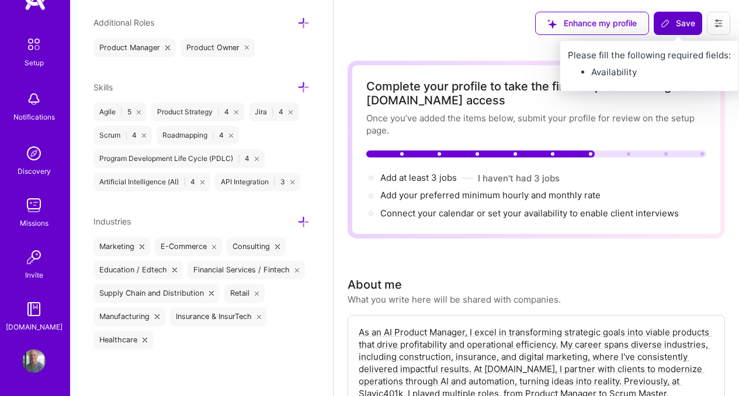
click at [660, 33] on button "Save" at bounding box center [677, 23] width 48 height 23
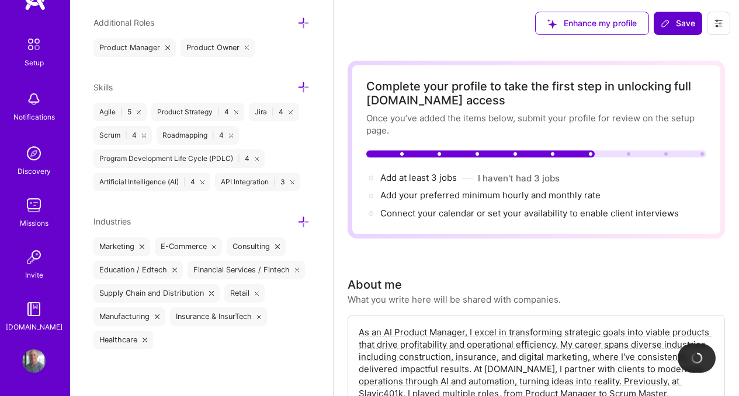
click at [669, 27] on icon at bounding box center [664, 23] width 9 height 9
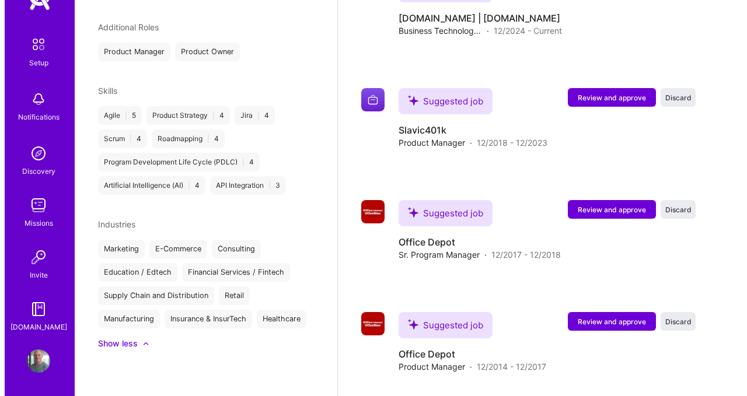
scroll to position [981, 0]
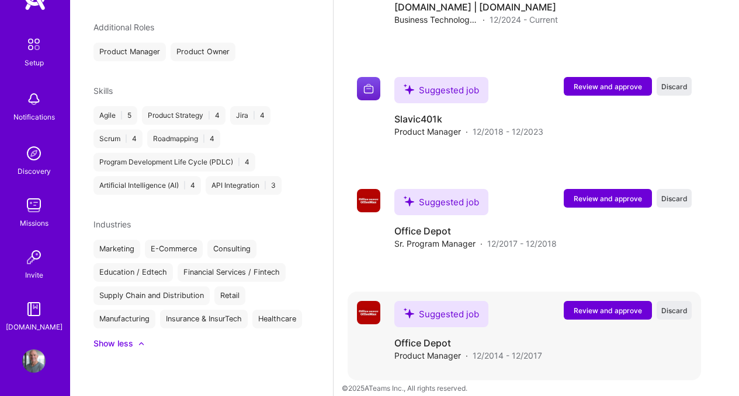
click at [608, 306] on span "Review and approve" at bounding box center [607, 311] width 68 height 10
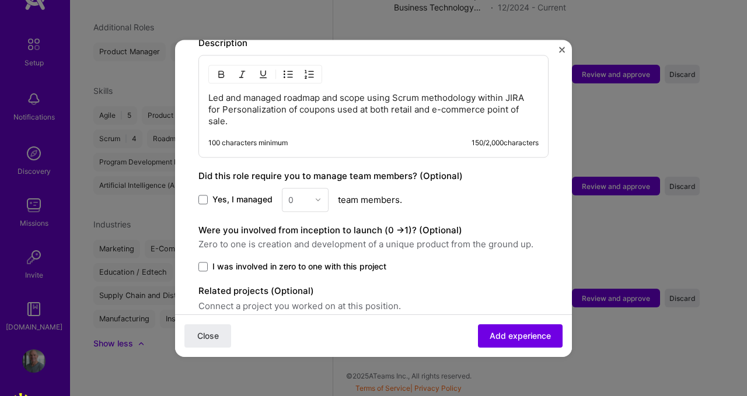
scroll to position [288, 0]
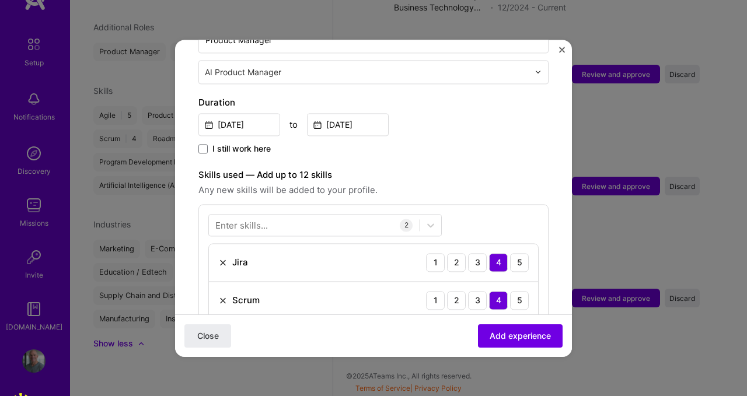
click at [563, 47] on img "Close" at bounding box center [562, 50] width 6 height 6
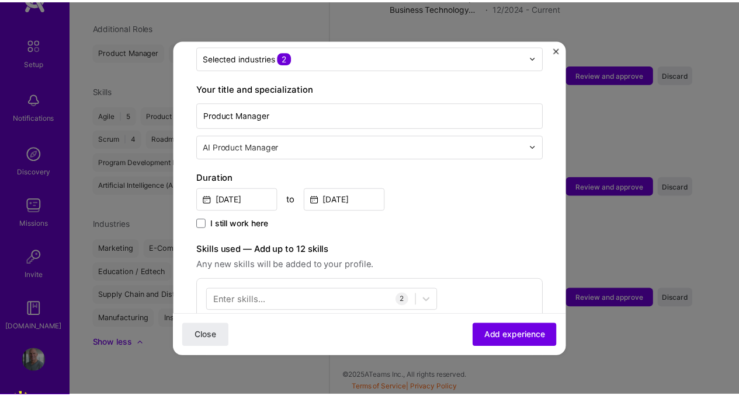
scroll to position [0, 0]
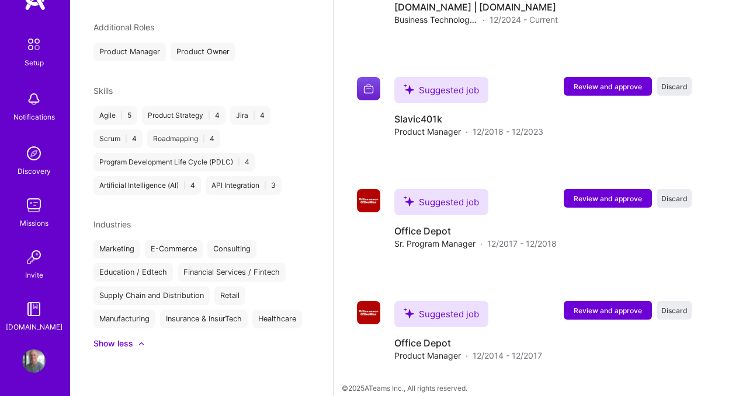
click at [32, 44] on img at bounding box center [34, 44] width 25 height 25
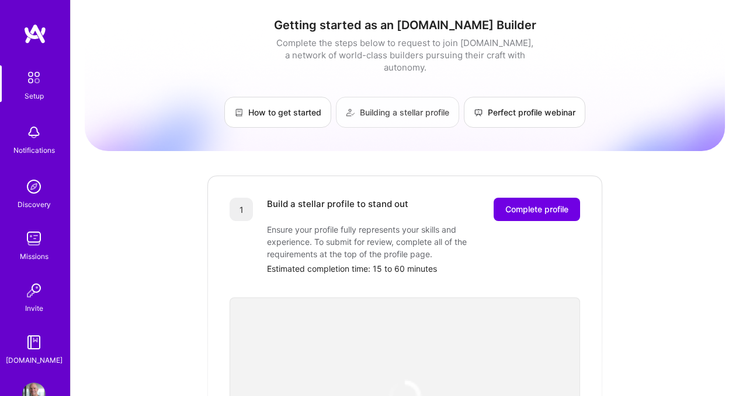
click at [390, 97] on link "Building a stellar profile" at bounding box center [397, 112] width 123 height 31
click at [240, 97] on link "How to get started" at bounding box center [277, 112] width 107 height 31
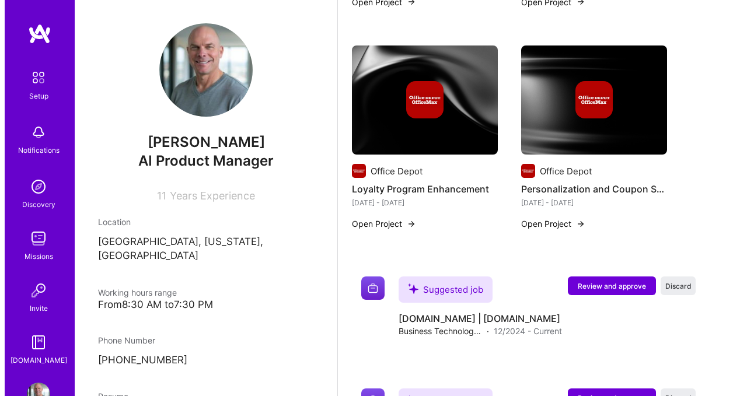
scroll to position [668, 0]
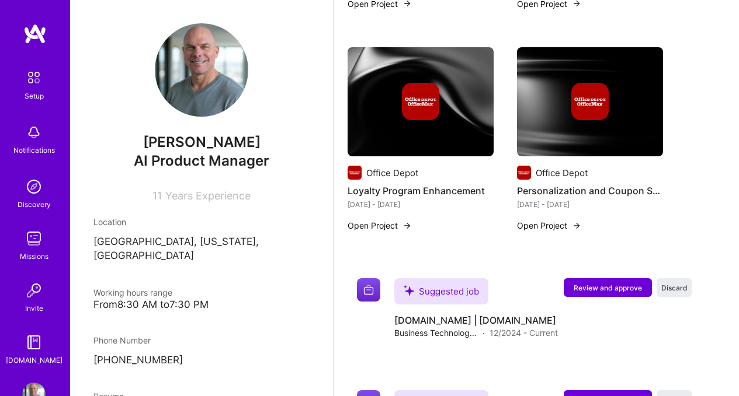
click at [31, 141] on img at bounding box center [33, 132] width 23 height 23
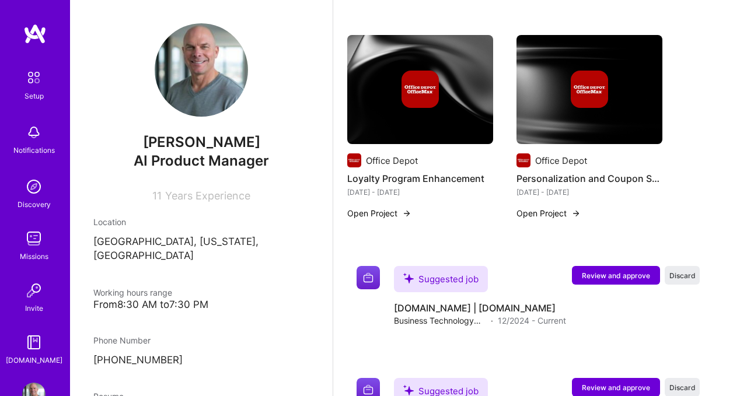
click at [31, 184] on img at bounding box center [33, 186] width 23 height 23
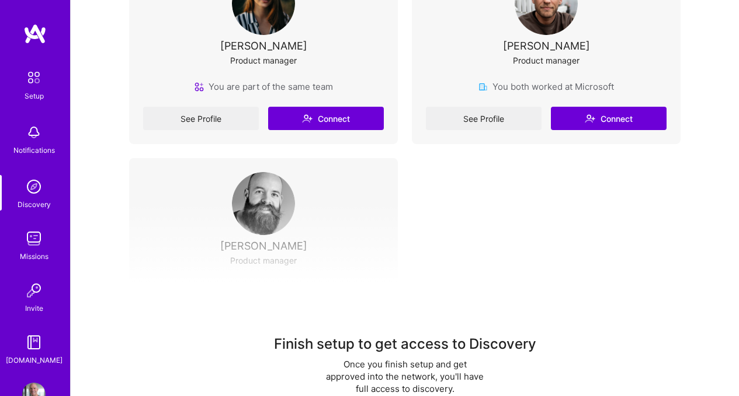
scroll to position [347, 0]
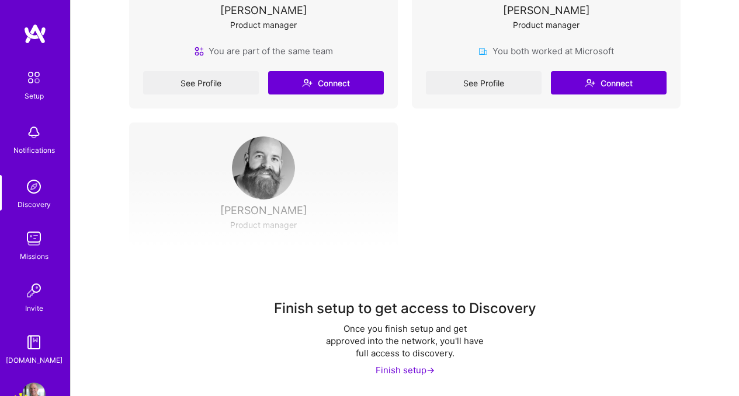
click at [405, 370] on div "Finish setup ->" at bounding box center [404, 370] width 59 height 12
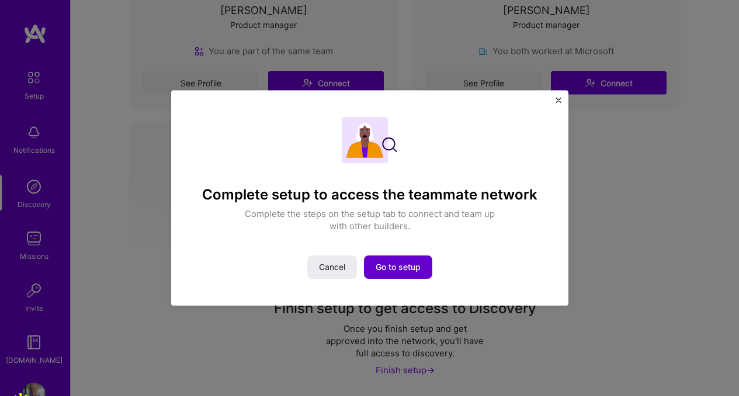
click at [391, 268] on span "Go to setup" at bounding box center [397, 268] width 45 height 12
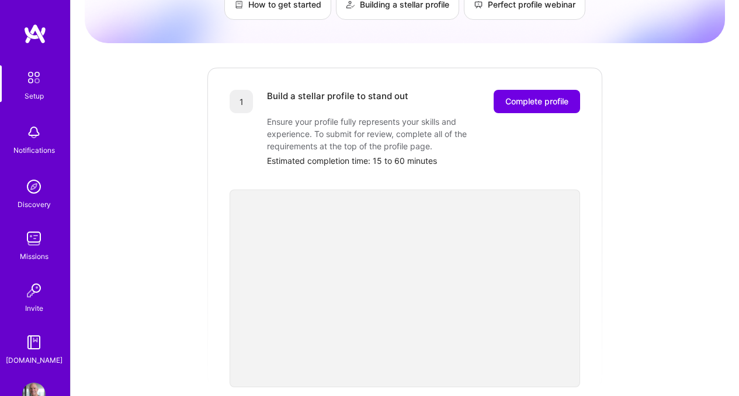
scroll to position [43, 0]
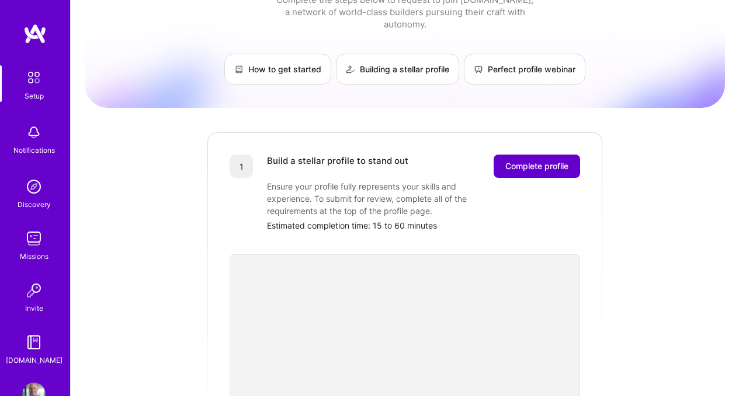
click at [546, 161] on span "Complete profile" at bounding box center [536, 167] width 63 height 12
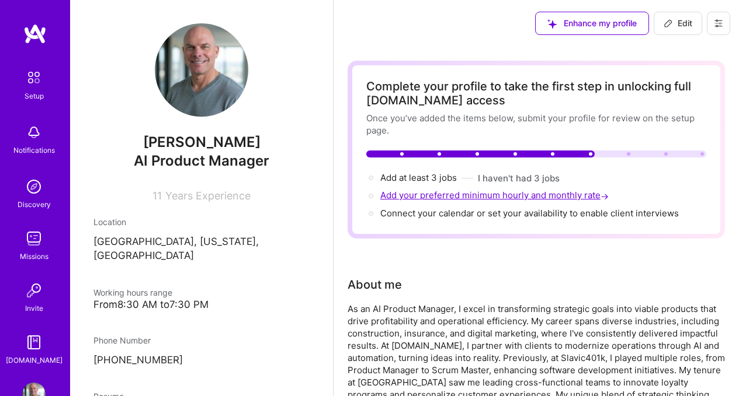
click at [516, 200] on span "Add your preferred minimum hourly and monthly rate →" at bounding box center [495, 195] width 231 height 11
select select "US"
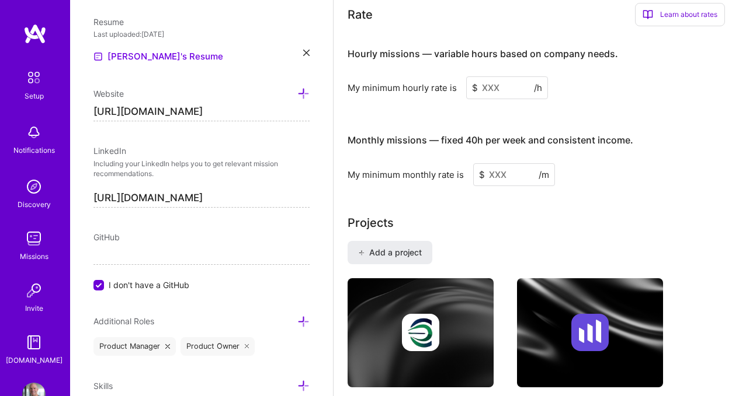
scroll to position [805, 0]
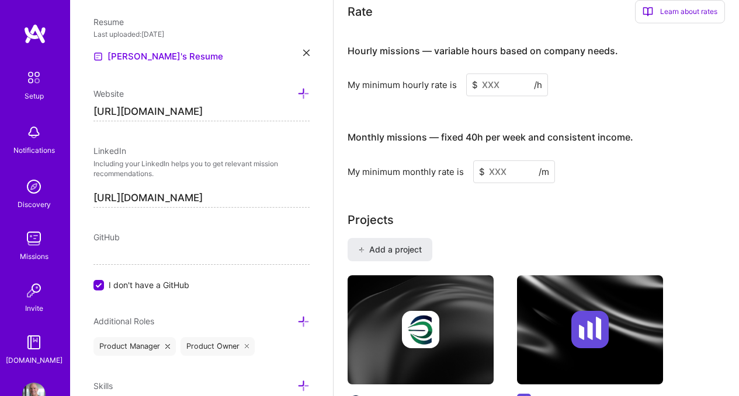
click at [506, 92] on input at bounding box center [507, 85] width 82 height 23
drag, startPoint x: 507, startPoint y: 84, endPoint x: 475, endPoint y: 82, distance: 32.2
click at [475, 82] on div "$ /h" at bounding box center [507, 85] width 82 height 23
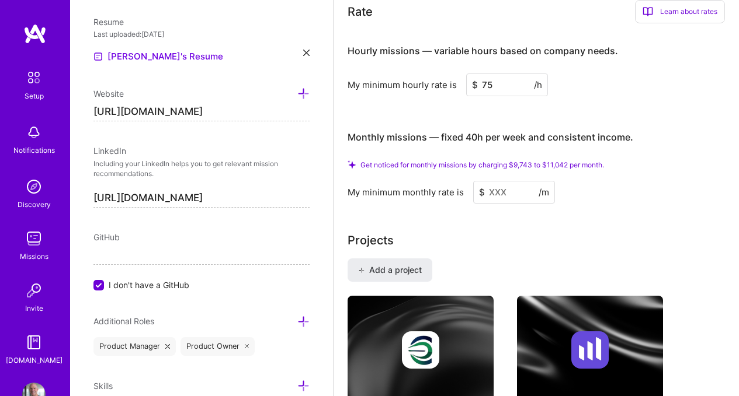
type input "75"
drag, startPoint x: 518, startPoint y: 192, endPoint x: 468, endPoint y: 190, distance: 50.8
click at [468, 190] on div "My minimum monthly rate is $ /m" at bounding box center [535, 192] width 377 height 23
click at [506, 188] on input at bounding box center [514, 192] width 82 height 23
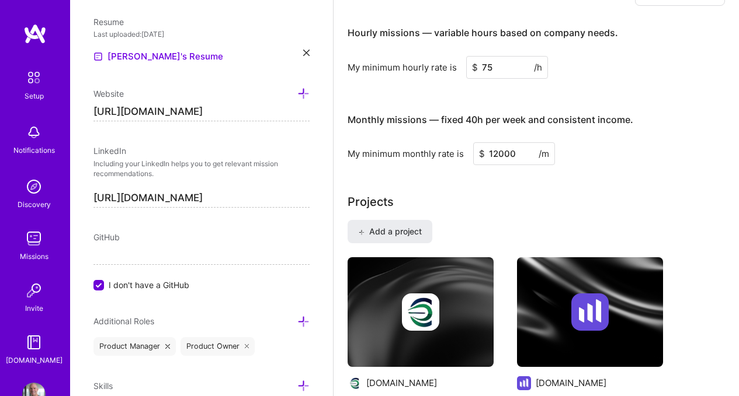
type input "12000"
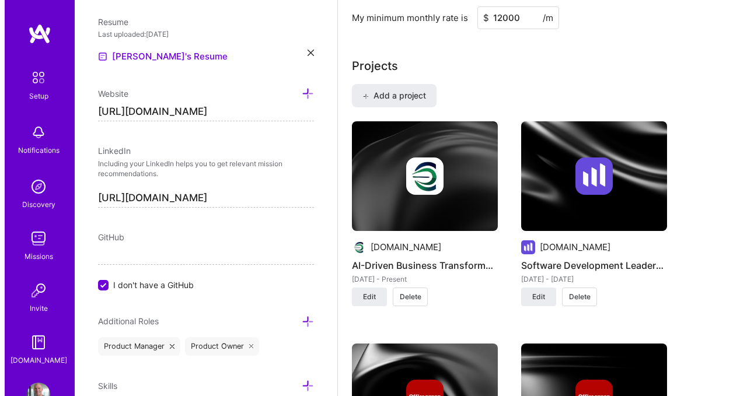
scroll to position [945, 0]
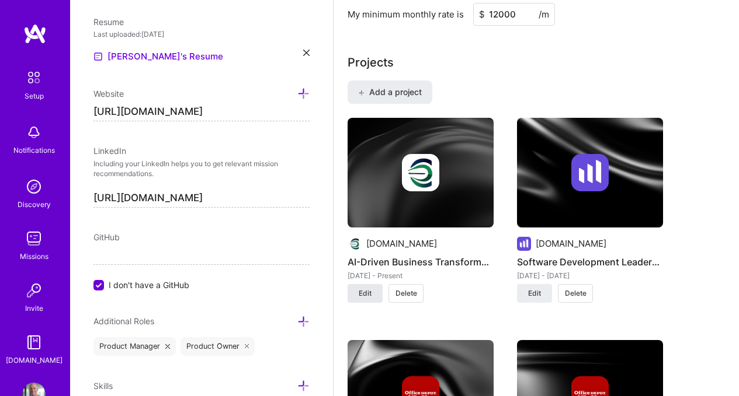
click at [366, 287] on button "Edit" at bounding box center [364, 293] width 35 height 19
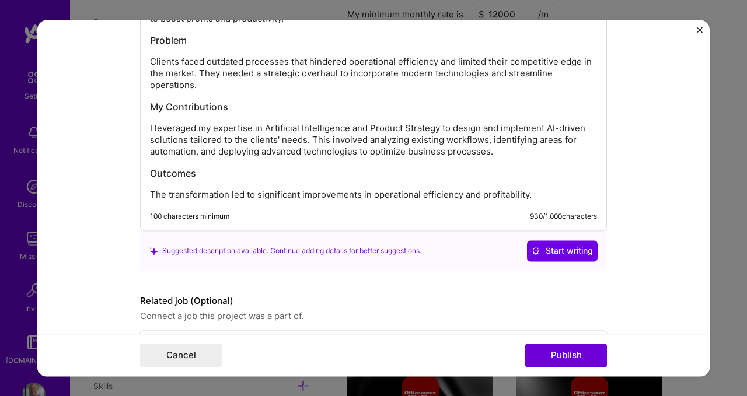
scroll to position [1199, 0]
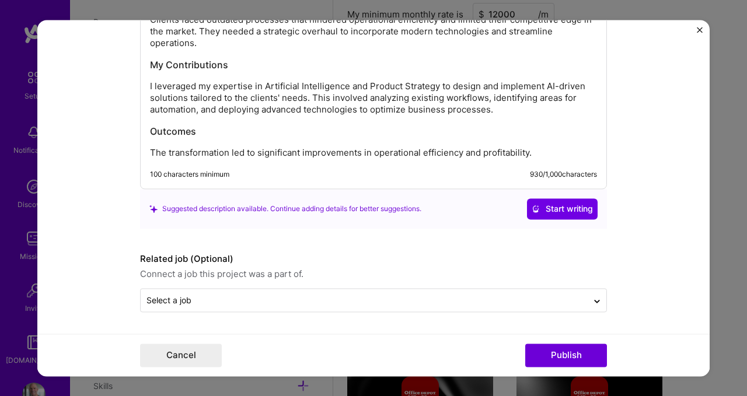
click at [701, 34] on button "Close" at bounding box center [700, 33] width 6 height 12
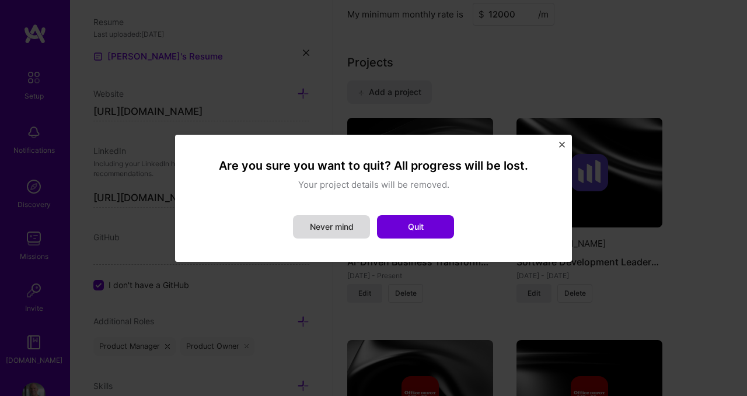
click at [341, 229] on button "Never mind" at bounding box center [331, 226] width 77 height 23
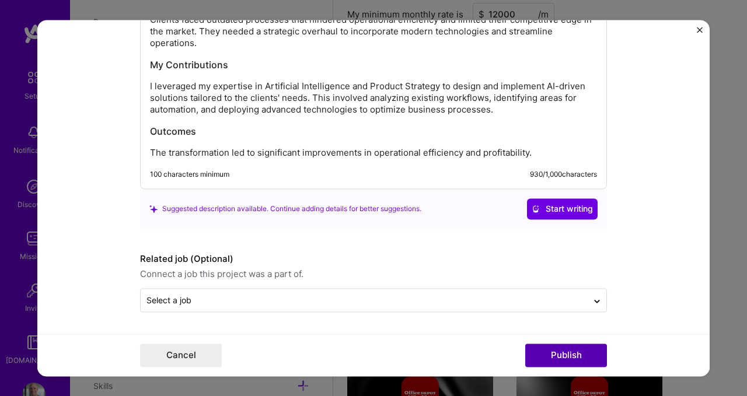
click at [568, 354] on button "Publish" at bounding box center [566, 355] width 82 height 23
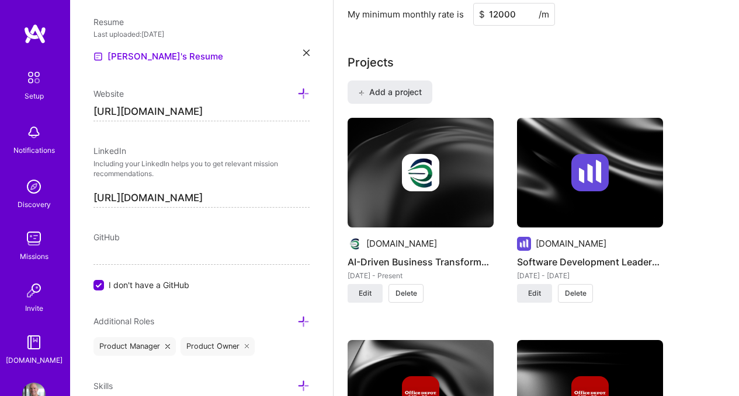
click at [575, 271] on div "[DATE] - [DATE]" at bounding box center [590, 276] width 146 height 12
click at [538, 295] on span "Edit" at bounding box center [534, 293] width 13 height 11
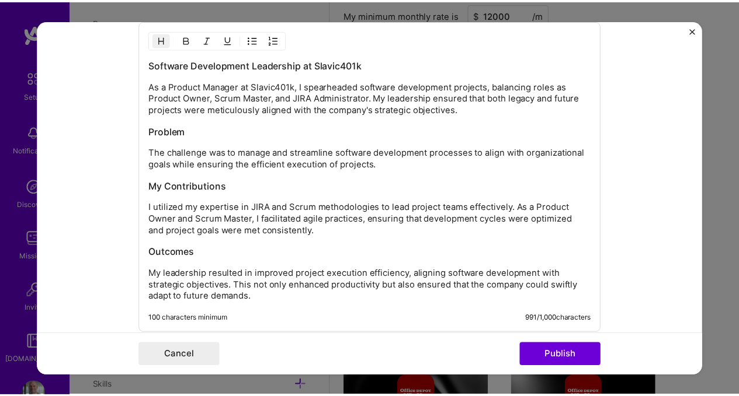
scroll to position [1037, 0]
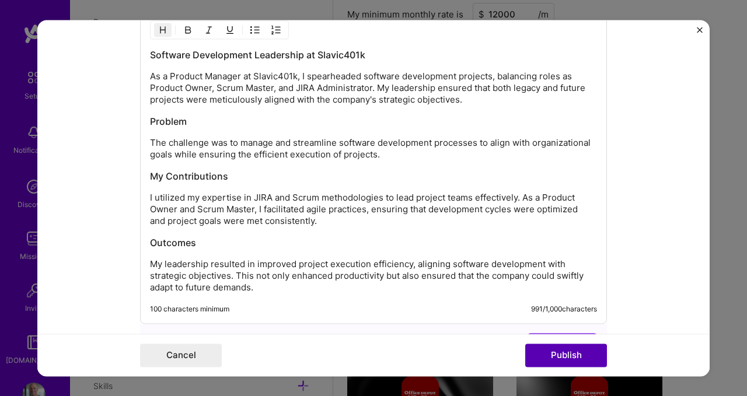
click at [558, 361] on button "Publish" at bounding box center [566, 355] width 82 height 23
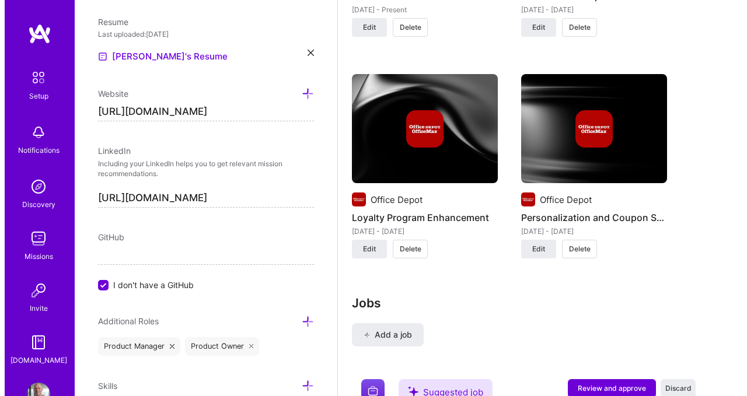
scroll to position [1214, 0]
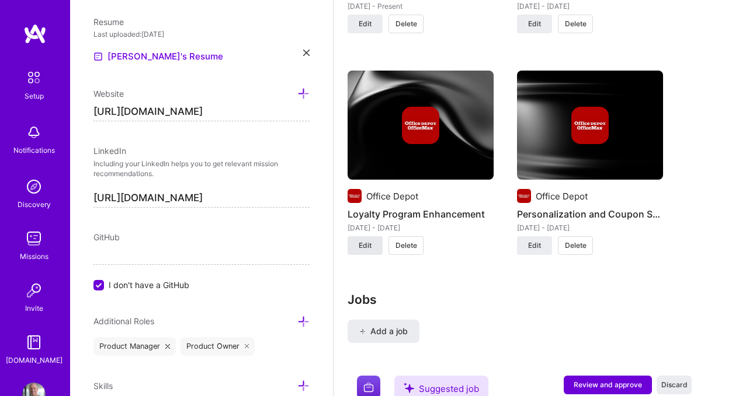
click at [371, 247] on button "Edit" at bounding box center [364, 245] width 35 height 19
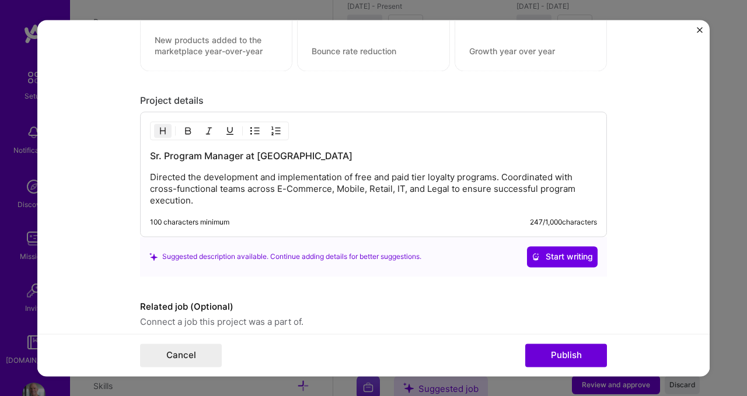
scroll to position [1022, 0]
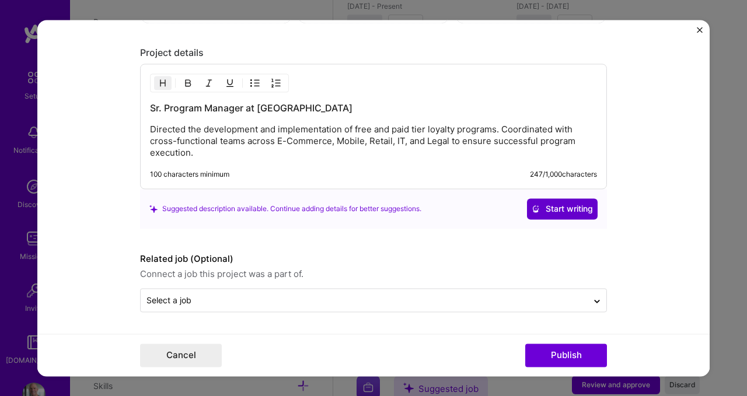
click at [558, 206] on span "Start writing" at bounding box center [562, 209] width 61 height 12
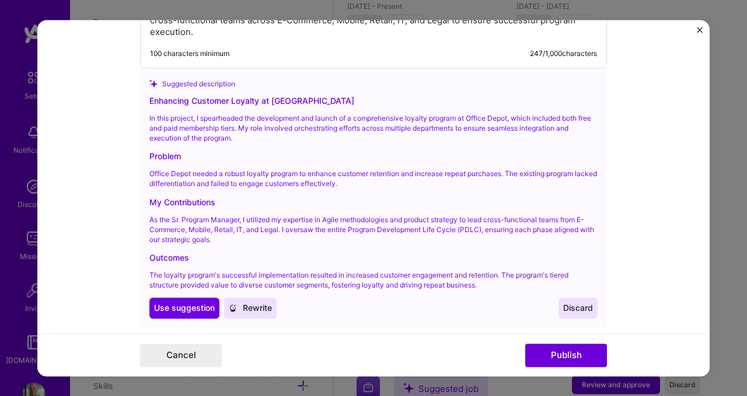
scroll to position [1146, 0]
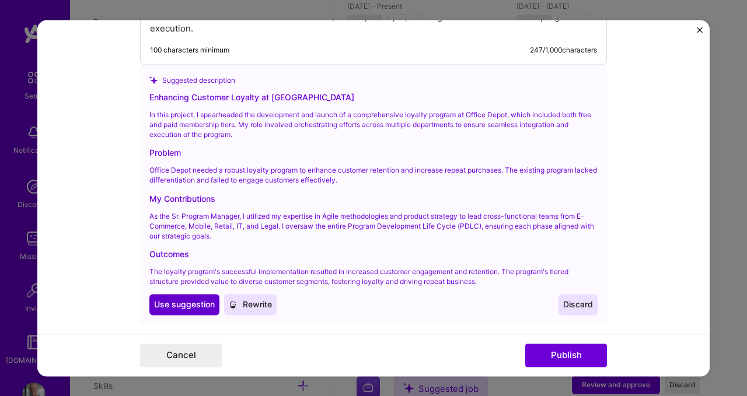
click at [200, 307] on span "Use suggestion" at bounding box center [184, 305] width 61 height 12
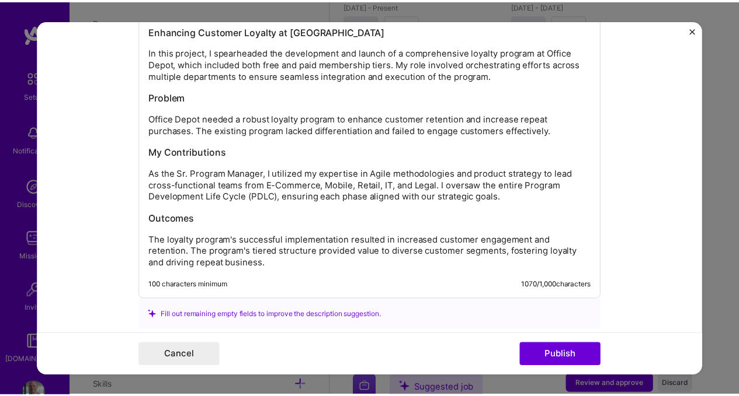
scroll to position [1098, 0]
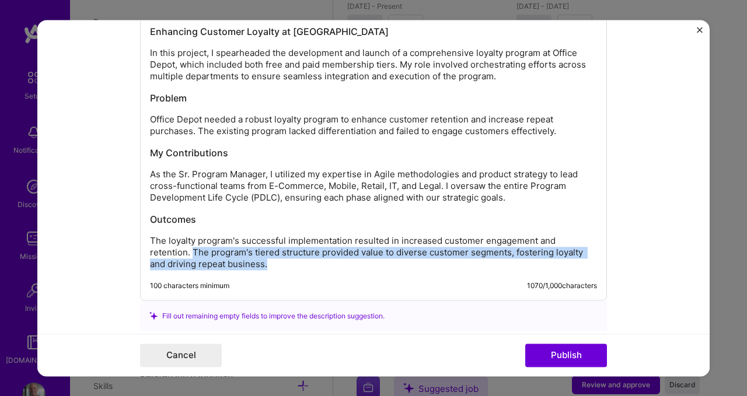
drag, startPoint x: 265, startPoint y: 267, endPoint x: 189, endPoint y: 250, distance: 78.2
click at [189, 250] on p "The loyalty program's successful implementation resulted in increased customer …" at bounding box center [373, 252] width 447 height 35
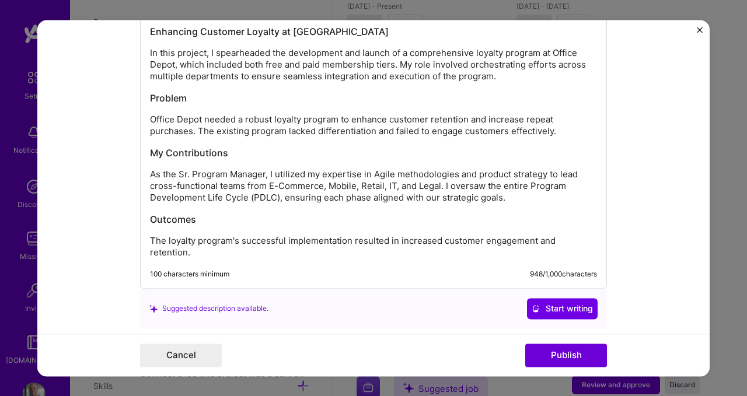
click at [220, 250] on p "The loyalty program's successful implementation resulted in increased customer …" at bounding box center [373, 246] width 447 height 23
click at [584, 364] on button "Publish" at bounding box center [566, 355] width 82 height 23
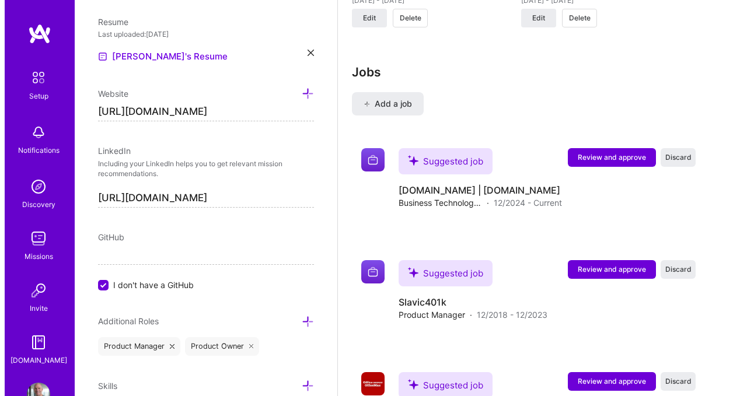
scroll to position [1447, 0]
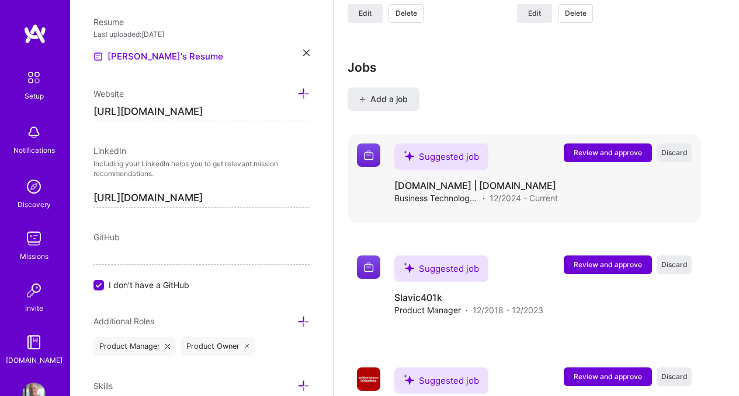
click at [583, 152] on span "Review and approve" at bounding box center [607, 153] width 68 height 10
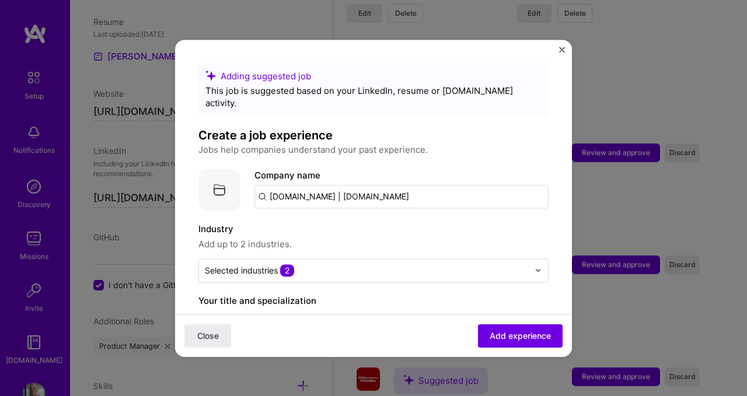
click at [563, 53] on button "Close" at bounding box center [562, 53] width 6 height 12
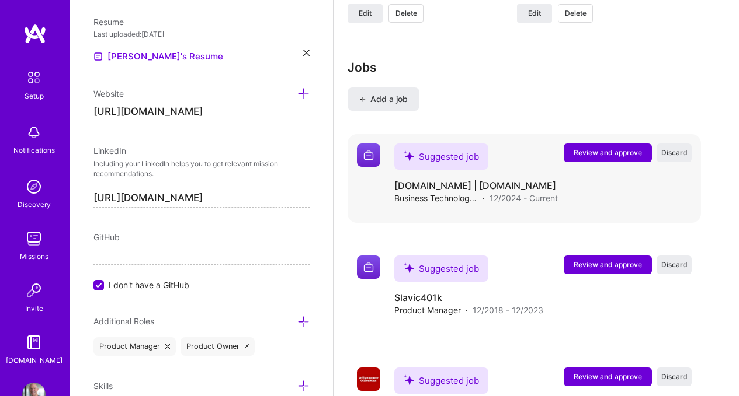
click at [582, 154] on span "Review and approve" at bounding box center [607, 153] width 68 height 10
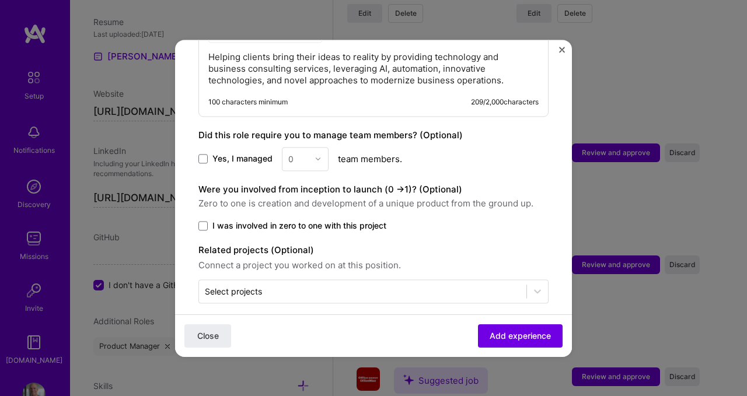
scroll to position [597, 0]
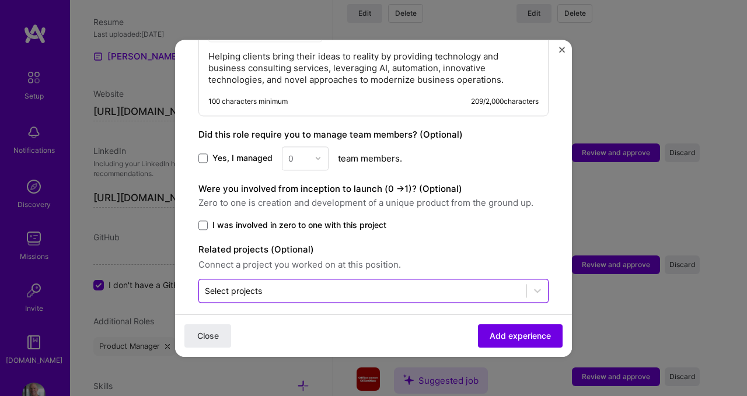
click at [517, 288] on div "Select projects" at bounding box center [363, 291] width 328 height 23
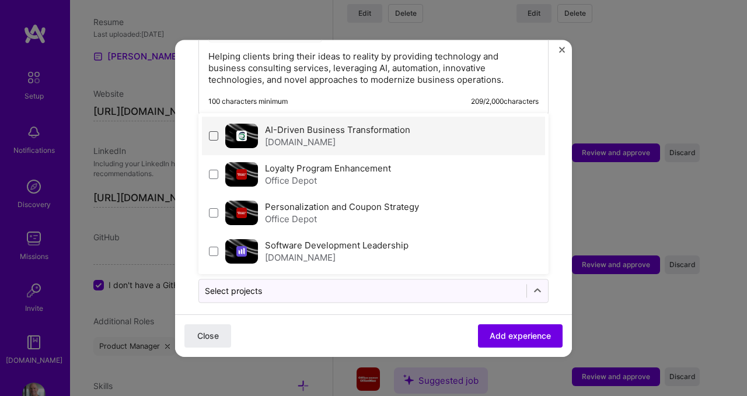
click at [217, 131] on span at bounding box center [213, 135] width 9 height 9
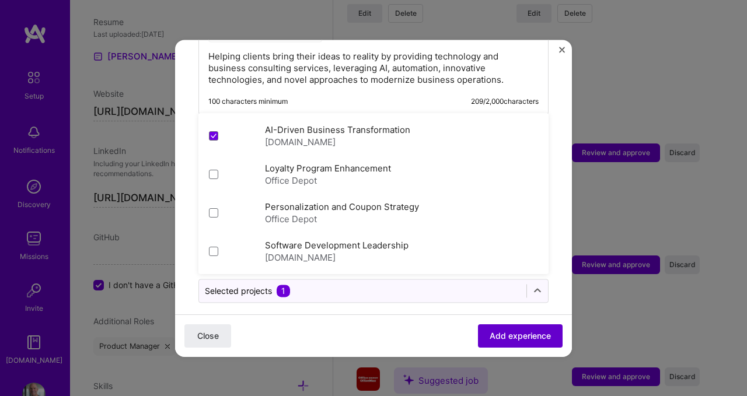
click at [525, 335] on span "Add experience" at bounding box center [520, 336] width 61 height 12
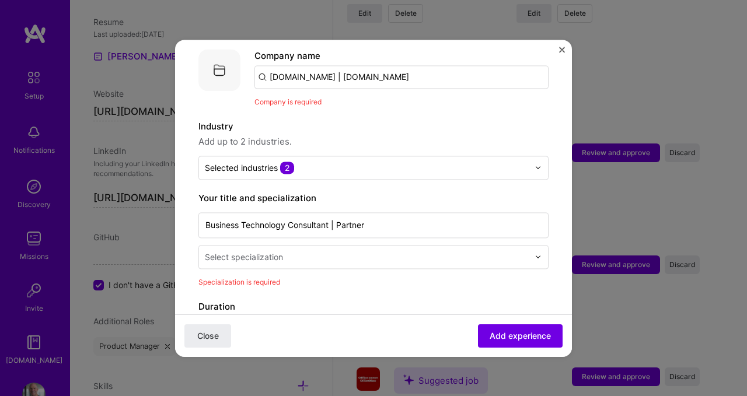
scroll to position [117, 0]
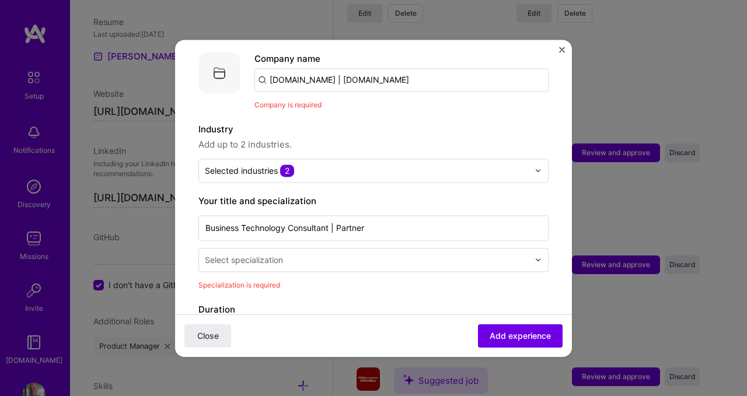
click at [502, 254] on input "text" at bounding box center [368, 260] width 326 height 12
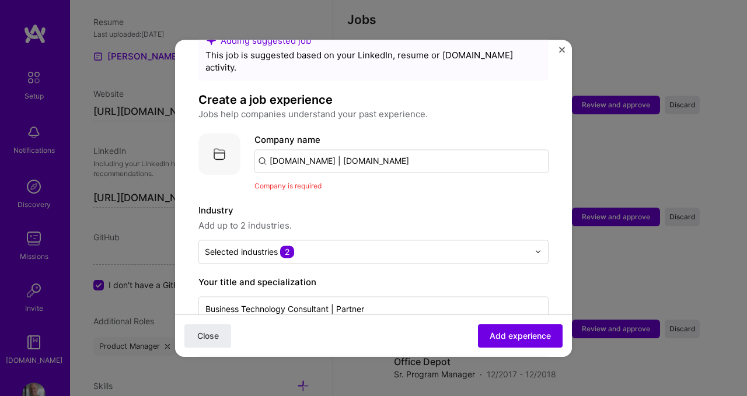
scroll to position [0, 0]
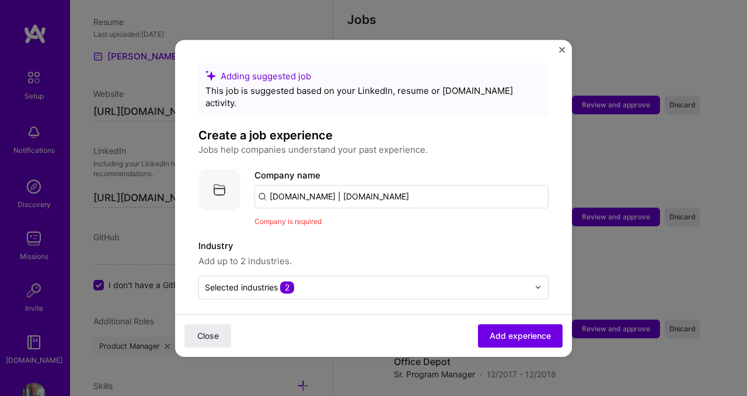
click at [373, 187] on input "[DOMAIN_NAME] | [DOMAIN_NAME]" at bounding box center [402, 196] width 294 height 23
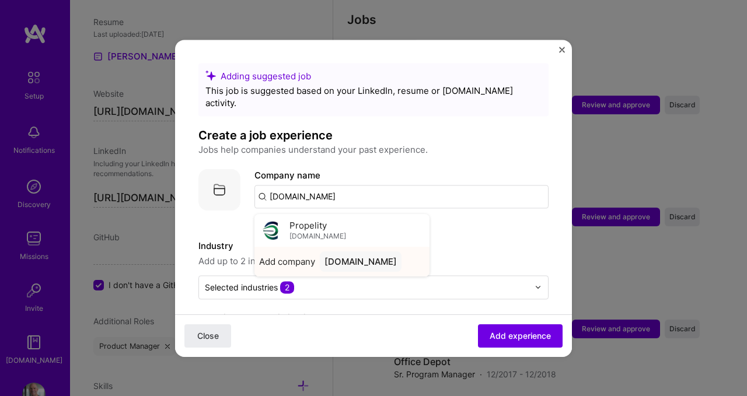
type input "[DOMAIN_NAME]"
click at [360, 252] on div "[DOMAIN_NAME]" at bounding box center [361, 262] width 82 height 20
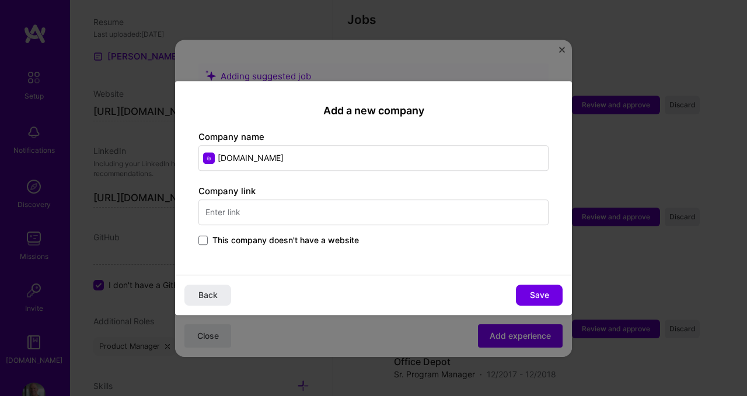
click at [372, 213] on input "text" at bounding box center [374, 213] width 350 height 26
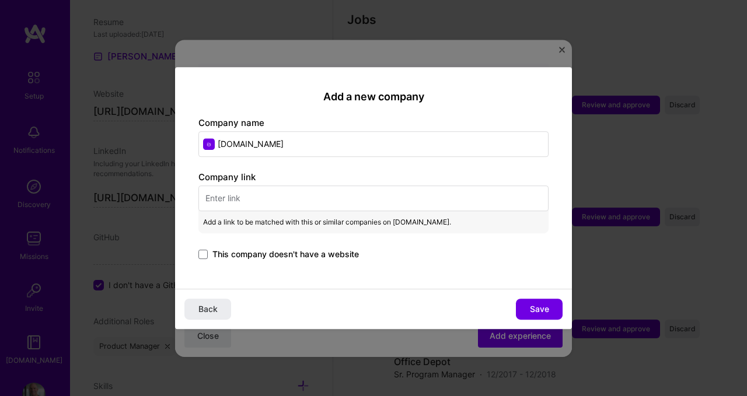
paste input "[URL][DOMAIN_NAME]"
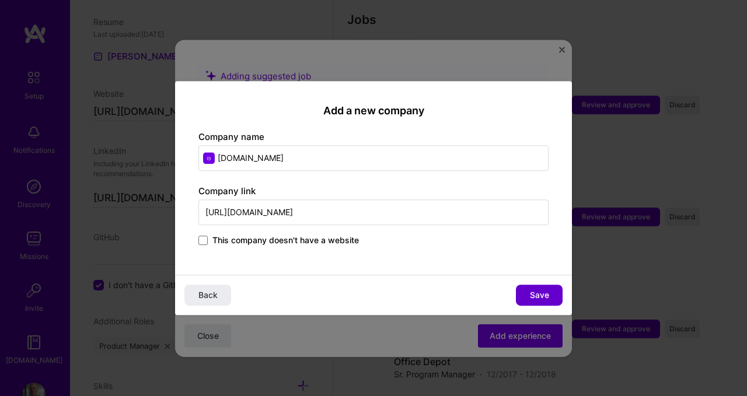
type input "[URL][DOMAIN_NAME]"
click at [531, 293] on span "Save" at bounding box center [539, 296] width 19 height 12
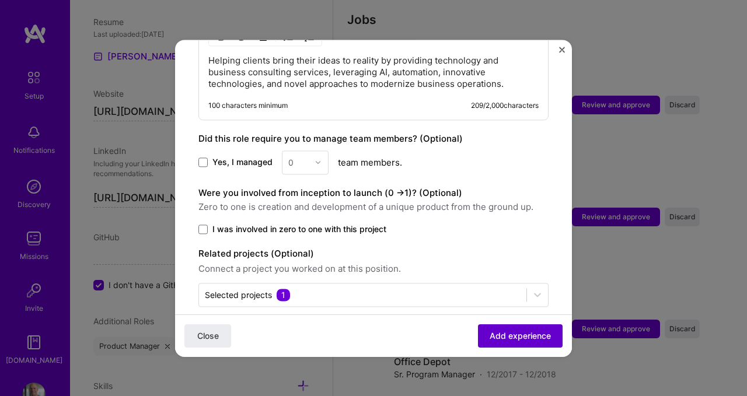
scroll to position [633, 0]
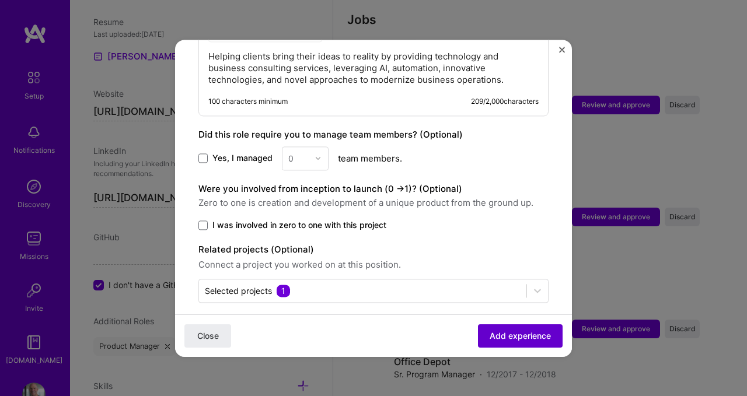
click at [525, 340] on span "Add experience" at bounding box center [520, 336] width 61 height 12
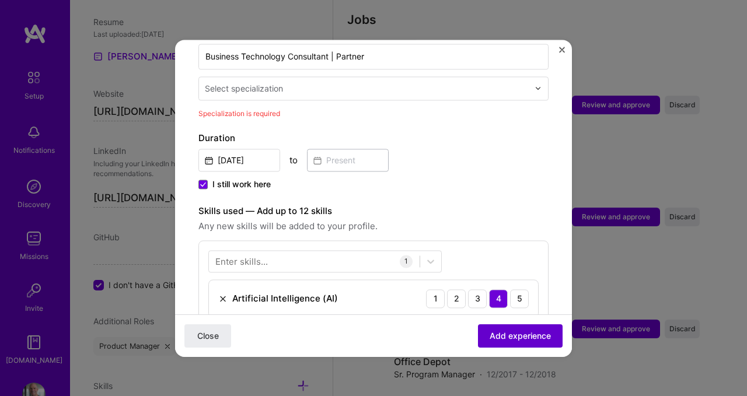
scroll to position [259, 0]
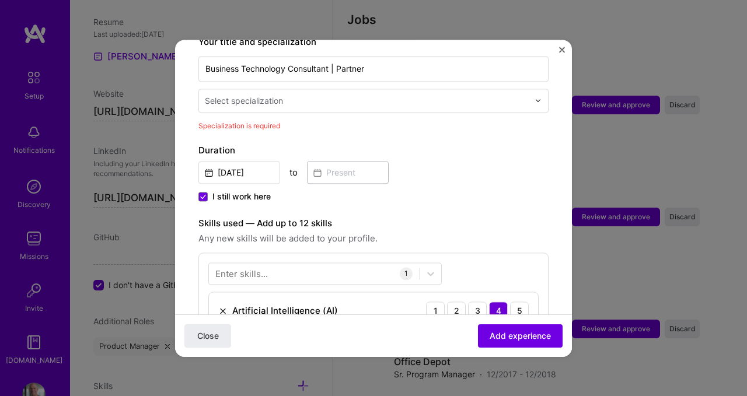
click at [524, 89] on div "Select specialization" at bounding box center [367, 100] width 336 height 23
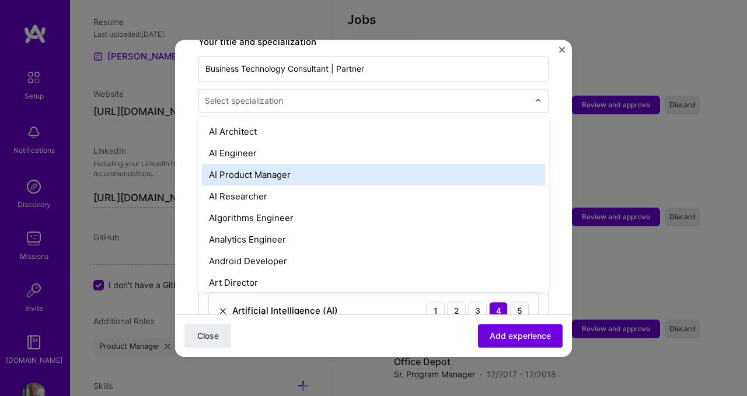
click at [252, 164] on div "AI Product Manager" at bounding box center [373, 175] width 343 height 22
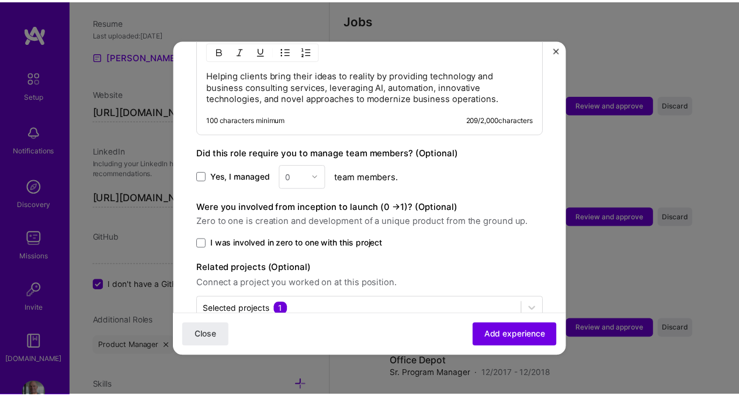
scroll to position [597, 0]
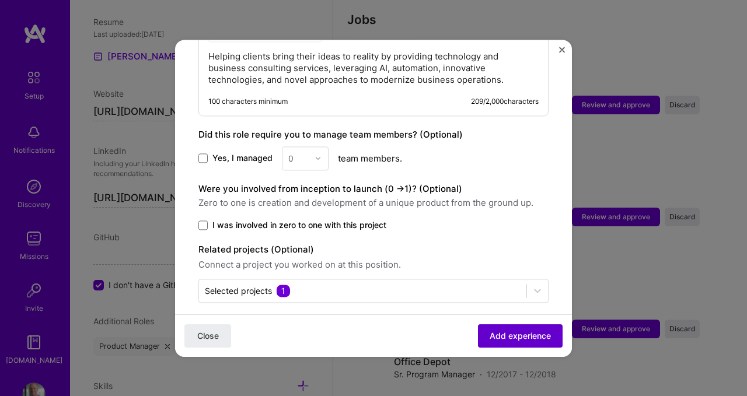
click at [526, 335] on span "Add experience" at bounding box center [520, 336] width 61 height 12
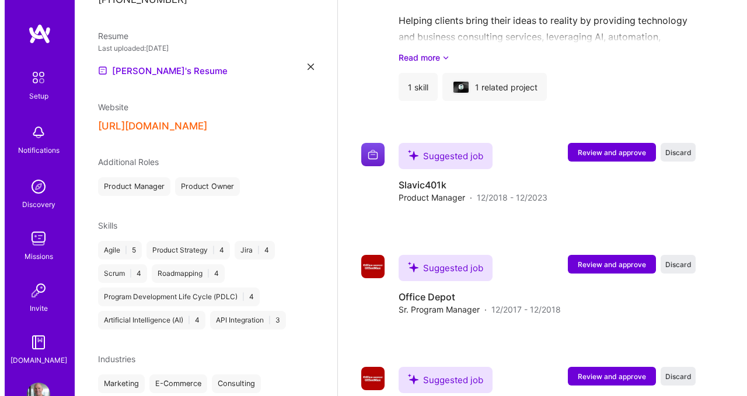
scroll to position [1084, 0]
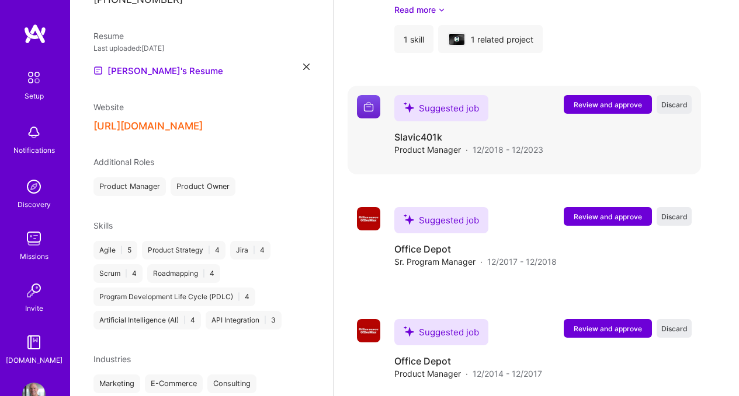
click at [642, 100] on span "Review and approve" at bounding box center [607, 105] width 68 height 10
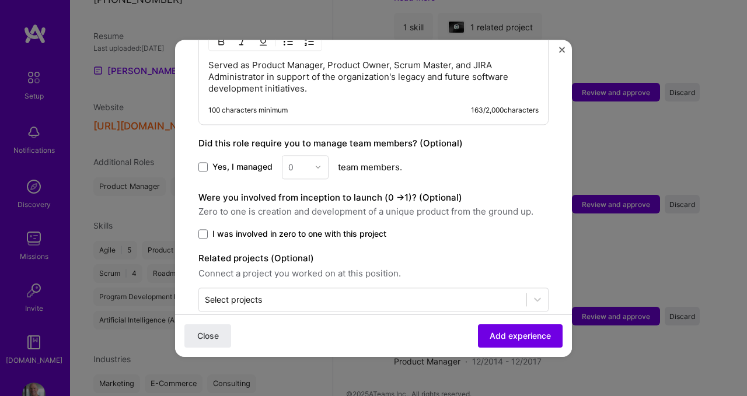
scroll to position [635, 0]
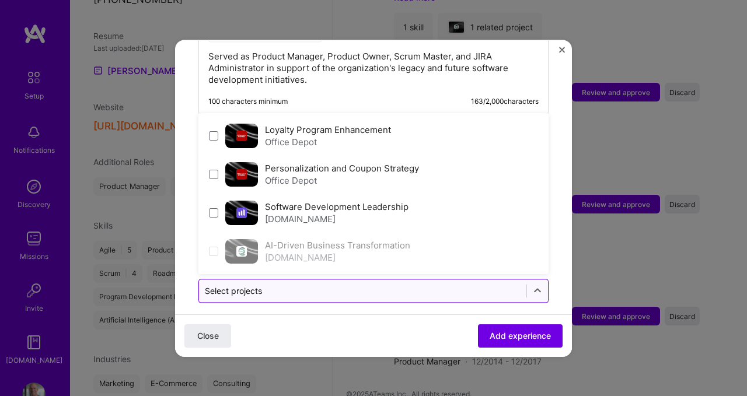
click at [347, 285] on input "text" at bounding box center [363, 291] width 316 height 12
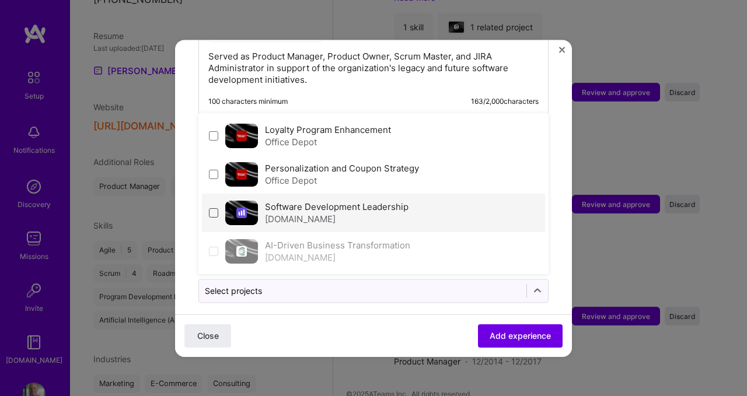
click at [214, 208] on span at bounding box center [213, 212] width 9 height 9
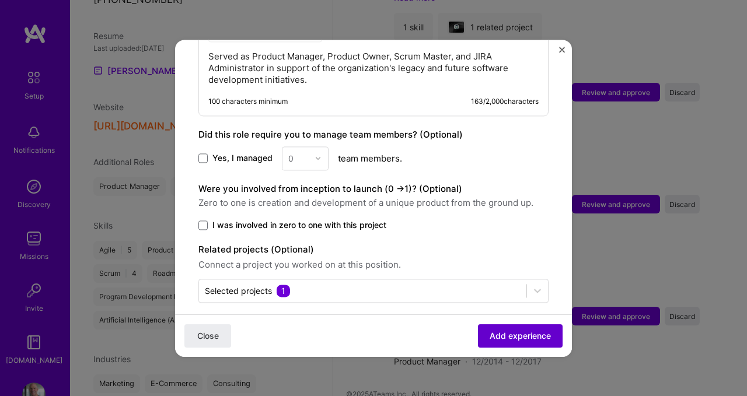
click at [538, 342] on button "Add experience" at bounding box center [520, 335] width 85 height 23
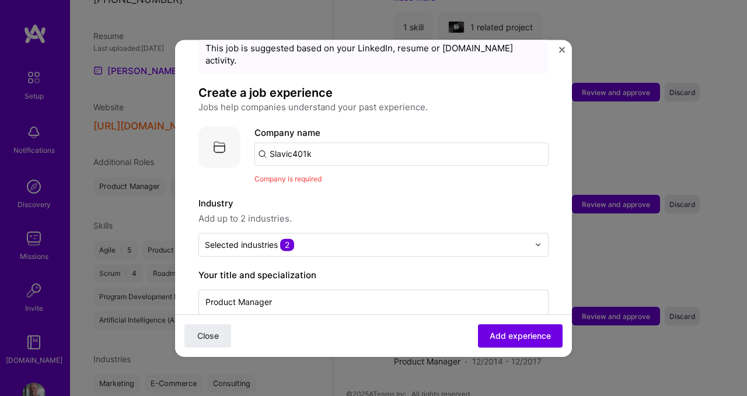
scroll to position [23, 0]
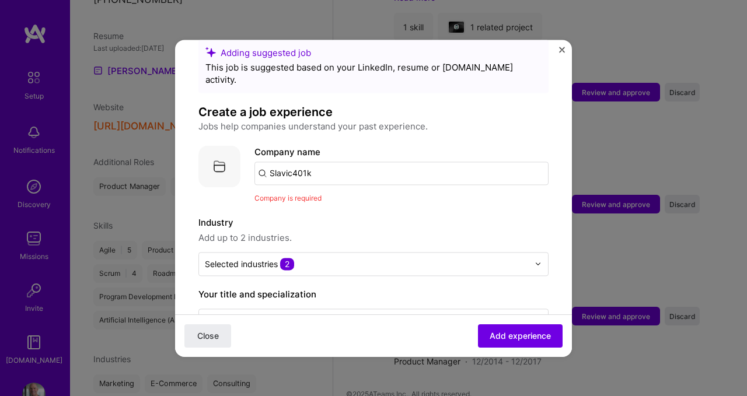
click at [356, 162] on input "Slavic401k" at bounding box center [402, 173] width 294 height 23
drag, startPoint x: 349, startPoint y: 162, endPoint x: 192, endPoint y: 122, distance: 162.1
click at [300, 208] on span "[DOMAIN_NAME]" at bounding box center [318, 212] width 57 height 9
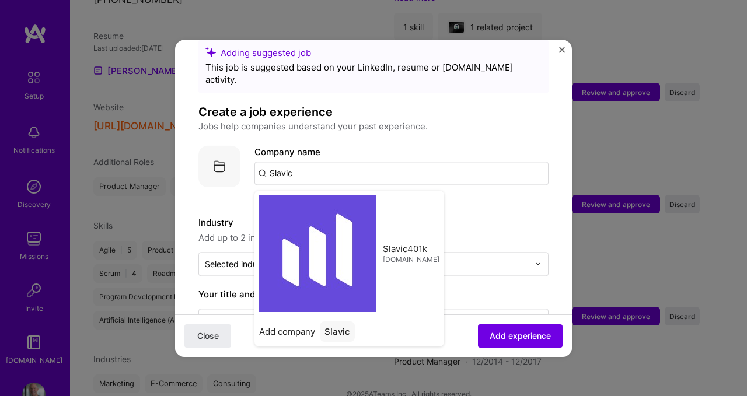
type input "Slavic401k"
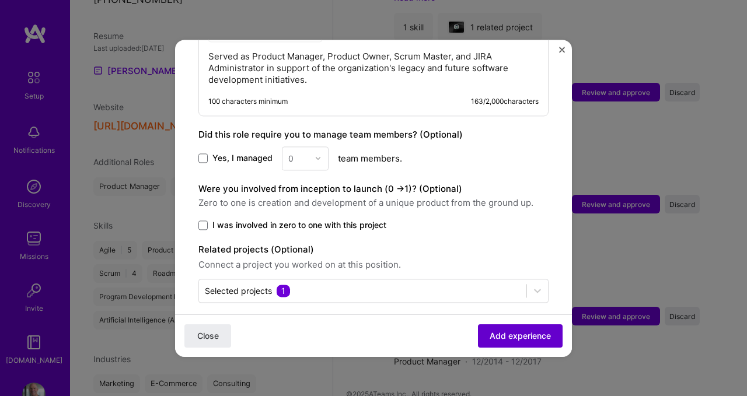
click at [507, 339] on span "Add experience" at bounding box center [520, 336] width 61 height 12
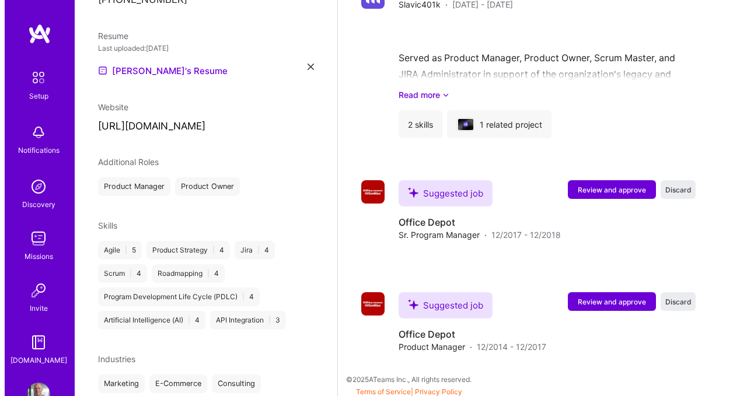
scroll to position [1185, 0]
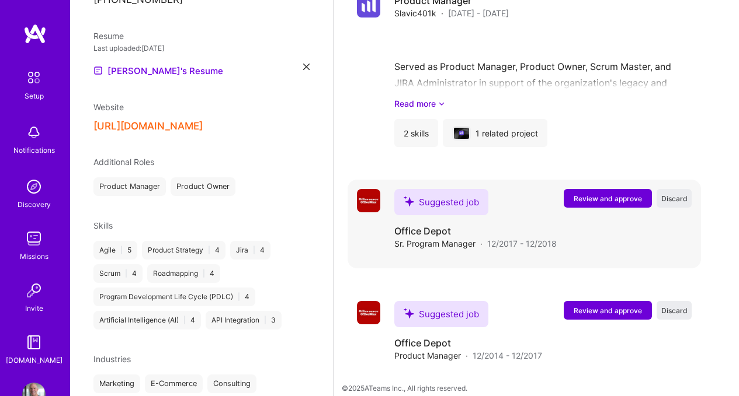
click at [639, 194] on span "Review and approve" at bounding box center [607, 199] width 68 height 10
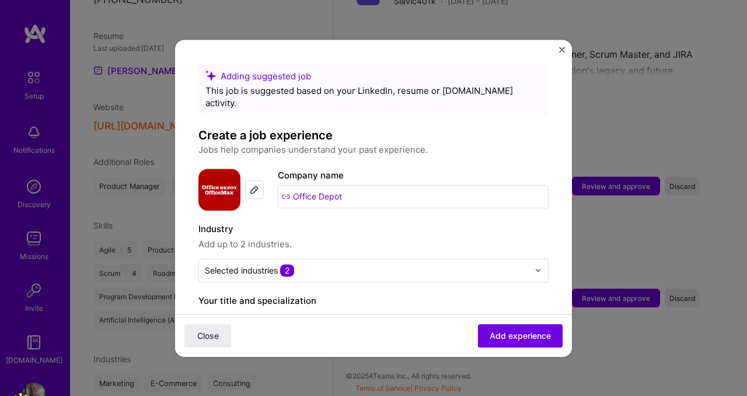
click at [351, 186] on input "Office Depot" at bounding box center [413, 196] width 271 height 23
drag, startPoint x: 351, startPoint y: 186, endPoint x: 217, endPoint y: 172, distance: 135.6
click at [217, 173] on div "Company logo Company name Office Depot" at bounding box center [374, 190] width 350 height 42
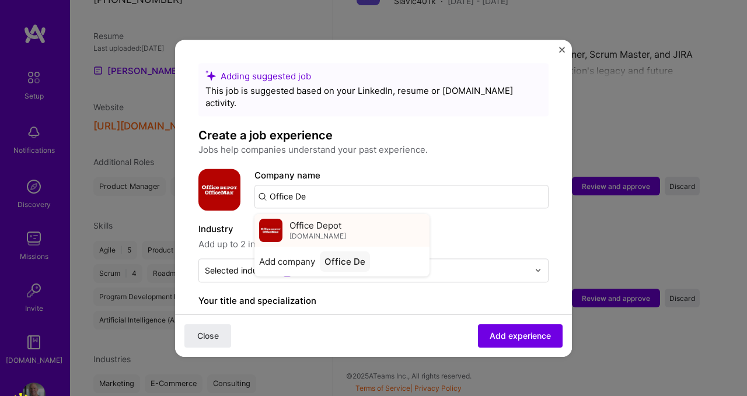
click at [308, 220] on span "Office Depot" at bounding box center [316, 226] width 52 height 12
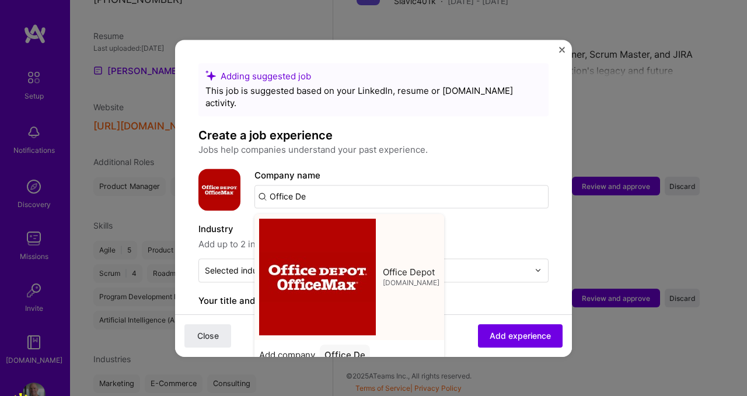
type input "Office Depot"
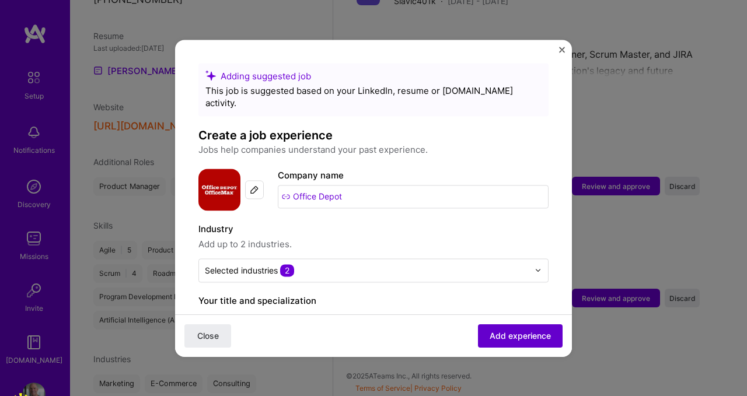
click at [521, 345] on button "Add experience" at bounding box center [520, 335] width 85 height 23
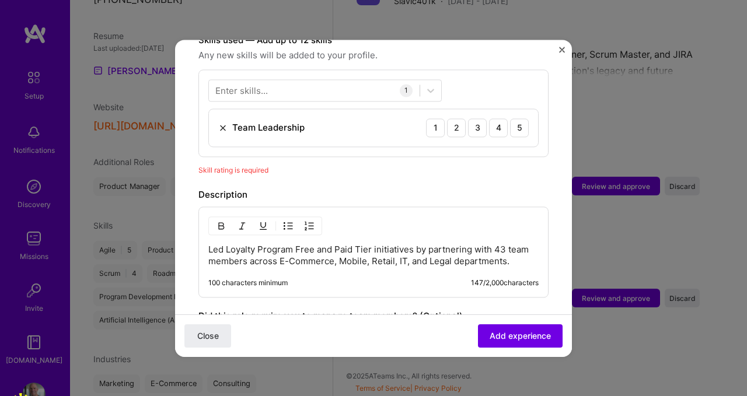
scroll to position [429, 0]
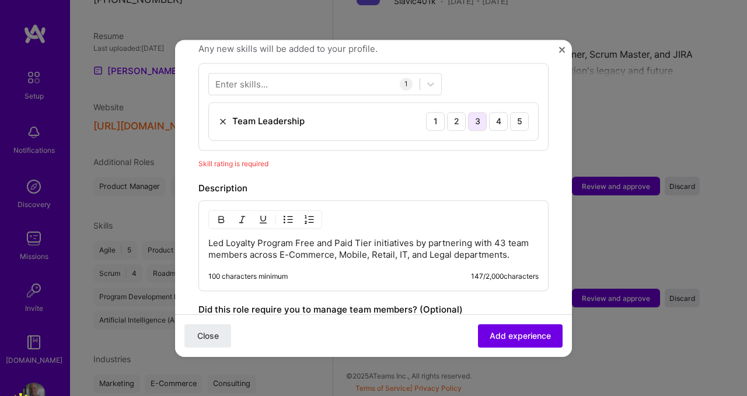
click at [475, 113] on div "3" at bounding box center [477, 121] width 19 height 19
click at [495, 112] on div "4" at bounding box center [498, 121] width 19 height 19
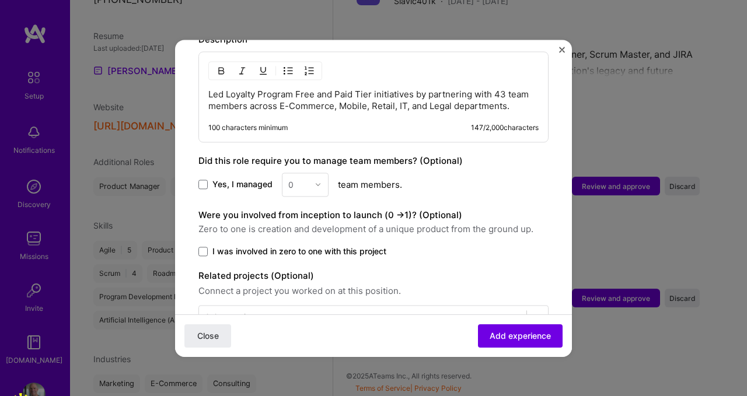
scroll to position [616, 0]
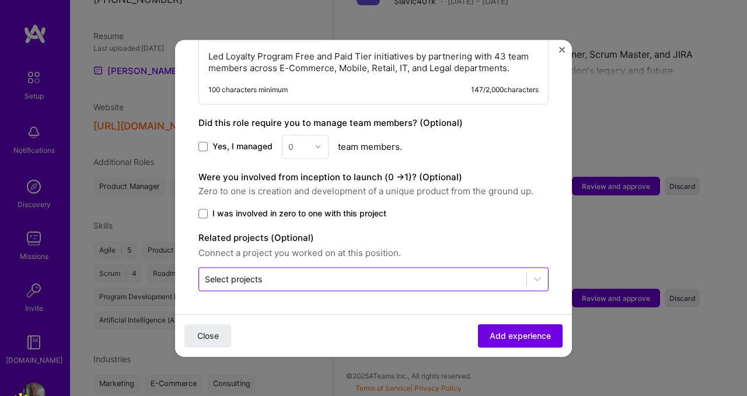
click at [444, 279] on input "text" at bounding box center [363, 279] width 316 height 12
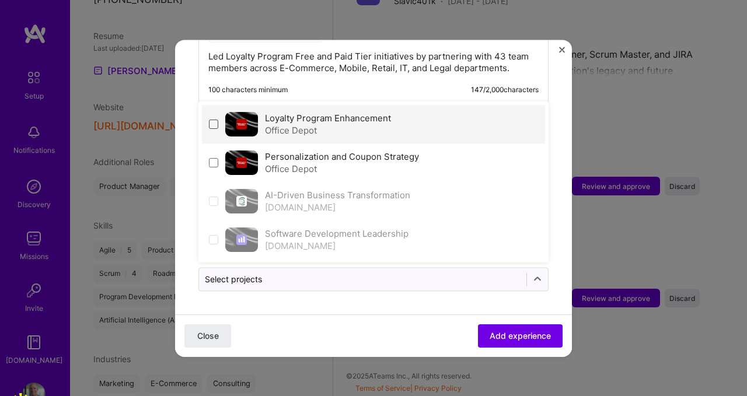
click at [217, 123] on span at bounding box center [213, 124] width 9 height 9
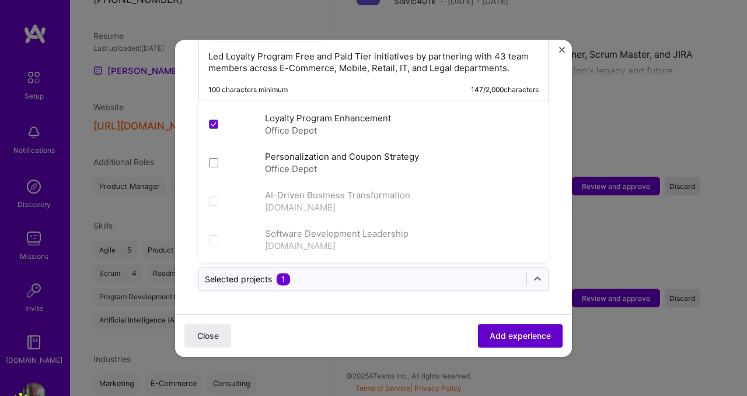
click at [512, 337] on span "Add experience" at bounding box center [520, 336] width 61 height 12
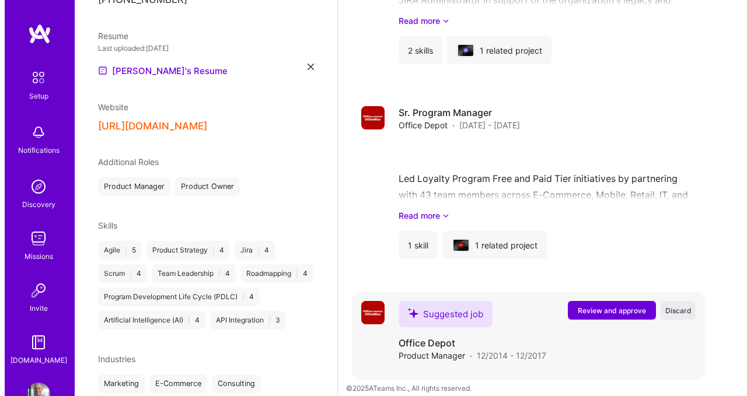
scroll to position [1251, 0]
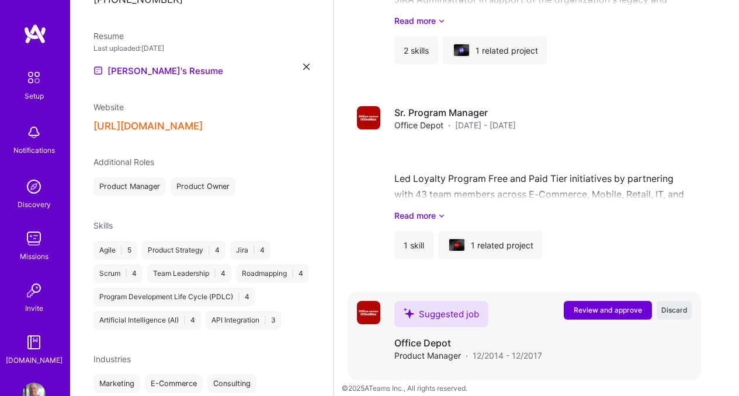
click at [603, 305] on span "Review and approve" at bounding box center [607, 310] width 68 height 10
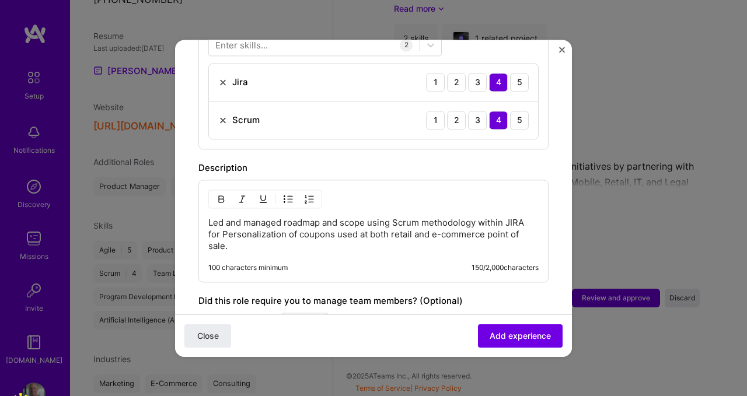
scroll to position [635, 0]
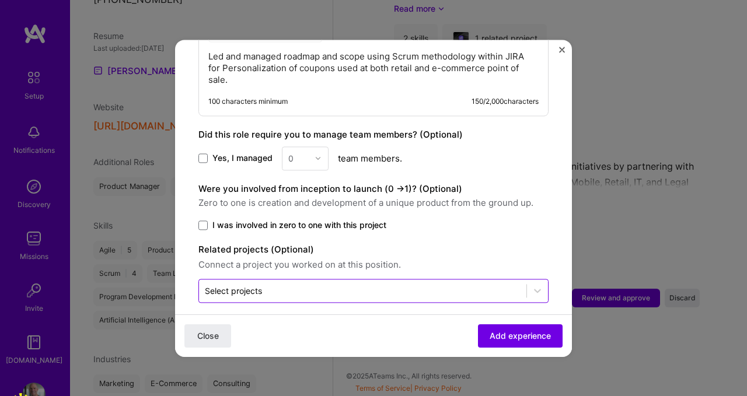
click at [300, 285] on input "text" at bounding box center [363, 291] width 316 height 12
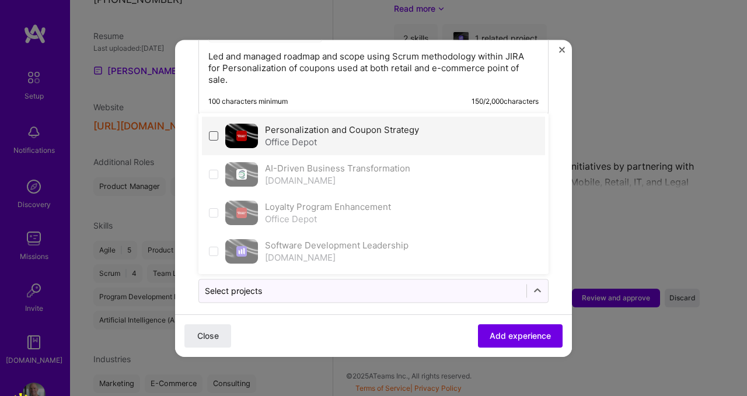
click at [217, 131] on span at bounding box center [213, 135] width 9 height 9
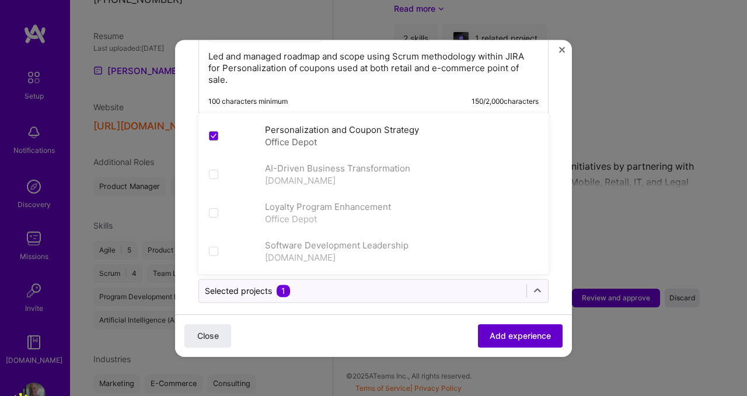
click at [513, 336] on span "Add experience" at bounding box center [520, 336] width 61 height 12
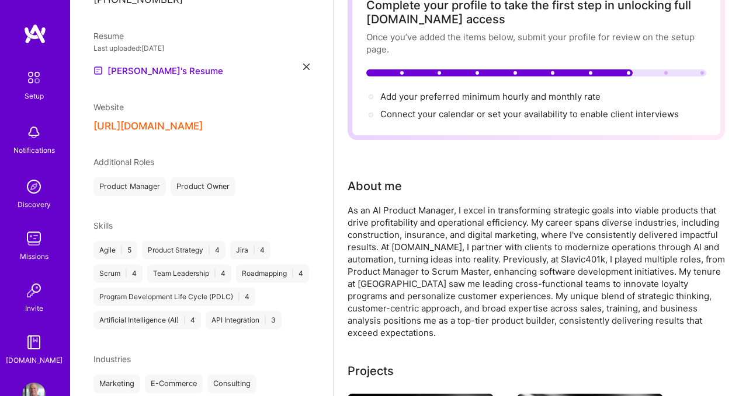
scroll to position [0, 0]
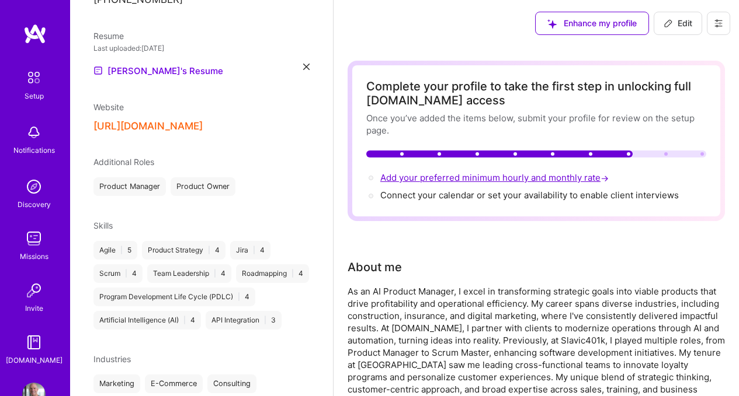
click at [586, 180] on span "Add your preferred minimum hourly and monthly rate →" at bounding box center [495, 177] width 231 height 11
select select "US"
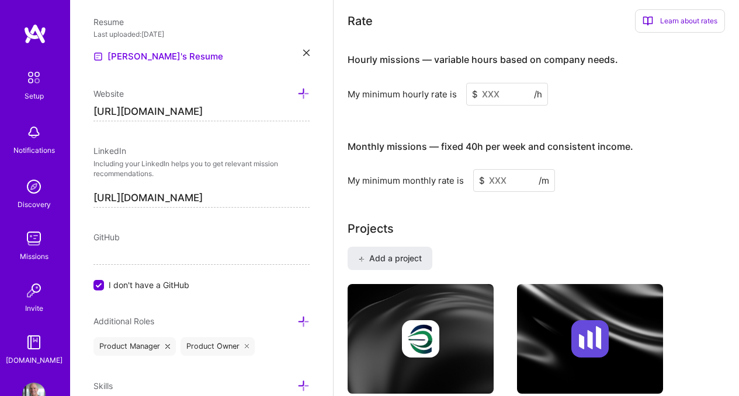
scroll to position [788, 0]
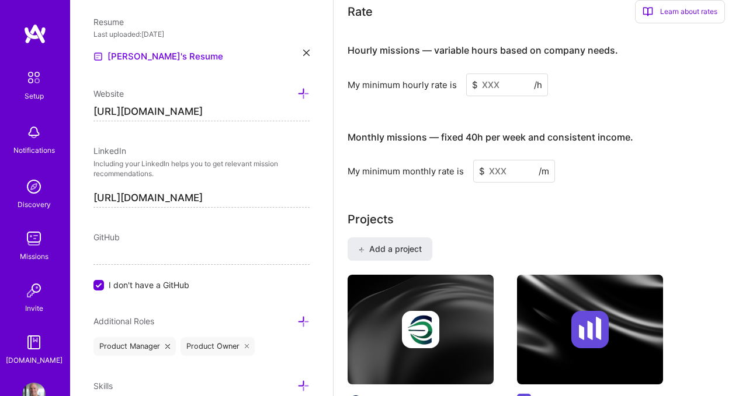
drag, startPoint x: 502, startPoint y: 93, endPoint x: 473, endPoint y: 79, distance: 31.6
click at [473, 79] on div "$ /h" at bounding box center [507, 85] width 82 height 23
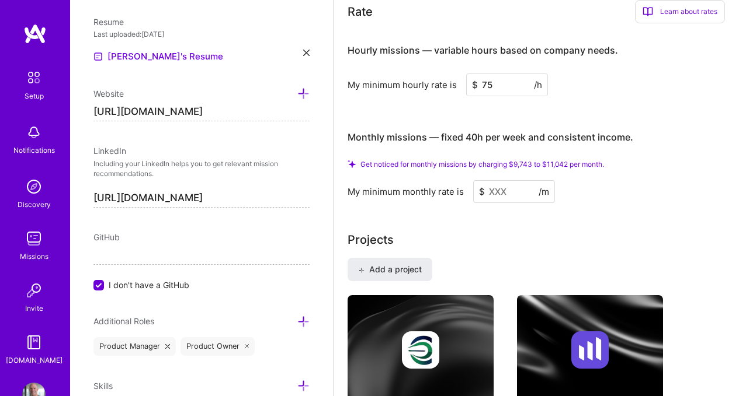
type input "75"
drag, startPoint x: 513, startPoint y: 191, endPoint x: 471, endPoint y: 185, distance: 42.4
click at [471, 185] on div "My minimum monthly rate is $ /m" at bounding box center [535, 191] width 377 height 23
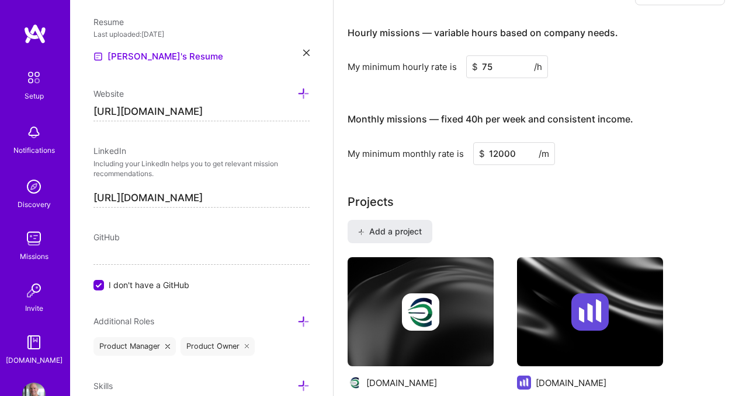
type input "12000"
click at [573, 201] on div "Projects" at bounding box center [535, 202] width 377 height 18
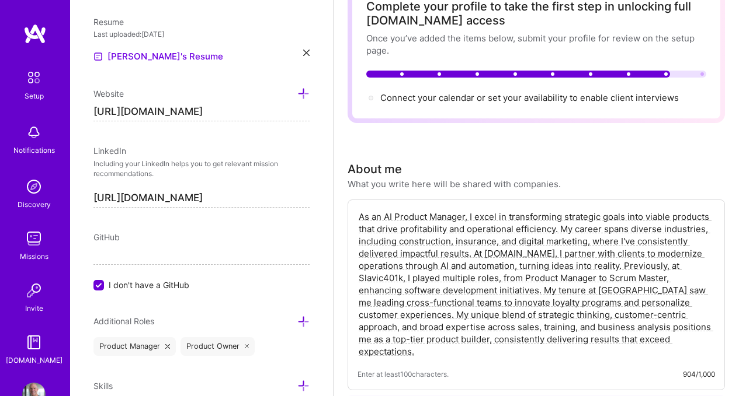
scroll to position [0, 0]
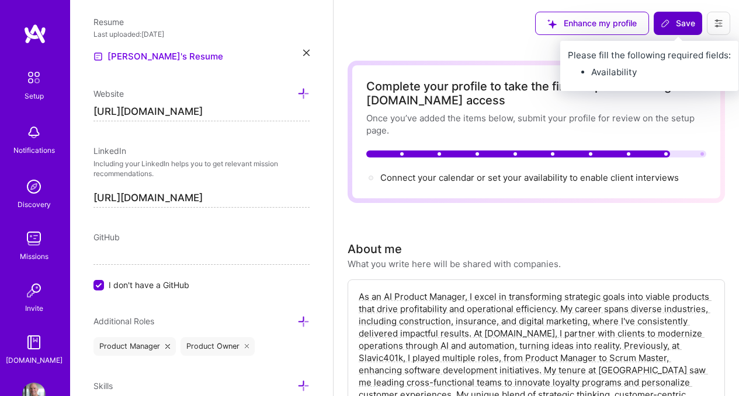
click at [676, 21] on span "Save" at bounding box center [677, 24] width 34 height 12
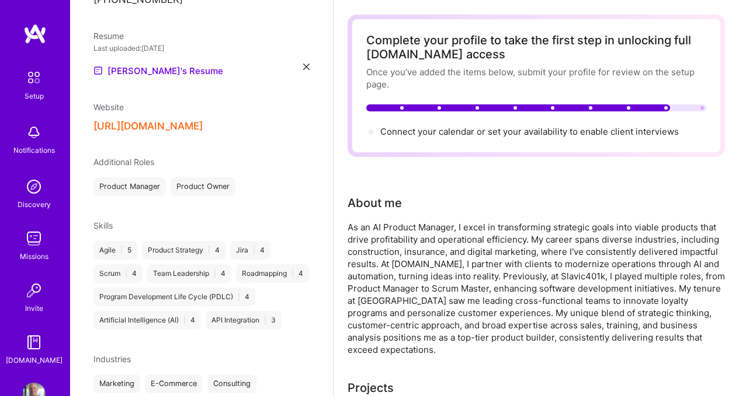
scroll to position [48, 0]
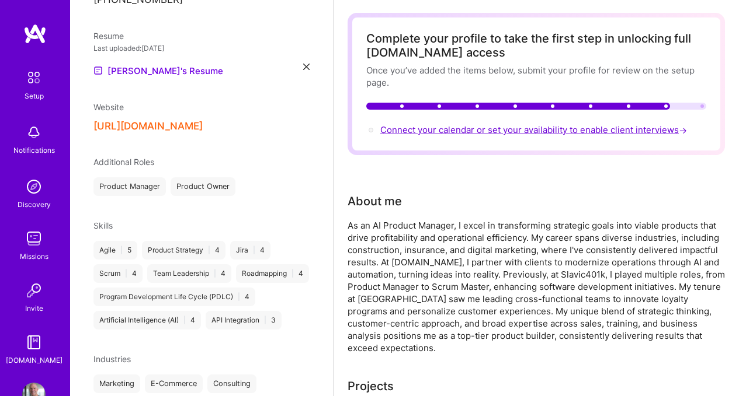
click at [622, 128] on span "Connect your calendar or set your availability to enable client interviews →" at bounding box center [534, 129] width 309 height 11
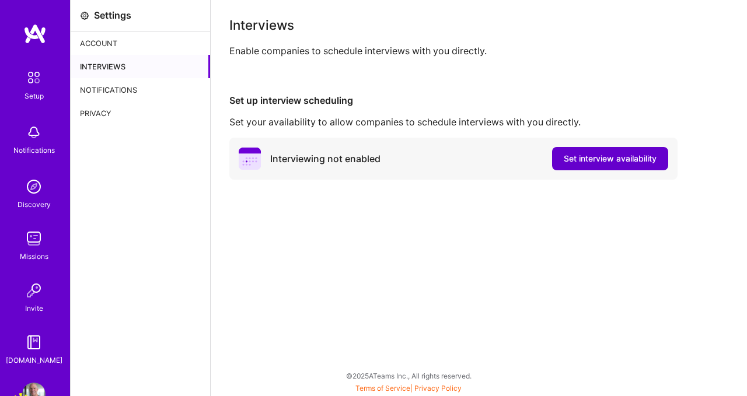
click at [597, 158] on span "Set interview availability" at bounding box center [610, 159] width 93 height 12
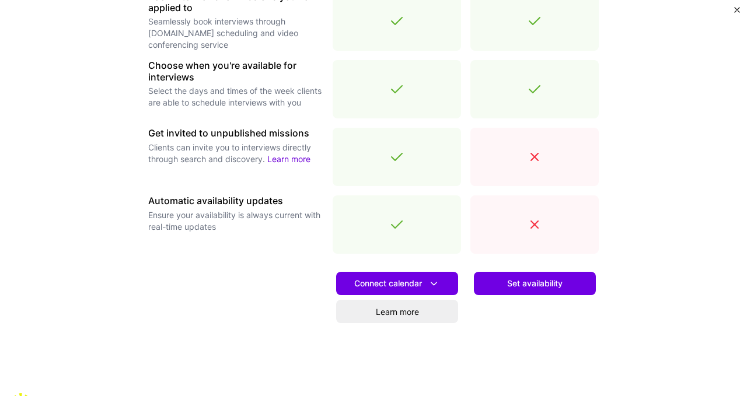
scroll to position [395, 0]
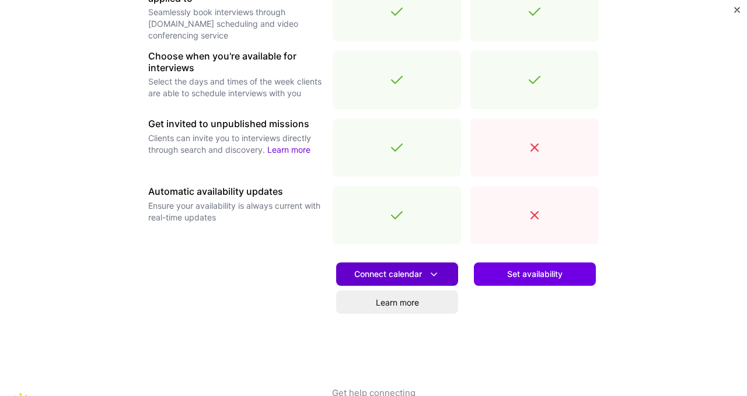
click at [420, 277] on span "Connect calendar" at bounding box center [397, 275] width 86 height 12
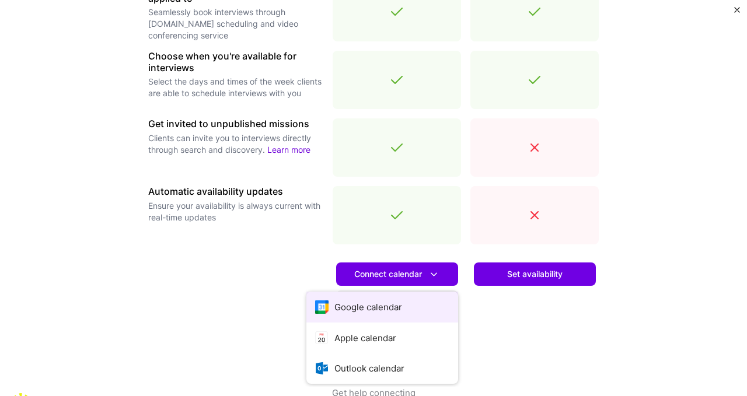
click at [389, 304] on button "Google calendar" at bounding box center [383, 307] width 152 height 31
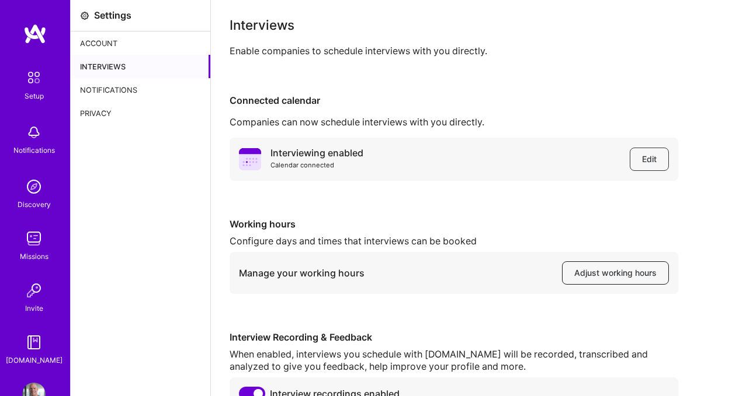
click at [604, 277] on span "Adjust working hours" at bounding box center [615, 273] width 82 height 12
click at [137, 88] on div "Notifications" at bounding box center [141, 89] width 140 height 23
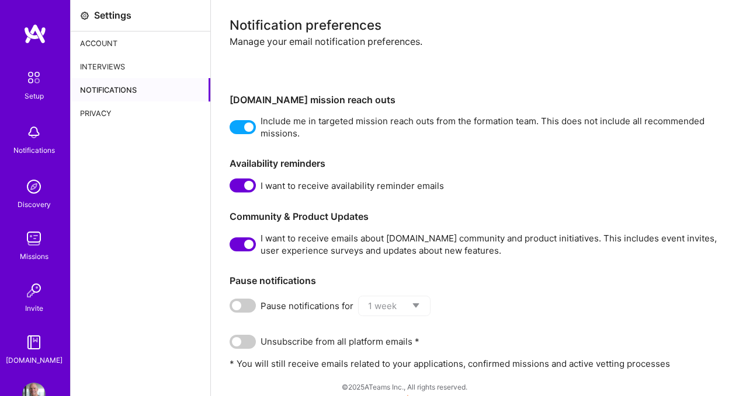
scroll to position [11, 0]
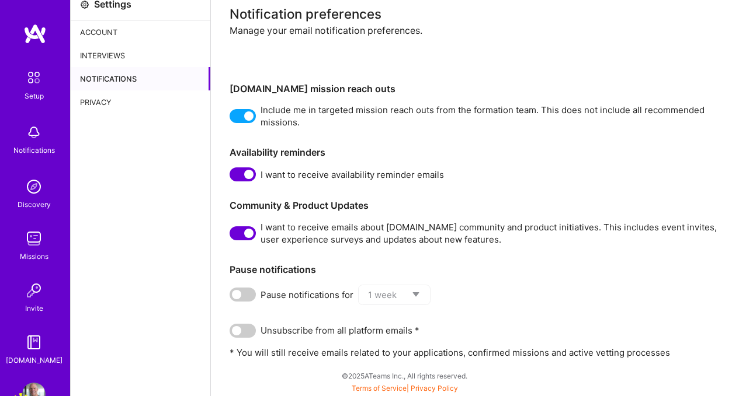
click at [100, 100] on div "Privacy" at bounding box center [141, 101] width 140 height 23
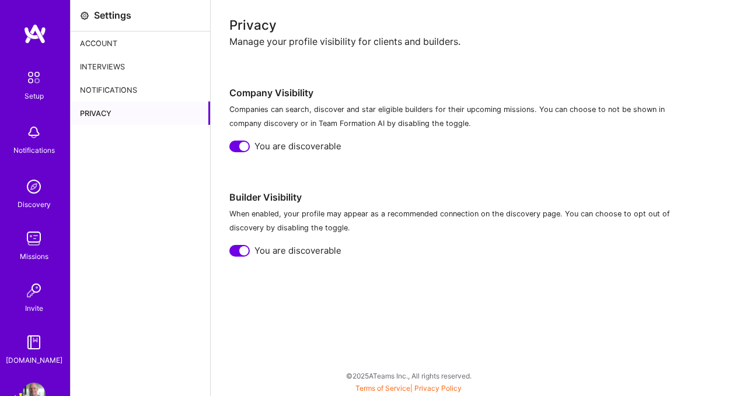
click at [109, 43] on div "Account" at bounding box center [141, 43] width 140 height 23
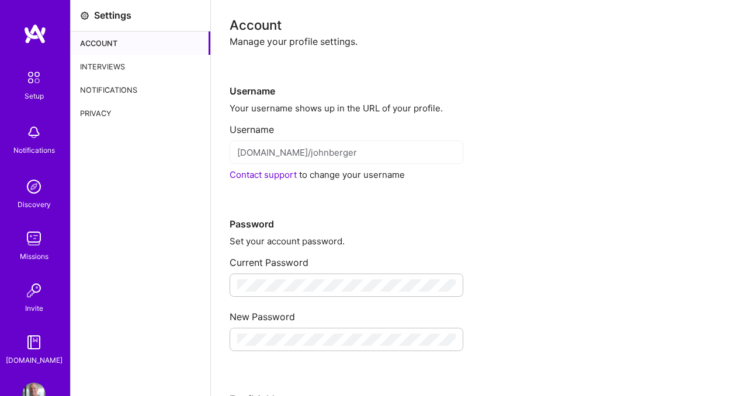
click at [34, 81] on img at bounding box center [34, 77] width 25 height 25
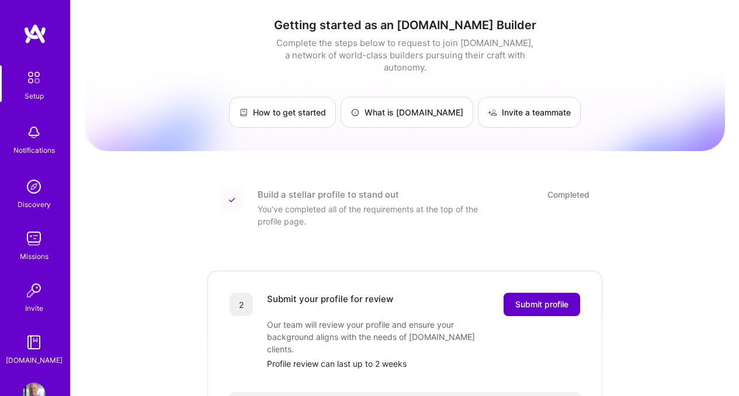
click at [557, 299] on span "Submit profile" at bounding box center [541, 305] width 53 height 12
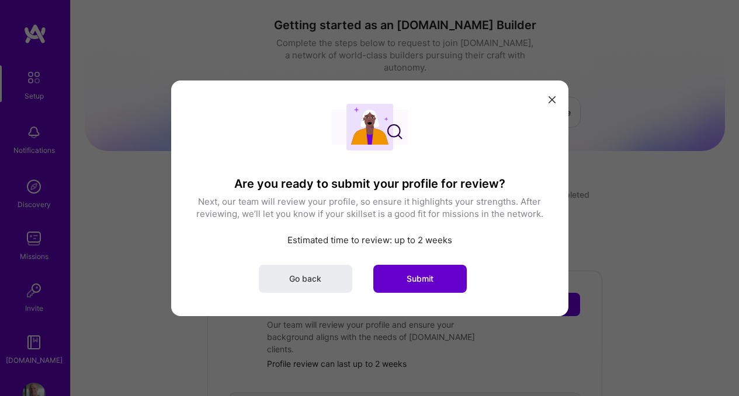
click at [443, 276] on button "Submit" at bounding box center [419, 278] width 93 height 28
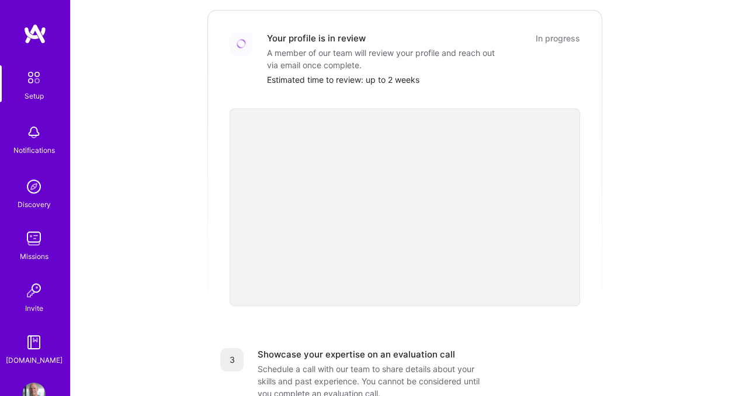
scroll to position [264, 0]
